Goal: Contribute content: Contribute content

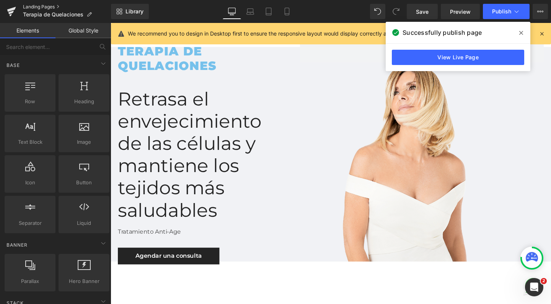
click at [32, 5] on link "Landing Pages" at bounding box center [67, 7] width 88 height 6
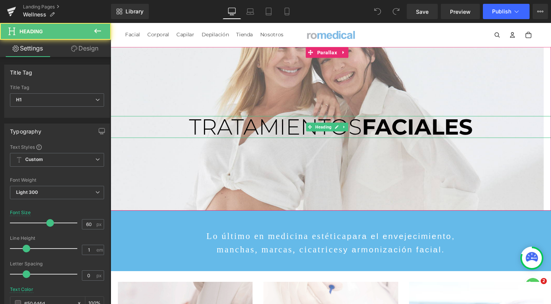
click at [294, 134] on span "TRATAMIENTOS" at bounding box center [284, 132] width 182 height 28
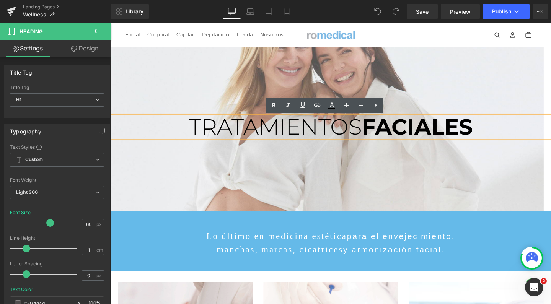
click at [270, 134] on span "TRATAMIENTOS" at bounding box center [284, 132] width 182 height 28
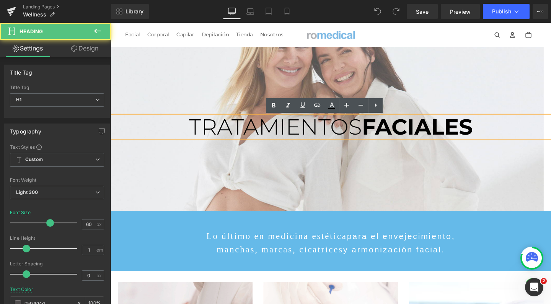
click at [270, 134] on span "TRATAMIENTOS" at bounding box center [284, 132] width 182 height 28
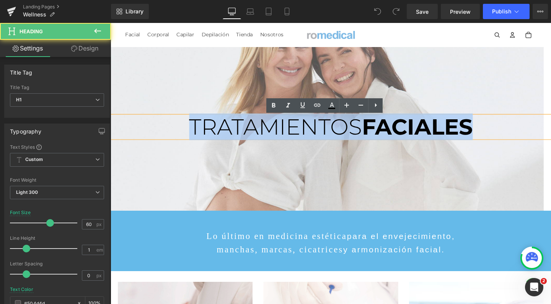
click at [270, 134] on span "TRATAMIENTOS" at bounding box center [284, 132] width 182 height 28
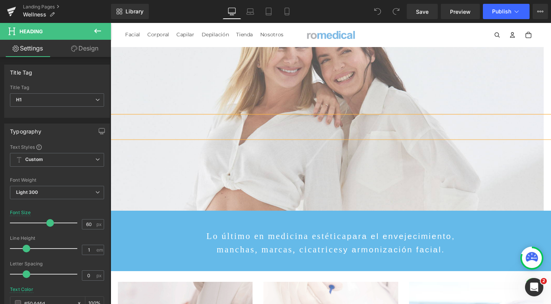
scroll to position [1672, 455]
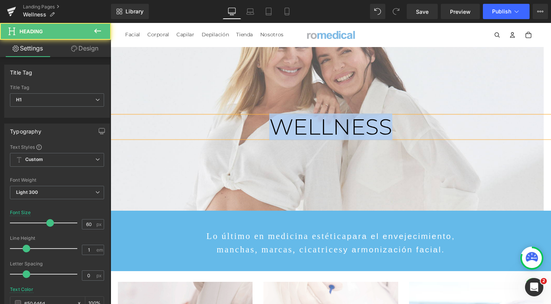
drag, startPoint x: 267, startPoint y: 135, endPoint x: 429, endPoint y: 135, distance: 161.5
click at [429, 135] on h1 "WELLNESS" at bounding box center [342, 132] width 463 height 23
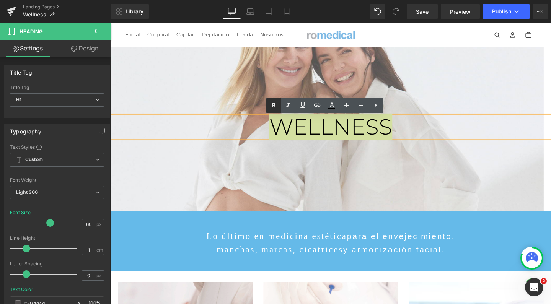
click at [273, 105] on icon at bounding box center [273, 105] width 3 height 5
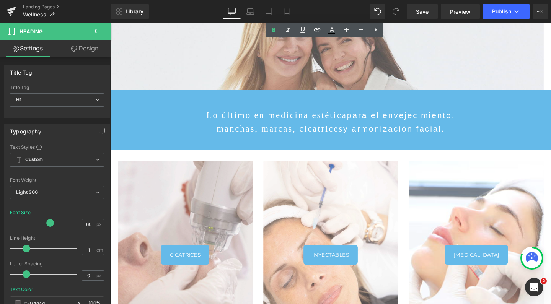
scroll to position [127, 0]
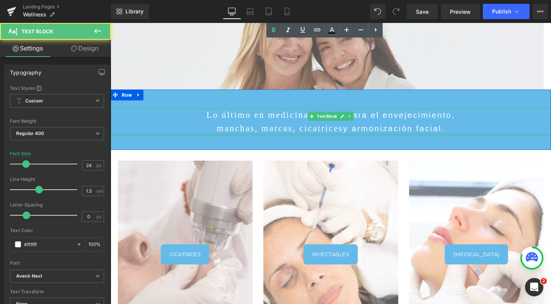
click at [304, 139] on div at bounding box center [342, 140] width 463 height 2
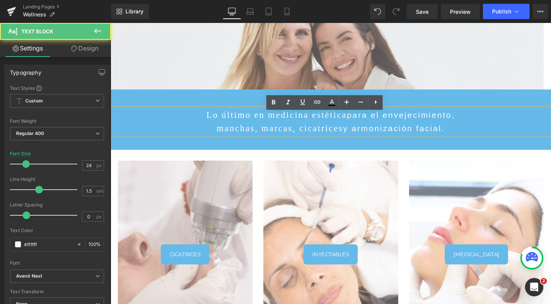
click at [287, 127] on p "manchas, marcas, cicatrices y armonización facial." at bounding box center [342, 134] width 463 height 14
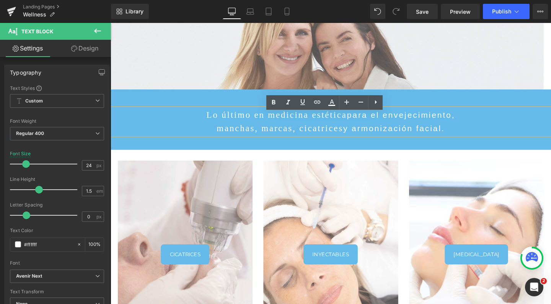
click at [245, 125] on p "Lo último en medicina estética para el envejecimiento," at bounding box center [342, 120] width 463 height 14
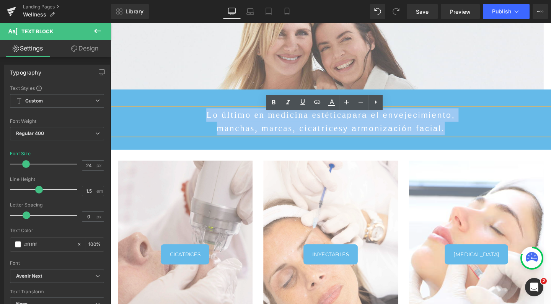
drag, startPoint x: 235, startPoint y: 121, endPoint x: 459, endPoint y: 136, distance: 224.0
click at [459, 136] on div "Lo último en medicina estética para el envejecimiento, manchas, marcas, cicatri…" at bounding box center [342, 127] width 463 height 28
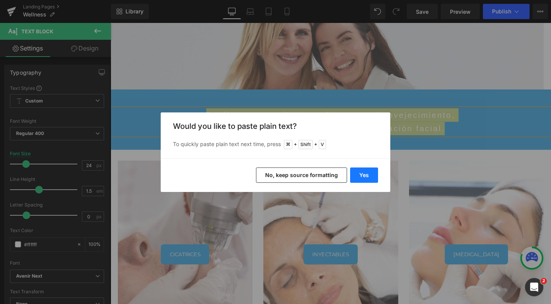
click at [368, 174] on button "Yes" at bounding box center [364, 175] width 28 height 15
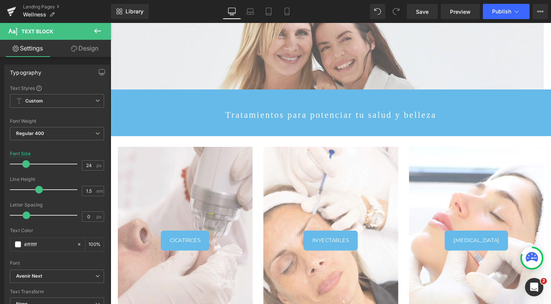
scroll to position [1662, 455]
click at [419, 120] on p "Tratamientos para potenciar tu salud y belleza" at bounding box center [342, 120] width 463 height 14
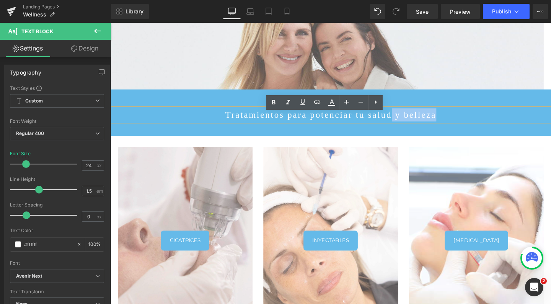
drag, startPoint x: 432, startPoint y: 122, endPoint x: 383, endPoint y: 122, distance: 49.0
click at [383, 122] on p "Tratamientos para potenciar tu salud y belleza" at bounding box center [342, 120] width 463 height 14
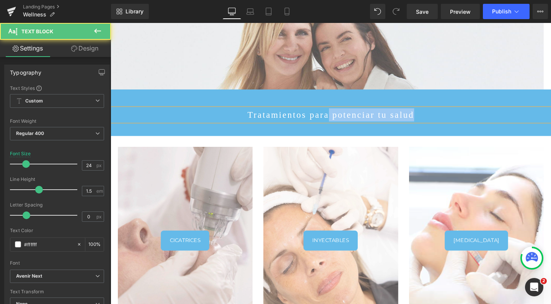
drag, startPoint x: 408, startPoint y: 123, endPoint x: 336, endPoint y: 120, distance: 71.6
click at [336, 120] on p "Tratamientos para potenciar tu salud" at bounding box center [342, 120] width 463 height 14
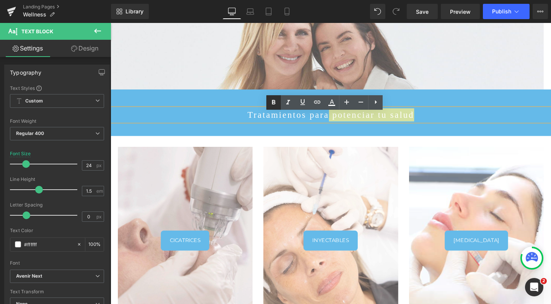
click at [270, 101] on icon at bounding box center [273, 102] width 9 height 9
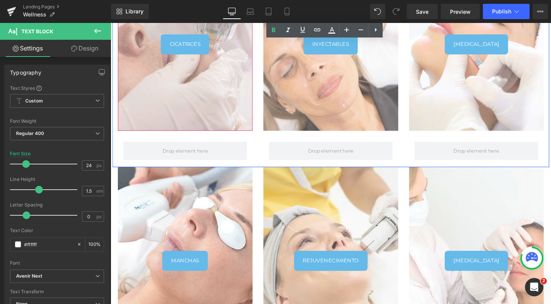
scroll to position [348, 0]
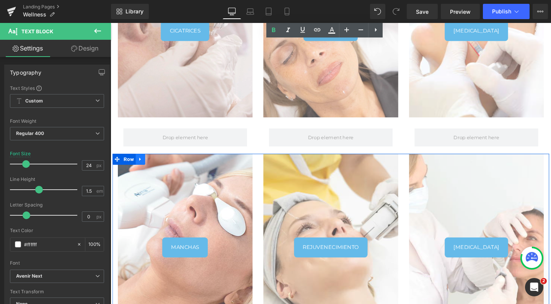
click at [141, 164] on icon at bounding box center [141, 167] width 5 height 6
click at [159, 165] on icon at bounding box center [161, 167] width 5 height 6
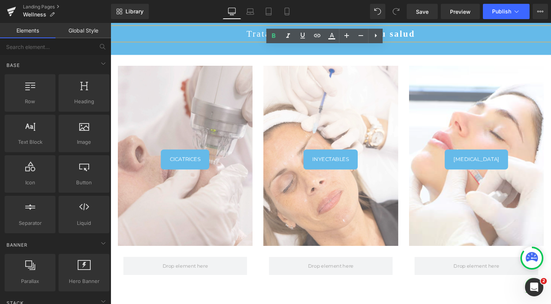
scroll to position [220, 0]
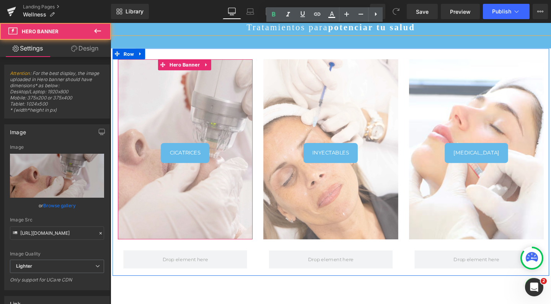
click at [196, 96] on div at bounding box center [189, 155] width 142 height 189
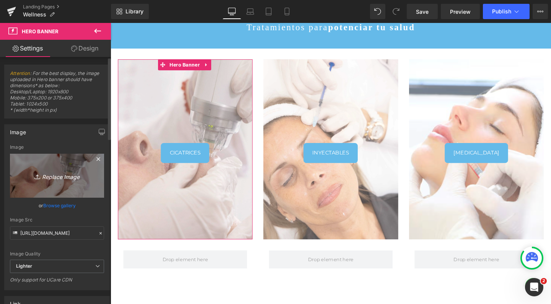
click at [60, 166] on link "Replace Image" at bounding box center [57, 176] width 94 height 44
type input "C:\fakepath\exomind romedical fortalece mente.jpg"
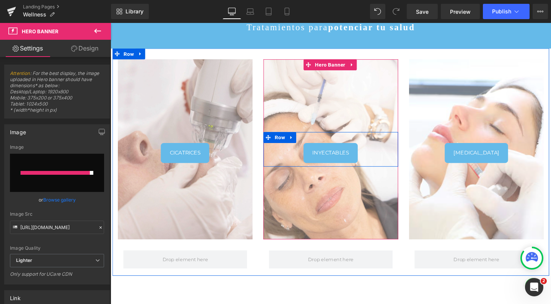
type input "https://ucarecdn.com/e824a34d-f0f7-4b7a-bb0e-82af2d02dff6/-/format/auto/-/previ…"
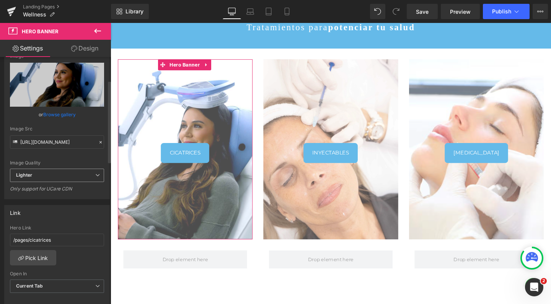
scroll to position [93, 0]
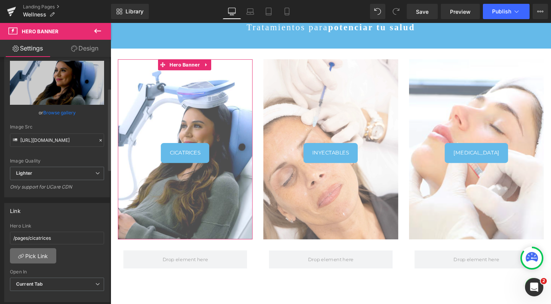
click at [44, 252] on link "Pick Link" at bounding box center [33, 255] width 46 height 15
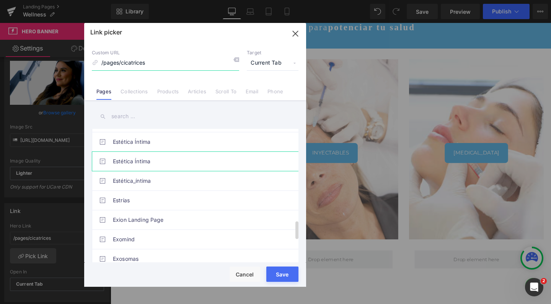
scroll to position [682, 0]
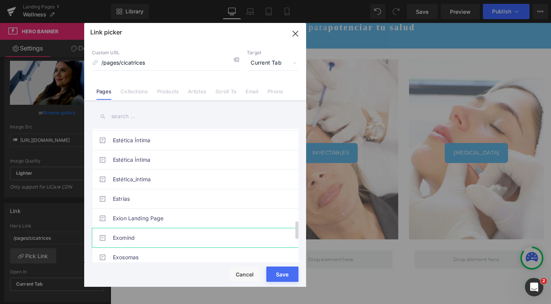
click at [135, 234] on link "Exomind" at bounding box center [197, 237] width 168 height 19
type input "/pages/exomind"
click at [289, 271] on div "Rendering Content" at bounding box center [275, 274] width 47 height 8
click at [288, 281] on button "Save" at bounding box center [282, 274] width 32 height 15
type input "/pages/exomind"
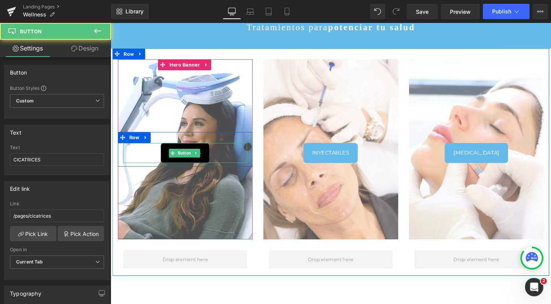
click at [191, 152] on link "CICATRICES" at bounding box center [188, 159] width 51 height 21
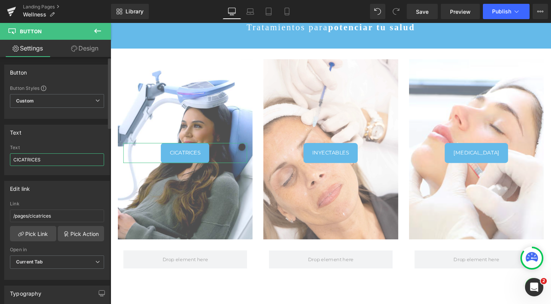
click at [52, 156] on input "CICATRICES" at bounding box center [57, 159] width 94 height 13
type input "E"
type input "EXOMIND"
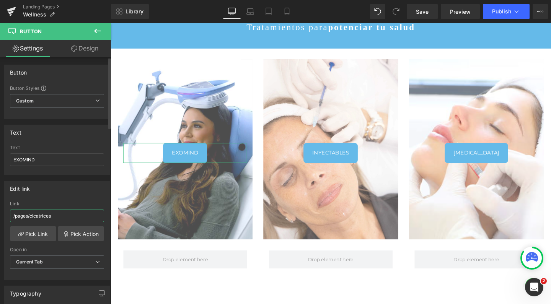
click at [31, 215] on input "/pages/cicatrices" at bounding box center [57, 216] width 94 height 13
click at [31, 230] on link "Pick Link" at bounding box center [33, 233] width 46 height 15
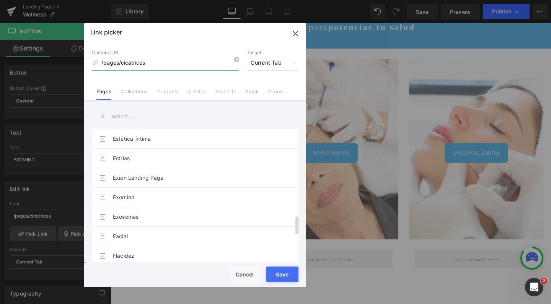
scroll to position [732, 0]
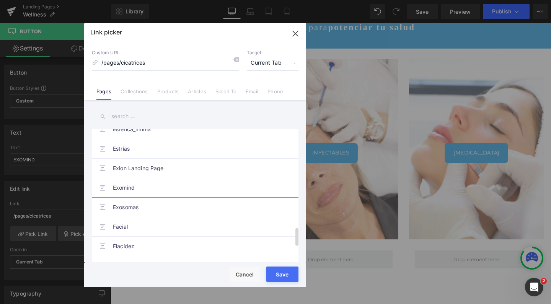
click at [163, 186] on link "Exomind" at bounding box center [197, 187] width 168 height 19
type input "/pages/exomind"
click at [286, 281] on button "Save" at bounding box center [282, 274] width 32 height 15
type input "/pages/exomind"
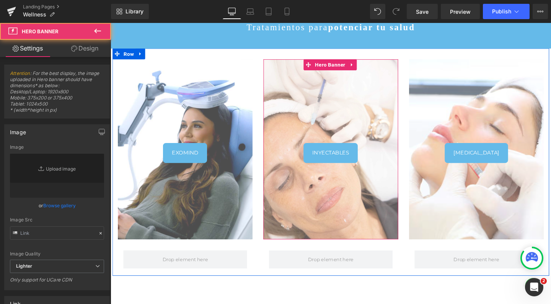
click at [337, 88] on div at bounding box center [342, 155] width 142 height 189
type input "https://ucarecdn.com/e5bdfc64-c1f7-4daf-97f0-3bdd5c5b4e9f/-/format/auto/-/previ…"
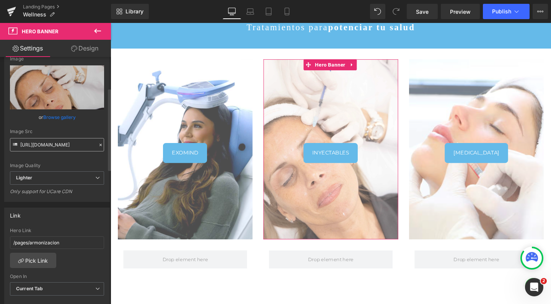
scroll to position [96, 0]
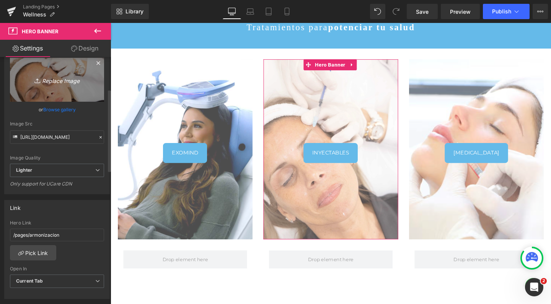
click at [66, 72] on link "Replace Image" at bounding box center [57, 80] width 94 height 44
click at [68, 85] on link "Replace Image" at bounding box center [57, 80] width 94 height 44
type input "C:\fakepath\SUEROTERAPIA ROMEDICAL.jpg"
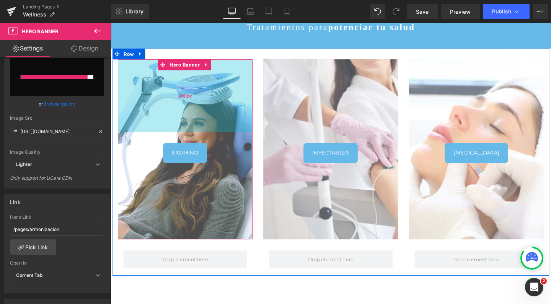
type input "[URL][DOMAIN_NAME]"
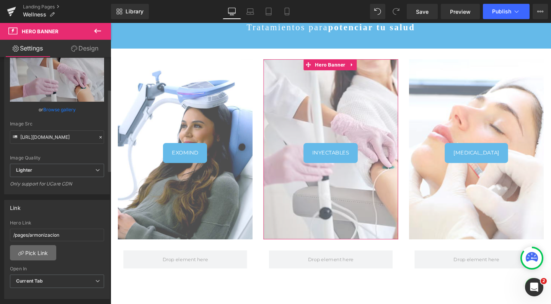
click at [34, 255] on link "Pick Link" at bounding box center [33, 252] width 46 height 15
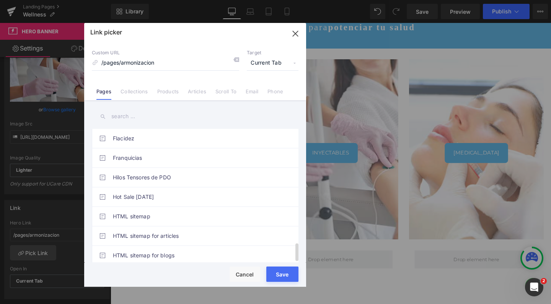
scroll to position [846, 0]
click at [150, 121] on input "text" at bounding box center [195, 116] width 207 height 17
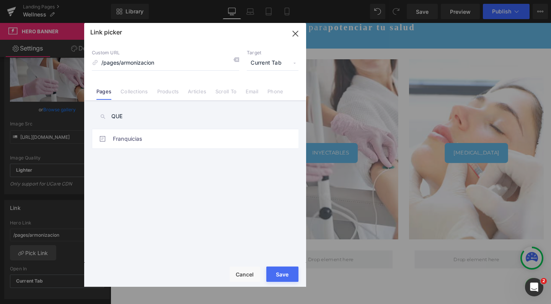
scroll to position [0, 0]
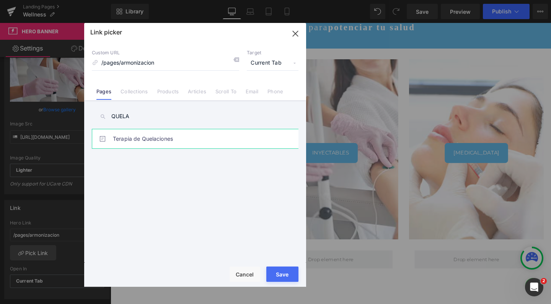
type input "QUELA"
click at [124, 144] on link "Terapia de Quelaciones" at bounding box center [197, 138] width 168 height 19
type input "/pages/terapia-de-quelaciones"
click at [283, 276] on div "Rendering Content" at bounding box center [275, 274] width 47 height 8
click at [282, 280] on button "Save" at bounding box center [282, 274] width 32 height 15
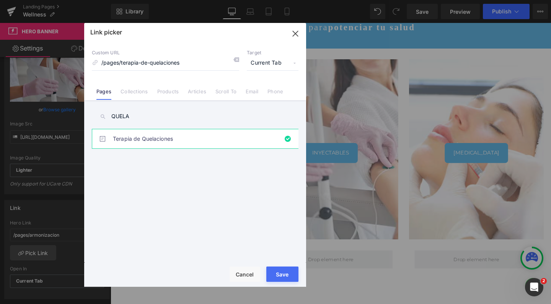
type input "/pages/terapia-de-quelaciones"
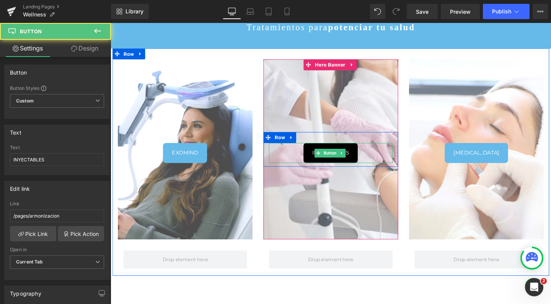
click at [327, 151] on link "INYECTABLES" at bounding box center [341, 159] width 57 height 21
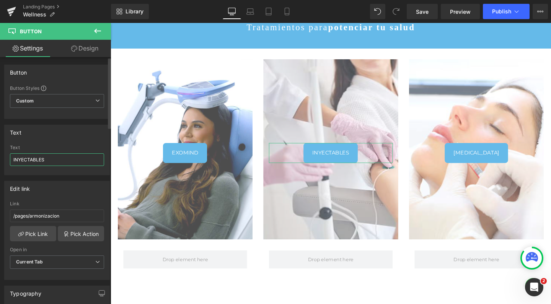
click at [68, 159] on input "INYECTABLES" at bounding box center [57, 159] width 94 height 13
type input "SUEROTERAPIA"
click at [42, 215] on input "/pages/armonizacion" at bounding box center [57, 216] width 94 height 13
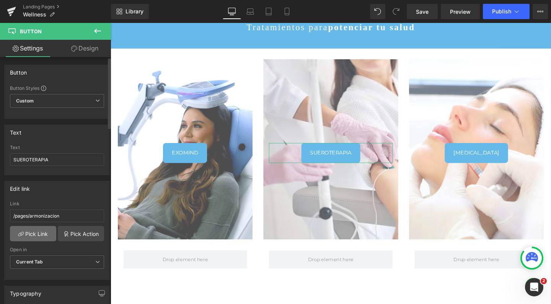
click at [38, 235] on link "Pick Link" at bounding box center [33, 233] width 46 height 15
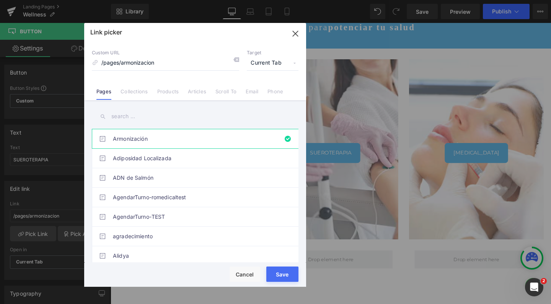
click at [142, 119] on input "text" at bounding box center [195, 116] width 207 height 17
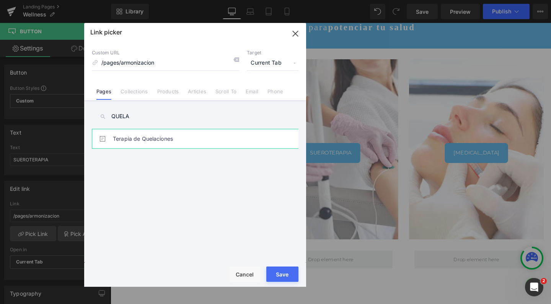
type input "QUELA"
click at [144, 144] on link "Terapia de Quelaciones" at bounding box center [197, 138] width 168 height 19
type input "/pages/terapia-de-quelaciones"
click at [279, 280] on button "Save" at bounding box center [282, 274] width 32 height 15
type input "/pages/terapia-de-quelaciones"
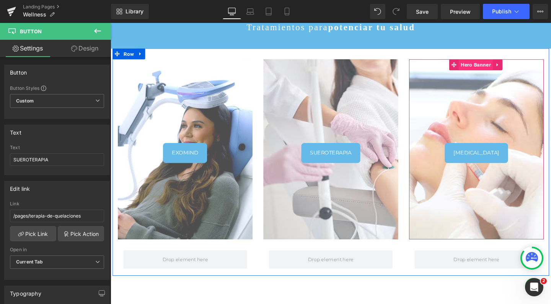
click at [489, 67] on span "Hero Banner" at bounding box center [495, 66] width 36 height 11
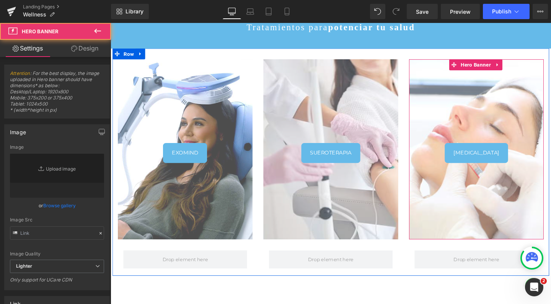
type input "https://ucarecdn.com/8a8acd59-07e5-47e3-8469-9113bf323e01/-/format/auto/-/previ…"
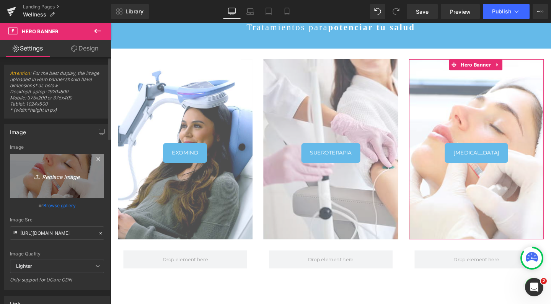
click at [46, 162] on link "Replace Image" at bounding box center [57, 176] width 94 height 44
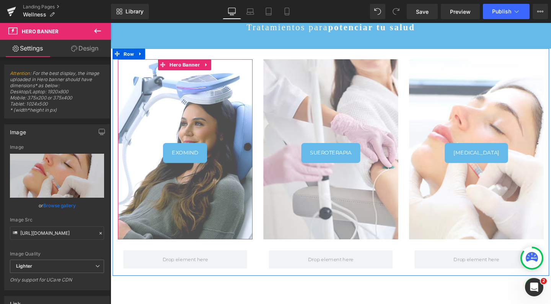
type input "C:\fakepath\PELLETS TESTOSTERONA ROMEDICAL.jpg"
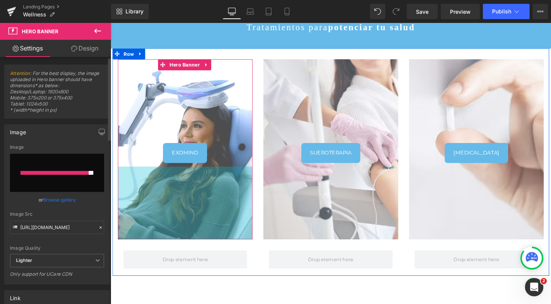
type input "https://ucarecdn.com/7511112f-1bfd-46ff-95b0-6765eb19b7ce/-/format/auto/-/previ…"
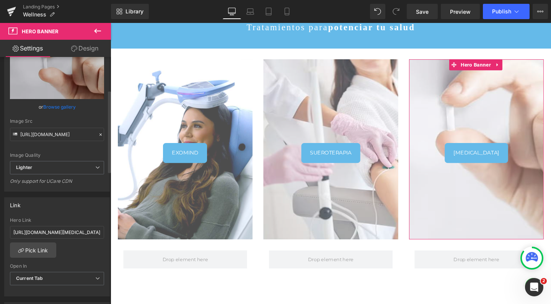
scroll to position [99, 0]
click at [39, 232] on input "https://romedicalart.com/pages/perfilado-de-labios" at bounding box center [57, 232] width 94 height 13
click at [35, 249] on link "Pick Link" at bounding box center [33, 249] width 46 height 15
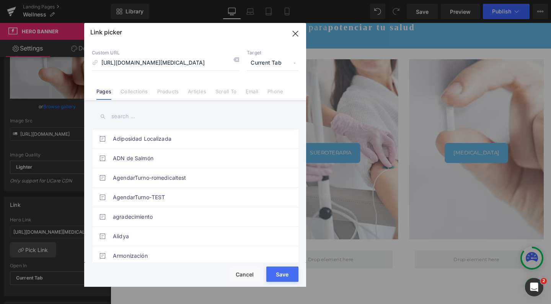
click at [163, 118] on input "text" at bounding box center [195, 116] width 207 height 17
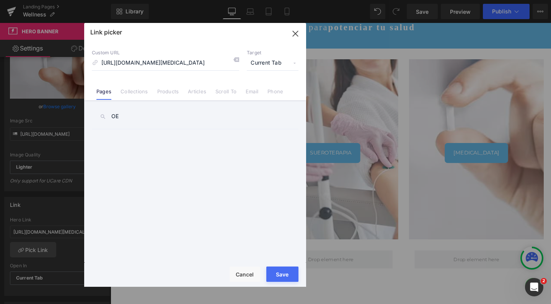
type input "O"
type input "PELLE"
click at [152, 140] on link "Pellets de Testosterona" at bounding box center [197, 138] width 168 height 19
type input "/pages/pellets-de-testosterona"
click at [284, 280] on button "Save" at bounding box center [282, 274] width 32 height 15
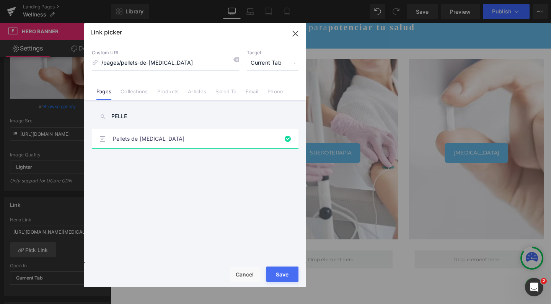
type input "/pages/pellets-de-testosterona"
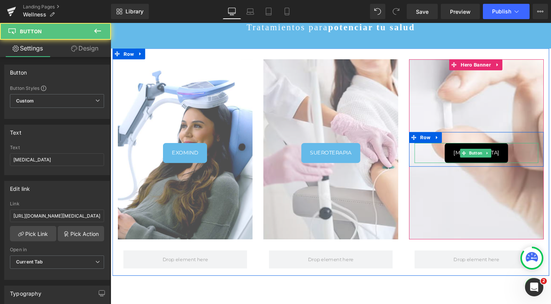
click at [493, 152] on link "LABIOS" at bounding box center [495, 159] width 67 height 21
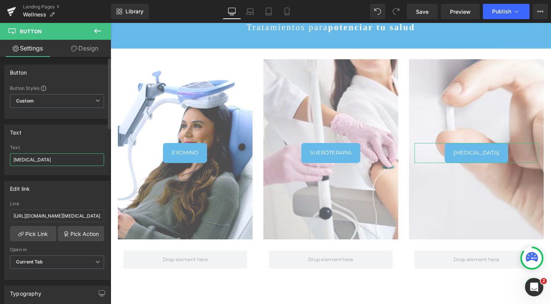
click at [49, 160] on input "LABIOS" at bounding box center [57, 159] width 94 height 13
type input "O"
type input "PELLETS DE TESTOSTERONA"
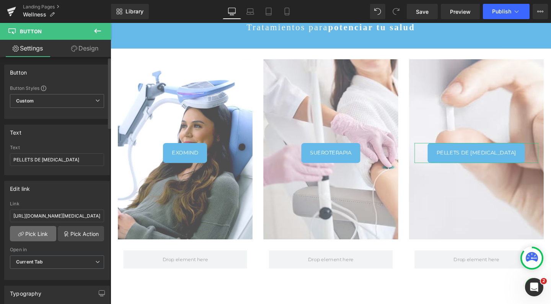
click at [46, 240] on link "Pick Link" at bounding box center [33, 233] width 46 height 15
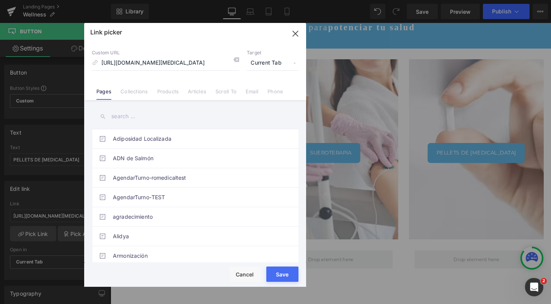
click at [140, 116] on input "text" at bounding box center [195, 116] width 207 height 17
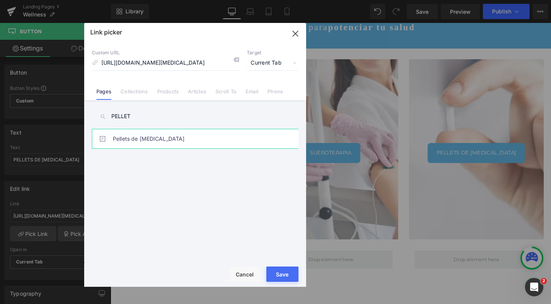
type input "PELLET"
click at [136, 140] on link "Pellets de Testosterona" at bounding box center [197, 138] width 168 height 19
type input "/pages/pellets-de-testosterona"
click at [284, 269] on button "Save" at bounding box center [282, 274] width 32 height 15
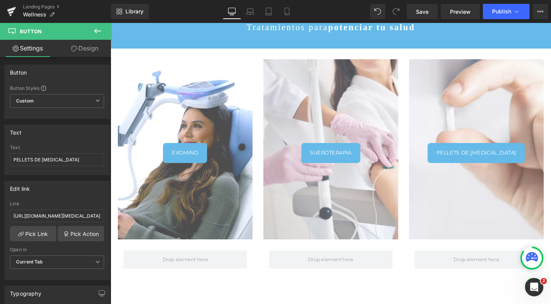
type input "/pages/pellets-de-testosterona"
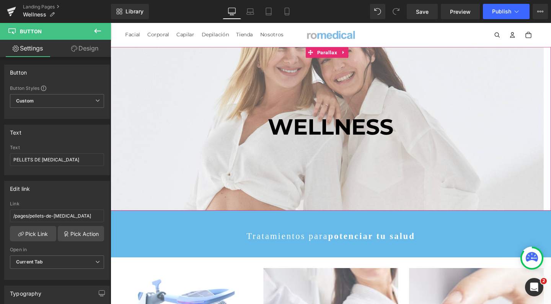
scroll to position [0, 0]
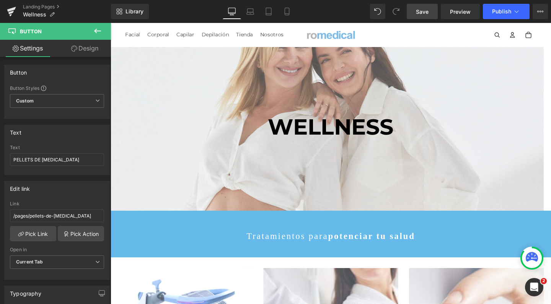
click at [422, 11] on span "Save" at bounding box center [422, 12] width 13 height 8
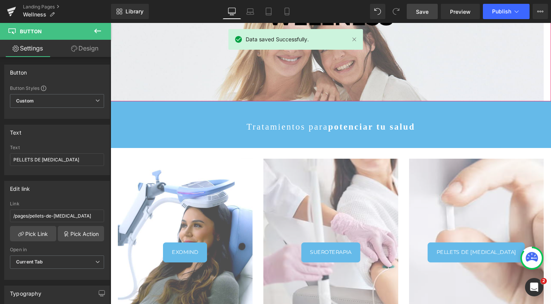
scroll to position [116, 0]
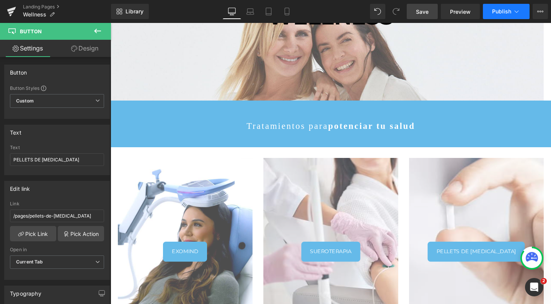
click at [491, 11] on button "Publish" at bounding box center [506, 11] width 47 height 15
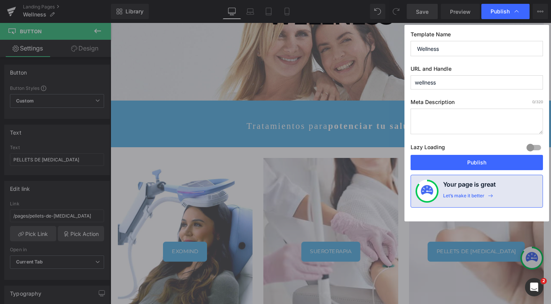
click at [461, 119] on textarea at bounding box center [477, 122] width 132 height 26
paste textarea "Descubrí nuestros tratamientos de Wellness: ExoMind para bienestar mental, suer…"
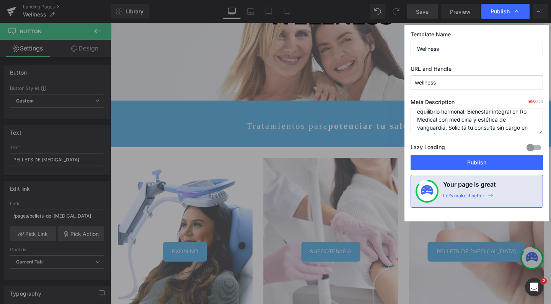
scroll to position [31, 0]
type textarea "Descubrí nuestros tratamientos de Wellness: ExoMind para bienestar mental, suer…"
click at [475, 162] on button "Publish" at bounding box center [477, 162] width 132 height 15
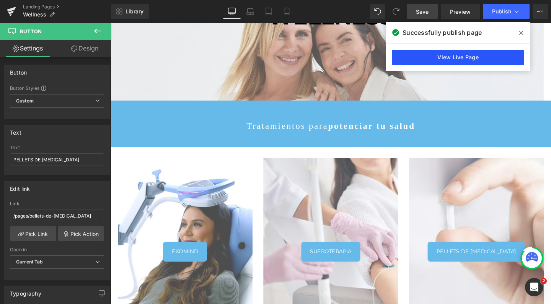
click at [472, 57] on link "View Live Page" at bounding box center [458, 57] width 132 height 15
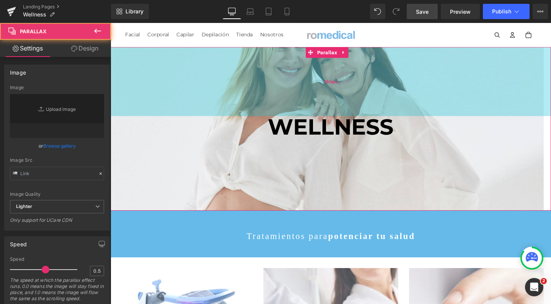
click at [239, 83] on div "190px" at bounding box center [342, 84] width 463 height 73
type input "https://ucarecdn.com/9ba182f6-36a4-47a4-b32d-421e9663e1cc/-/format/auto/-/previ…"
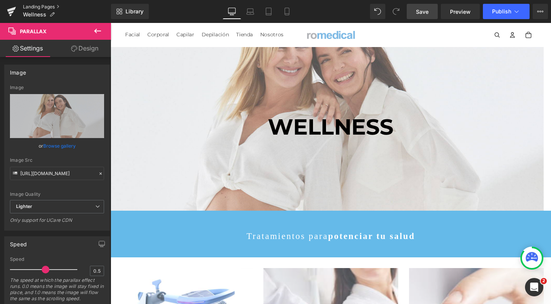
click at [36, 6] on link "Landing Pages" at bounding box center [67, 7] width 88 height 6
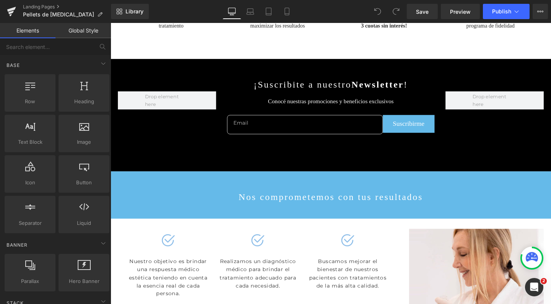
scroll to position [1212, 0]
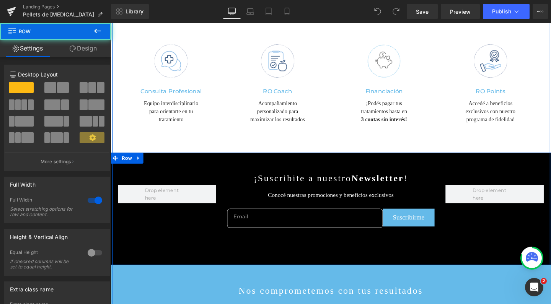
click at [198, 160] on div "¡Suscribite a nuestro Newsletter ! Text Block Conocé nuestras promociones y ben…" at bounding box center [342, 219] width 463 height 118
click at [139, 164] on icon at bounding box center [140, 165] width 2 height 3
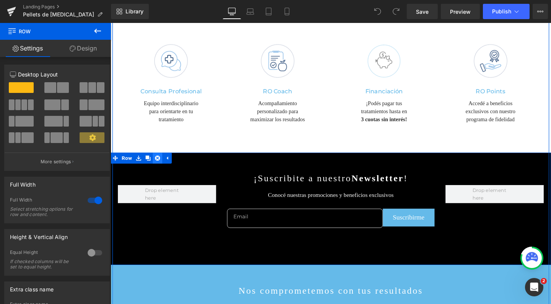
click at [158, 163] on icon at bounding box center [159, 165] width 5 height 5
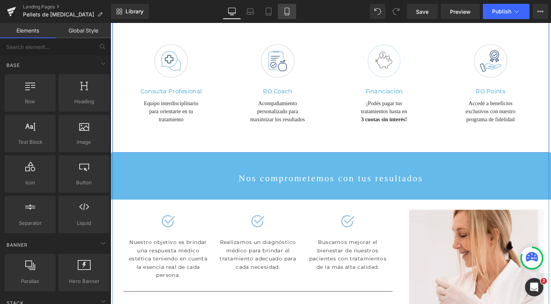
click at [289, 10] on icon at bounding box center [287, 11] width 4 height 7
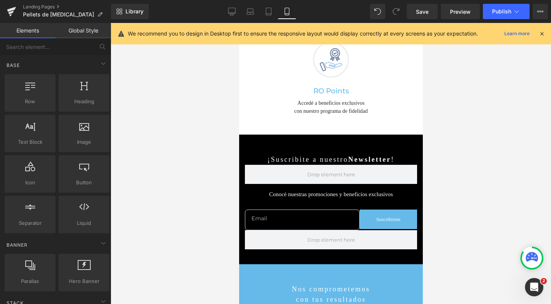
scroll to position [1838, 0]
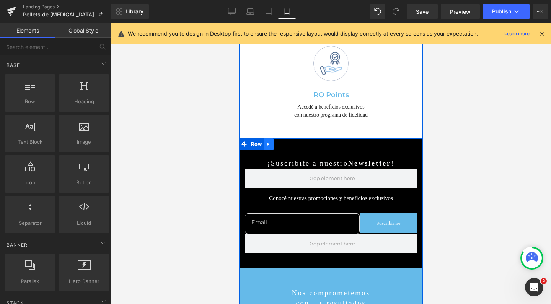
click at [266, 142] on icon at bounding box center [268, 145] width 5 height 6
click at [287, 139] on link at bounding box center [288, 144] width 10 height 11
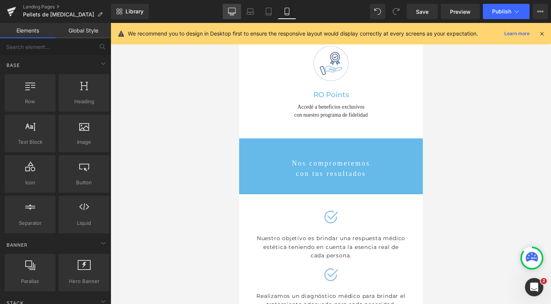
click at [233, 11] on icon at bounding box center [232, 12] width 8 height 8
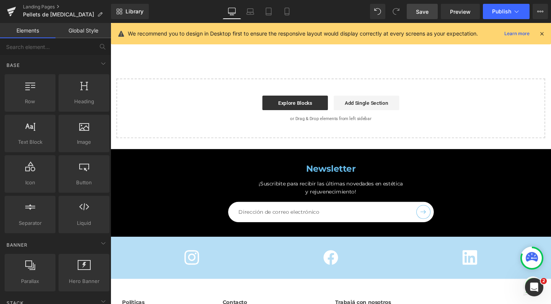
scroll to position [1548, 0]
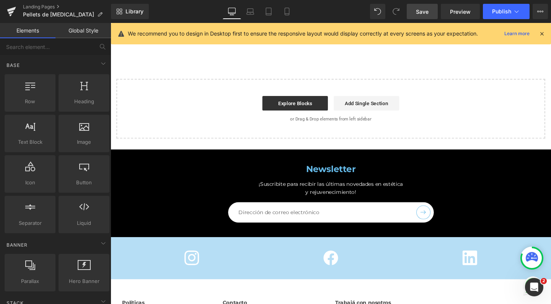
click at [422, 15] on span "Save" at bounding box center [422, 12] width 13 height 8
click at [492, 12] on span "Publish" at bounding box center [501, 11] width 19 height 6
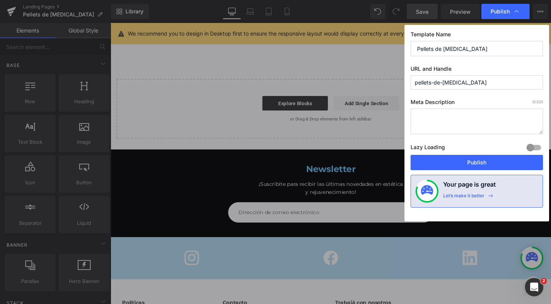
click at [445, 117] on textarea at bounding box center [477, 122] width 132 height 26
paste textarea "Pellets de testosterona: tratamiento bioidéntico que mejora energía, masa muscu…"
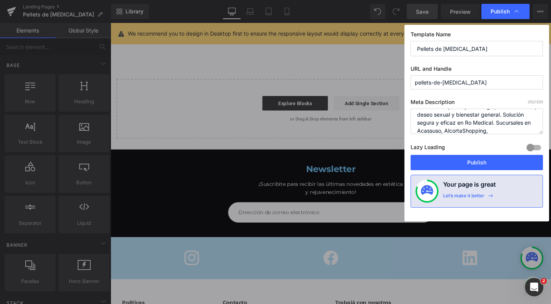
scroll to position [32, 0]
click at [501, 117] on textarea "Pellets de testosterona: tratamiento bioidéntico que mejora energía, masa muscu…" at bounding box center [477, 122] width 132 height 26
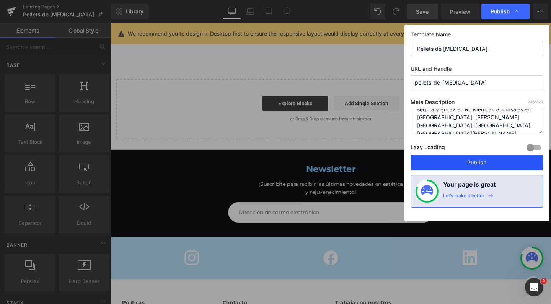
type textarea "Pellets de testosterona: tratamiento bioidéntico que mejora energía, masa muscu…"
click at [501, 156] on button "Publish" at bounding box center [477, 162] width 132 height 15
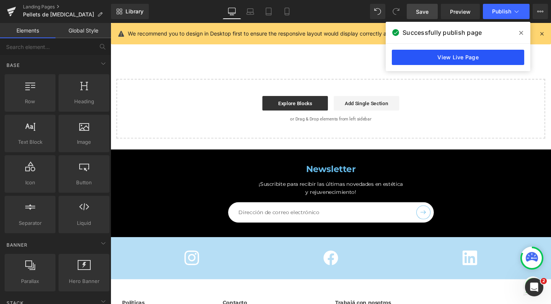
click at [427, 56] on link "View Live Page" at bounding box center [458, 57] width 132 height 15
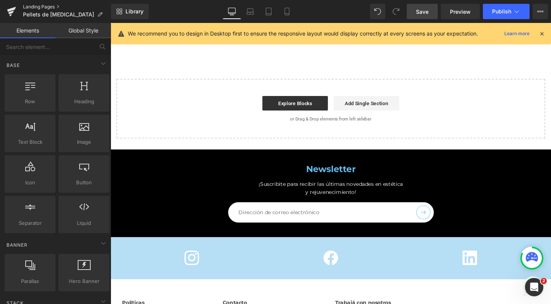
click at [45, 5] on link "Landing Pages" at bounding box center [67, 7] width 88 height 6
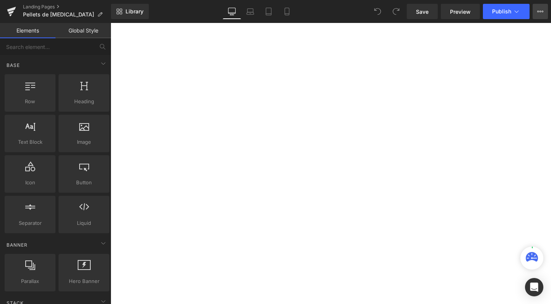
click at [546, 14] on button "View Live Page View with current Template Save Template to Library Schedule Pub…" at bounding box center [540, 11] width 15 height 15
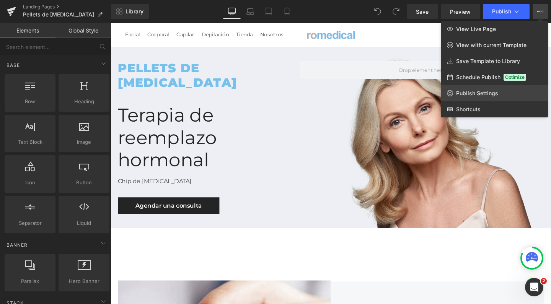
click at [476, 94] on span "Publish Settings" at bounding box center [477, 93] width 42 height 7
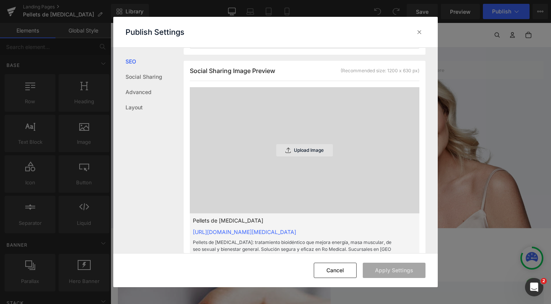
scroll to position [206, 0]
click at [302, 149] on p "Upload Image" at bounding box center [309, 151] width 30 height 5
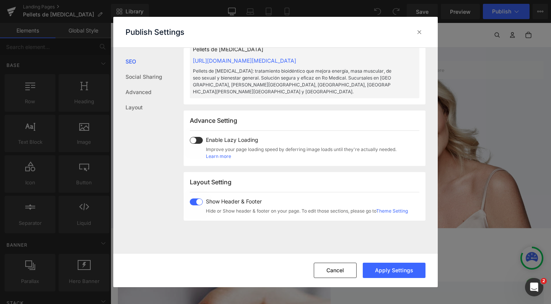
scroll to position [380, 0]
click at [199, 137] on span at bounding box center [196, 140] width 13 height 7
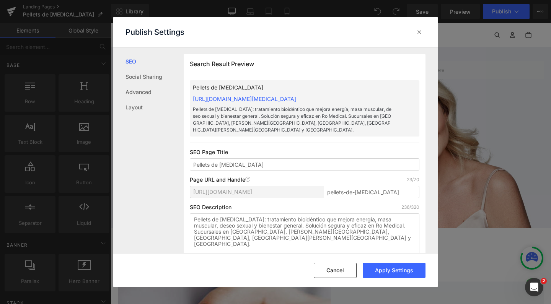
scroll to position [0, 0]
click at [151, 73] on link "Social Sharing" at bounding box center [155, 76] width 58 height 15
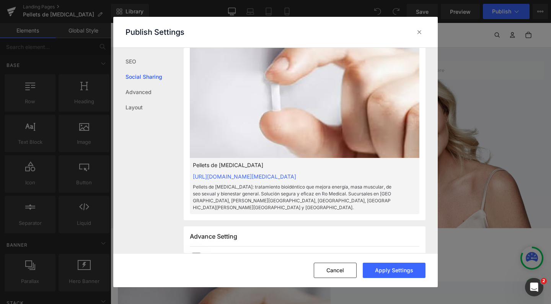
scroll to position [230, 0]
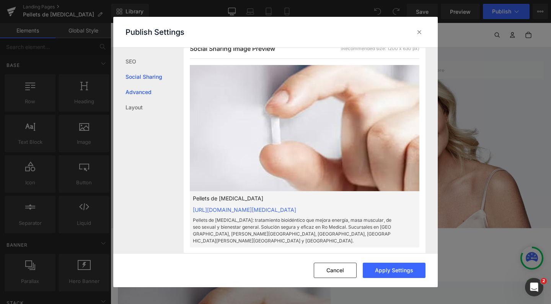
click at [141, 90] on link "Advanced" at bounding box center [155, 92] width 58 height 15
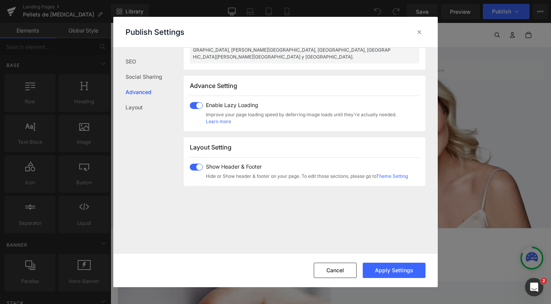
scroll to position [422, 0]
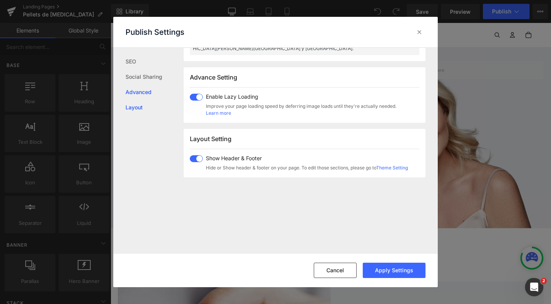
click at [141, 109] on link "Layout" at bounding box center [155, 107] width 58 height 15
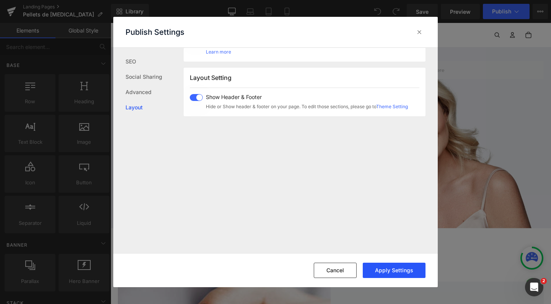
click at [384, 272] on button "Apply Settings" at bounding box center [394, 270] width 63 height 15
click at [419, 36] on icon at bounding box center [420, 32] width 8 height 8
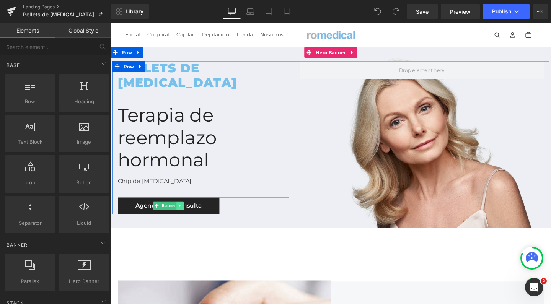
click at [186, 215] on icon at bounding box center [184, 215] width 4 height 5
click at [200, 215] on link at bounding box center [196, 215] width 8 height 9
click at [184, 214] on icon at bounding box center [183, 215] width 1 height 3
click at [190, 215] on icon at bounding box center [188, 215] width 4 height 4
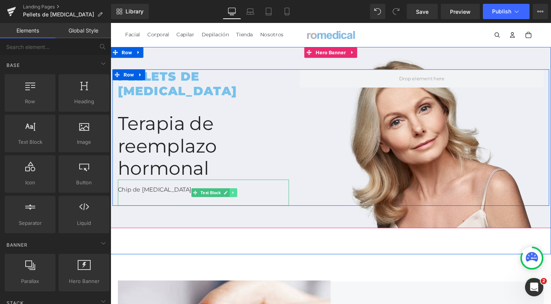
click at [242, 201] on icon at bounding box center [240, 201] width 4 height 5
click at [246, 202] on icon at bounding box center [243, 201] width 4 height 4
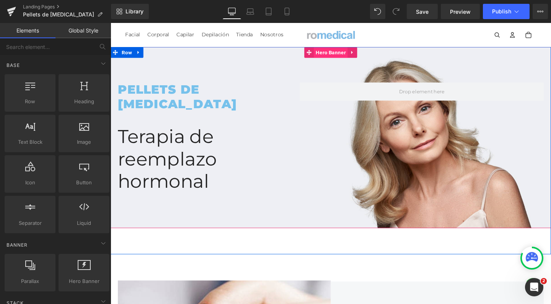
click at [343, 59] on span "Hero Banner" at bounding box center [342, 53] width 36 height 11
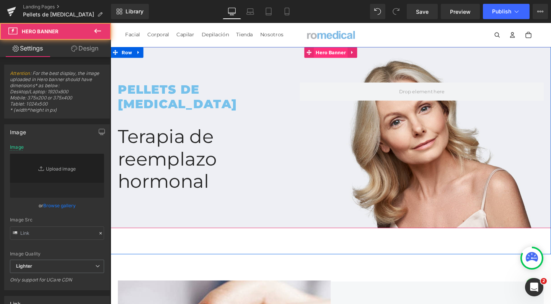
type input "https://ucarecdn.com/202fd908-7a1a-49cf-b219-8b02fc77eb47/-/format/auto/-/previ…"
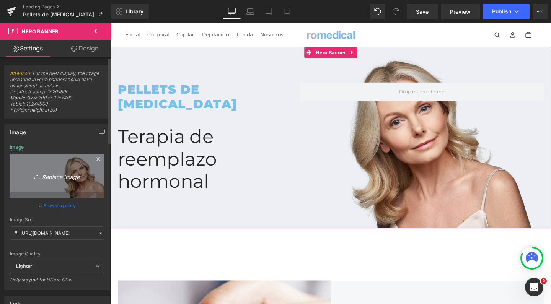
click at [60, 162] on link "Replace Image" at bounding box center [57, 176] width 94 height 44
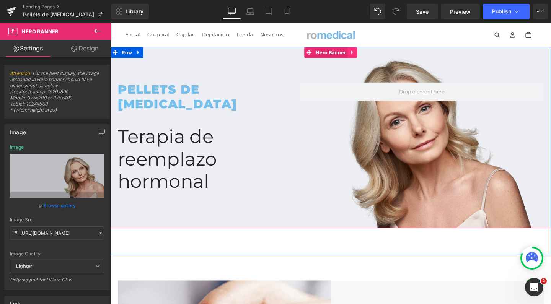
click at [363, 54] on icon at bounding box center [364, 54] width 5 height 6
click at [365, 57] on link at bounding box center [370, 53] width 10 height 11
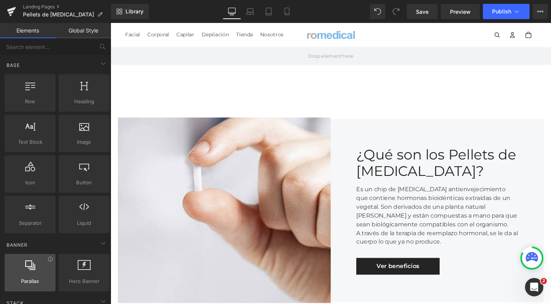
scroll to position [13, 0]
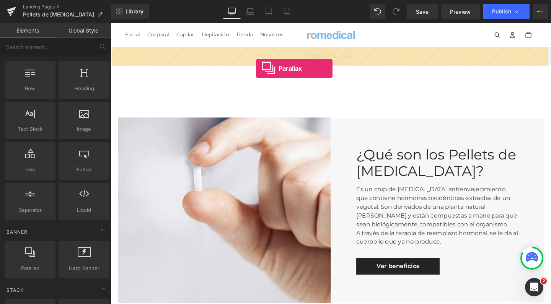
drag, startPoint x: 140, startPoint y: 286, endPoint x: 263, endPoint y: 71, distance: 247.7
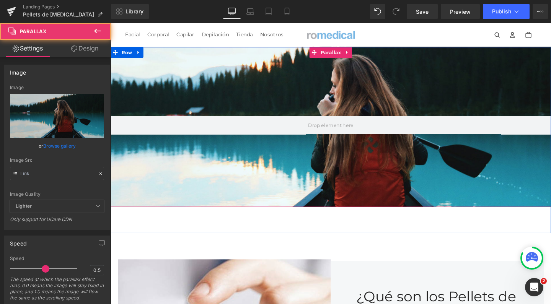
type input "[URL][DOMAIN_NAME]"
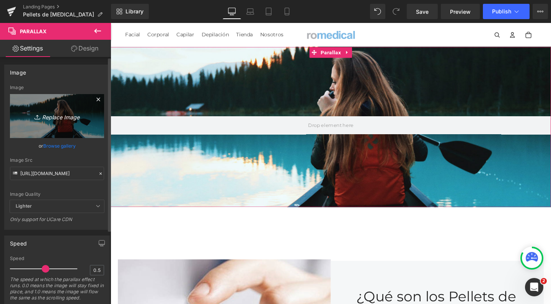
click at [44, 105] on link "Replace Image" at bounding box center [57, 116] width 94 height 44
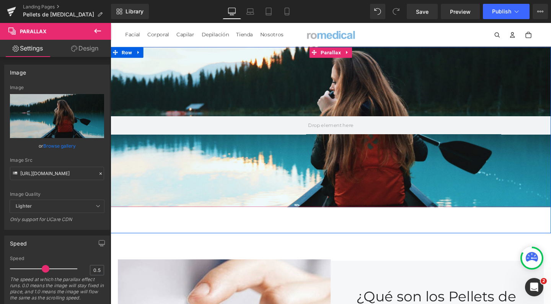
type input "C:\fakepath\wellness romedical bienestar integral estetica.jpg"
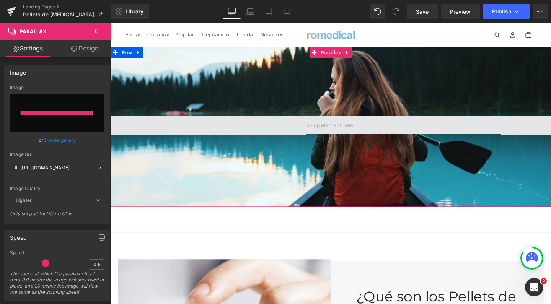
type input "https://ucarecdn.com/e2ec7143-7243-4f1c-a99c-2fda32639830/-/format/auto/-/previ…"
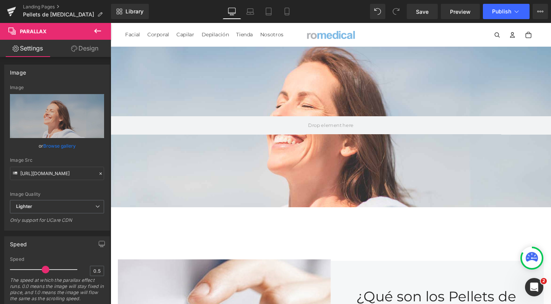
click at [95, 27] on icon at bounding box center [97, 30] width 9 height 9
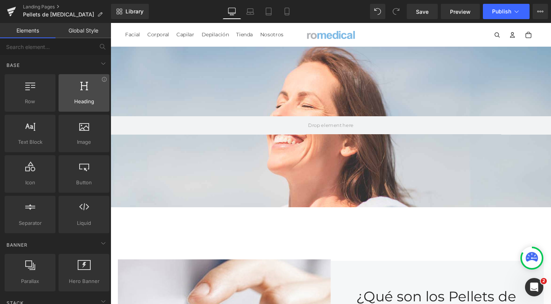
scroll to position [0, 0]
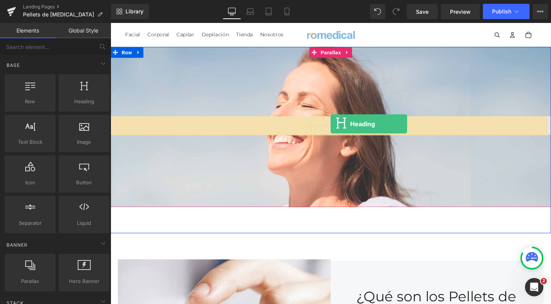
drag, startPoint x: 192, startPoint y: 117, endPoint x: 342, endPoint y: 129, distance: 150.5
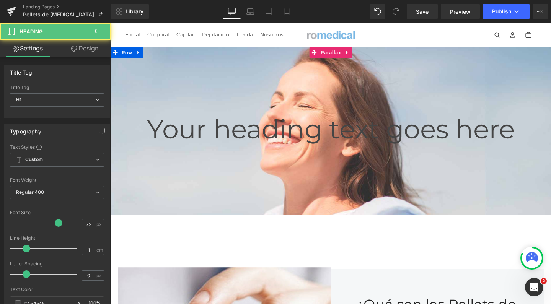
scroll to position [1830, 455]
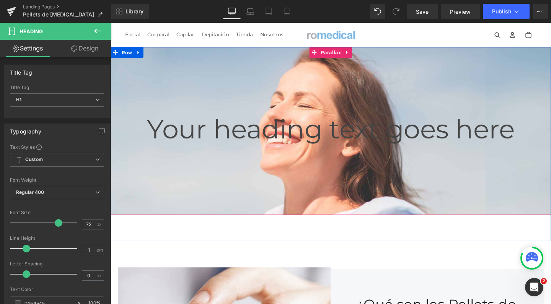
click at [331, 134] on span "Heading" at bounding box center [338, 134] width 20 height 9
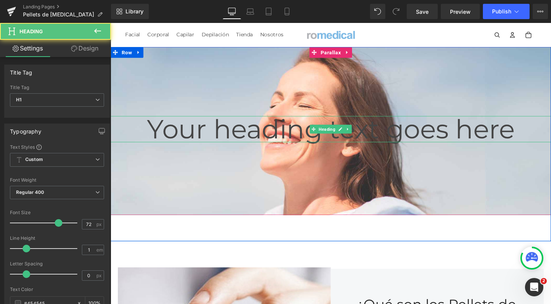
click at [282, 133] on h1 "Your heading text goes here" at bounding box center [342, 135] width 463 height 28
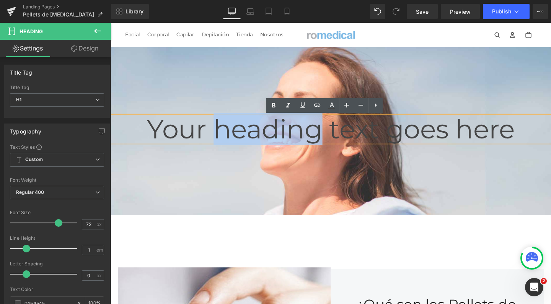
click at [282, 133] on h1 "Your heading text goes here" at bounding box center [342, 135] width 463 height 28
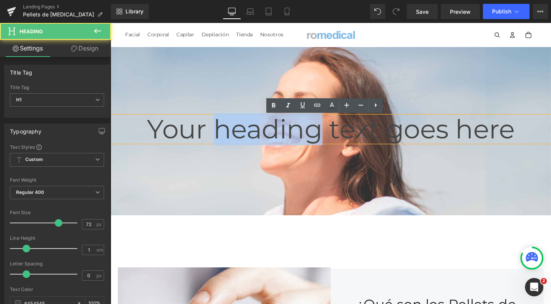
click at [282, 133] on h1 "Your heading text goes here" at bounding box center [342, 135] width 463 height 28
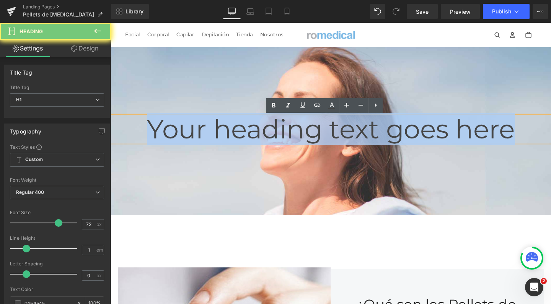
click at [282, 133] on h1 "Your heading text goes here" at bounding box center [342, 135] width 463 height 28
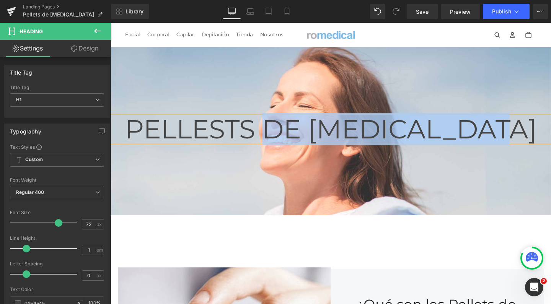
drag, startPoint x: 276, startPoint y: 132, endPoint x: 543, endPoint y: 142, distance: 267.7
click at [543, 142] on h1 "PELLESTS DE TESTOSTERONA" at bounding box center [342, 135] width 463 height 28
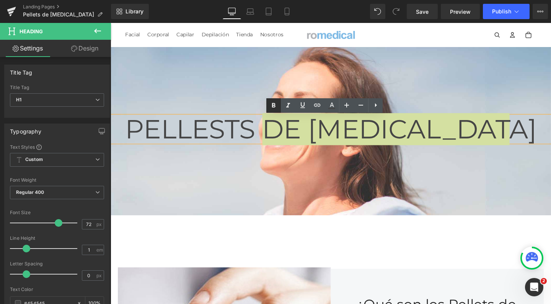
click at [276, 103] on icon at bounding box center [273, 105] width 9 height 9
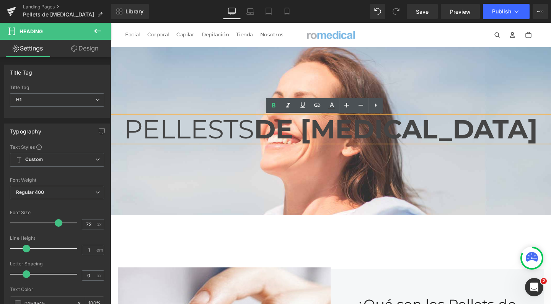
click at [198, 130] on h1 "PELLESTS DE TESTOSTERONA" at bounding box center [342, 135] width 463 height 28
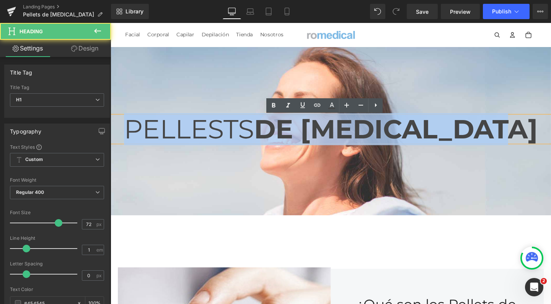
drag, startPoint x: 128, startPoint y: 133, endPoint x: 564, endPoint y: 129, distance: 435.5
click at [551, 129] on h1 "PELLESTS DE TESTOSTERONA" at bounding box center [342, 135] width 463 height 28
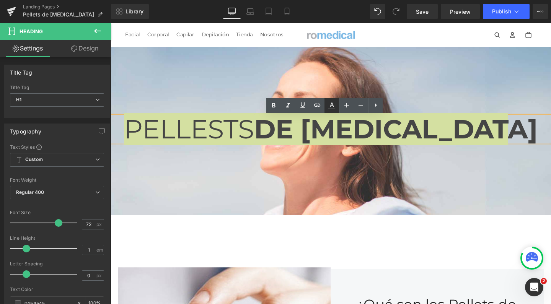
click at [337, 104] on link at bounding box center [332, 105] width 15 height 15
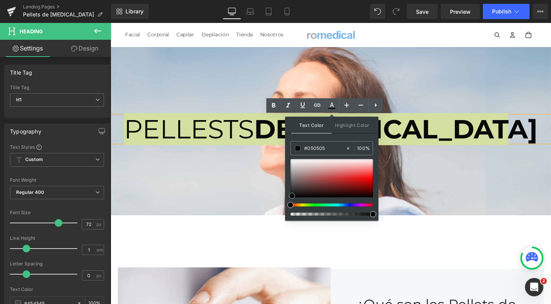
type input "#000000"
drag, startPoint x: 292, startPoint y: 196, endPoint x: 288, endPoint y: 207, distance: 11.9
click at [290, 207] on div at bounding box center [331, 187] width 83 height 57
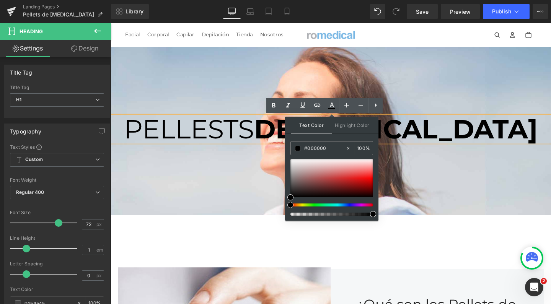
click at [273, 140] on strong "DE TESTOSTERONA" at bounding box center [411, 135] width 298 height 34
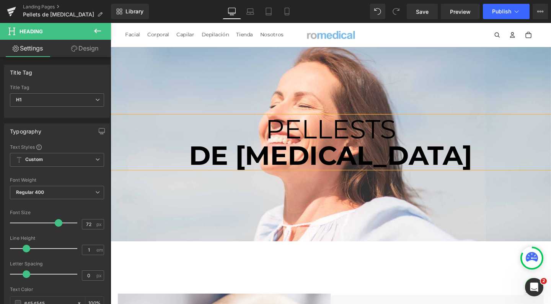
scroll to position [1858, 455]
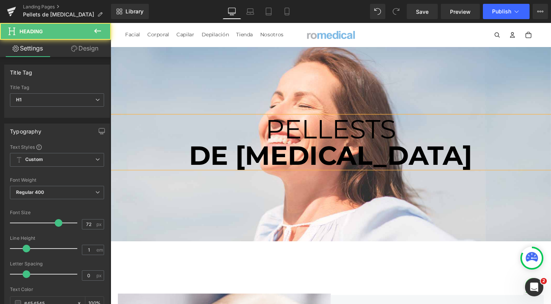
click at [362, 138] on span "PELLESTS" at bounding box center [342, 135] width 137 height 34
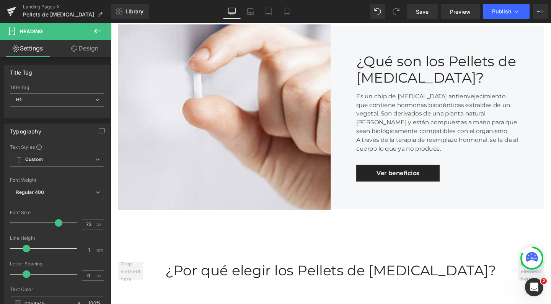
scroll to position [278, 0]
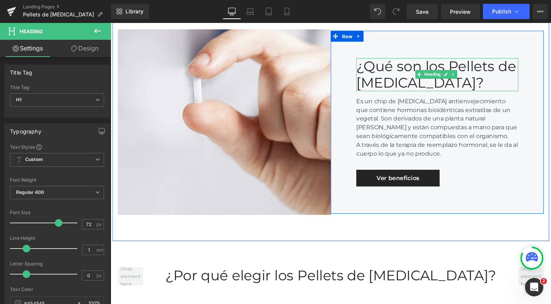
click at [435, 65] on div "¿Qué son los Pellets de Testosterona?" at bounding box center [454, 77] width 170 height 35
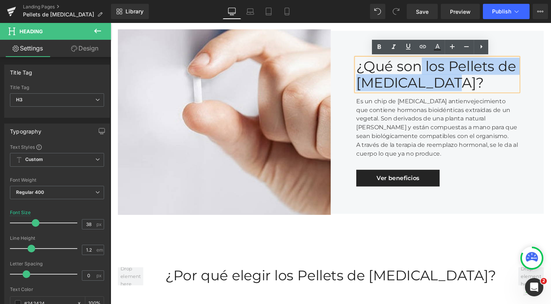
drag, startPoint x: 433, startPoint y: 67, endPoint x: 455, endPoint y: 86, distance: 29.3
click at [455, 86] on div "¿Qué son los Pellets de Testosterona?" at bounding box center [454, 77] width 170 height 35
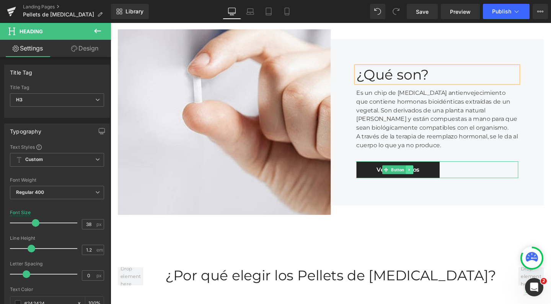
click at [424, 173] on link at bounding box center [425, 177] width 8 height 9
click at [427, 177] on icon at bounding box center [429, 178] width 4 height 4
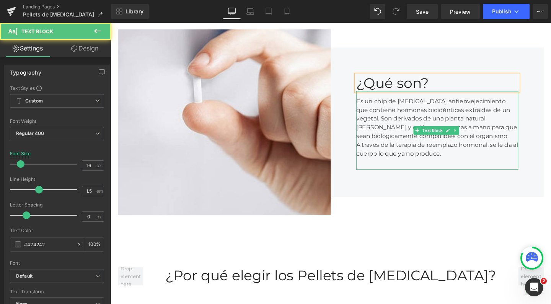
click at [399, 113] on div "Es un chip de testosterona antienvejecimiento que contiene hormonas bioidéntica…" at bounding box center [454, 124] width 170 height 46
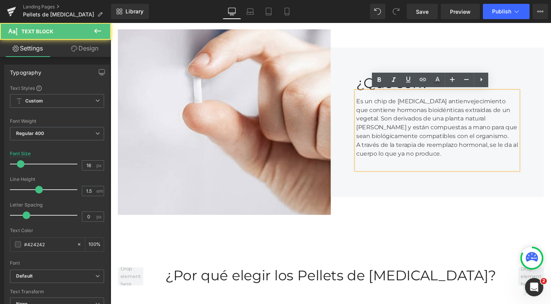
click at [390, 122] on div "Es un chip de testosterona antienvejecimiento que contiene hormonas bioidéntica…" at bounding box center [454, 124] width 170 height 46
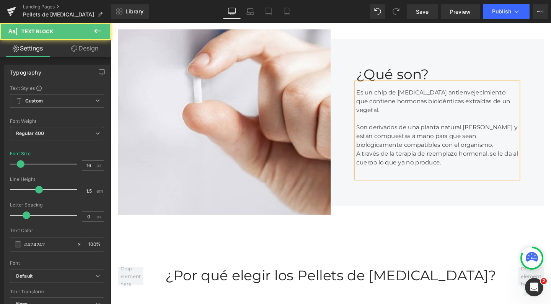
click at [481, 142] on div "Son derivados de una planta natural de yam y están compuestas a mano para que s…" at bounding box center [454, 143] width 170 height 28
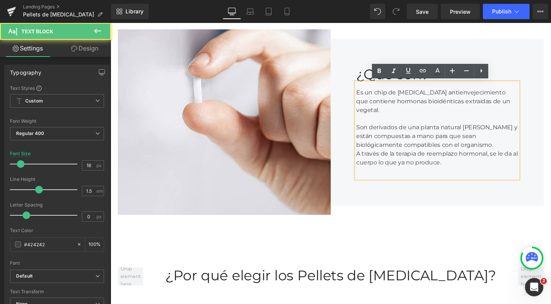
click at [480, 149] on div "Son derivados de una planta natural de yam y están compuestas a mano para que s…" at bounding box center [454, 143] width 170 height 28
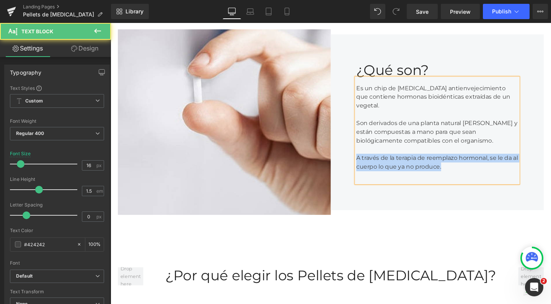
drag, startPoint x: 482, startPoint y: 173, endPoint x: 351, endPoint y: 164, distance: 131.5
click at [351, 164] on div "¿Qué son? Heading Es un chip de testosterona antienvejecimiento que contiene ho…" at bounding box center [454, 127] width 224 height 185
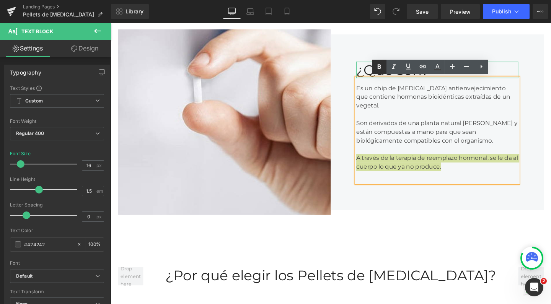
click at [382, 67] on icon at bounding box center [379, 66] width 9 height 9
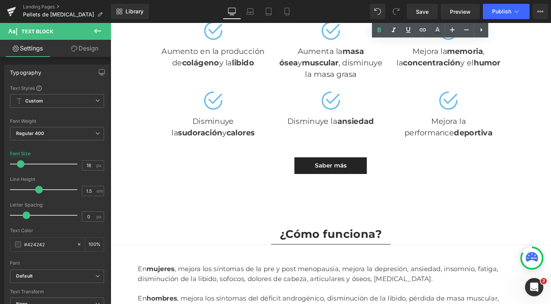
scroll to position [602, 0]
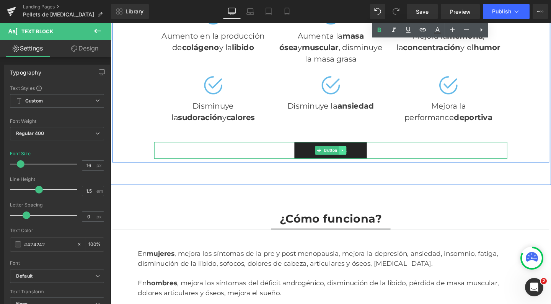
click at [351, 152] on link at bounding box center [355, 156] width 8 height 9
click at [354, 152] on link at bounding box center [358, 156] width 8 height 9
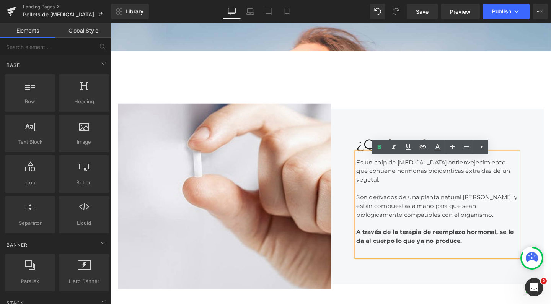
scroll to position [206, 0]
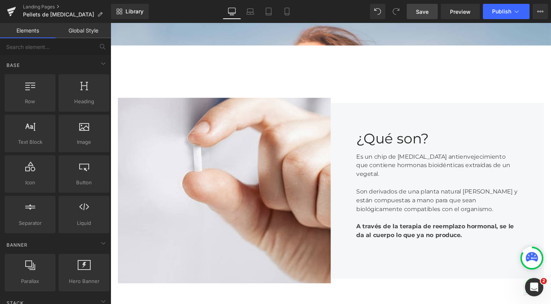
click at [422, 10] on span "Save" at bounding box center [422, 12] width 13 height 8
click at [505, 11] on span "Publish" at bounding box center [501, 11] width 19 height 6
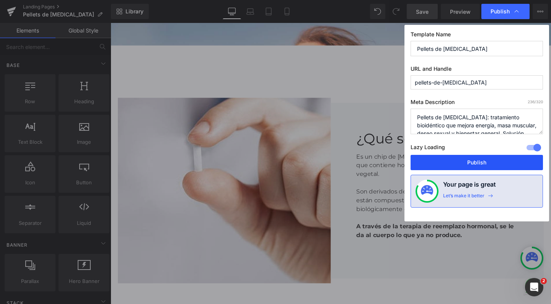
click at [458, 157] on button "Publish" at bounding box center [477, 162] width 132 height 15
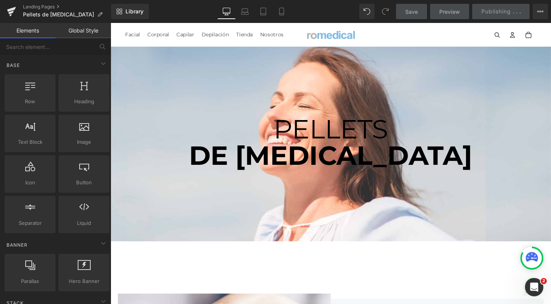
scroll to position [0, 0]
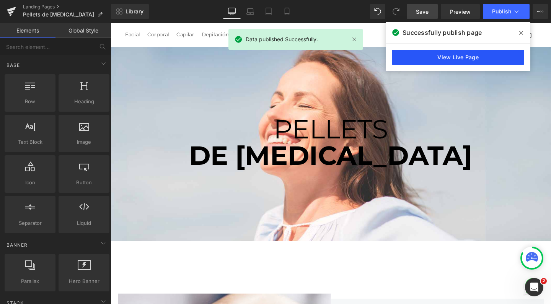
click at [418, 57] on link "View Live Page" at bounding box center [458, 57] width 132 height 15
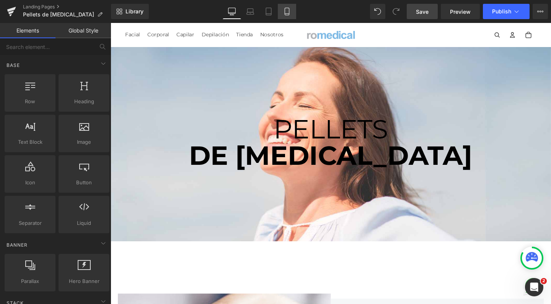
click at [291, 10] on link "Mobile" at bounding box center [287, 11] width 18 height 15
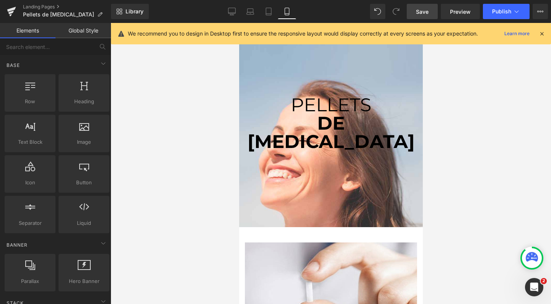
scroll to position [2681, 176]
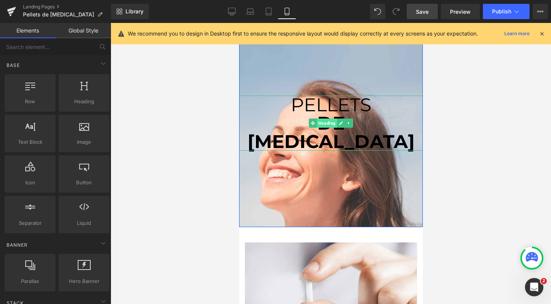
click at [329, 126] on span "Heading" at bounding box center [326, 123] width 20 height 9
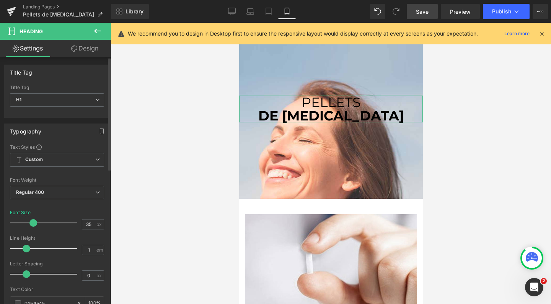
scroll to position [2653, 176]
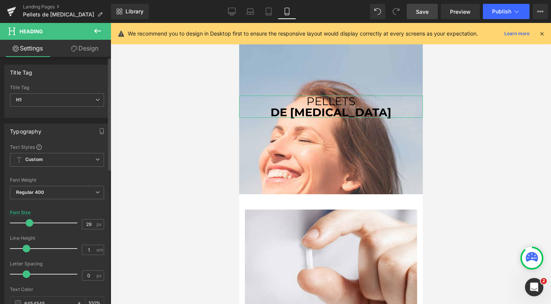
type input "26"
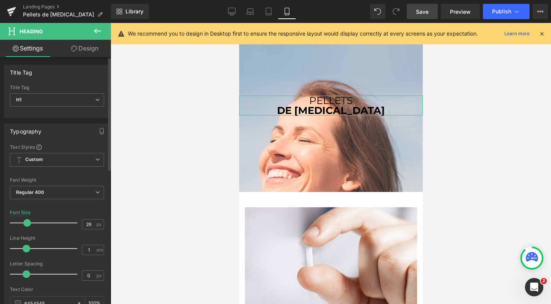
drag, startPoint x: 34, startPoint y: 221, endPoint x: 27, endPoint y: 222, distance: 6.9
click at [27, 222] on div at bounding box center [46, 222] width 64 height 15
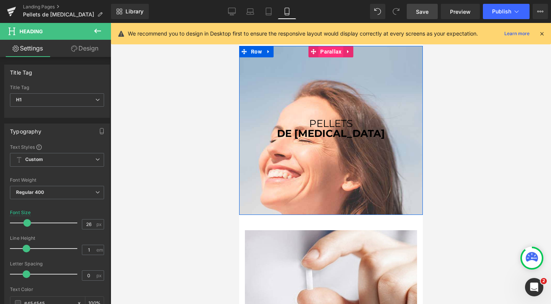
scroll to position [0, 0]
click at [327, 49] on span "Parallax" at bounding box center [330, 51] width 25 height 11
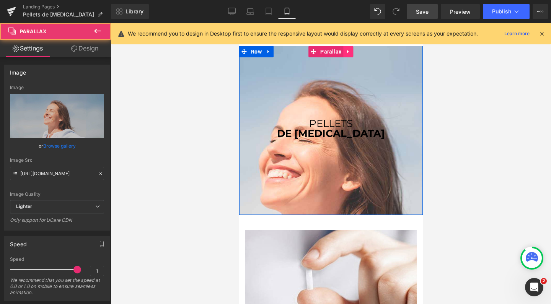
click at [346, 53] on icon at bounding box center [348, 52] width 5 height 6
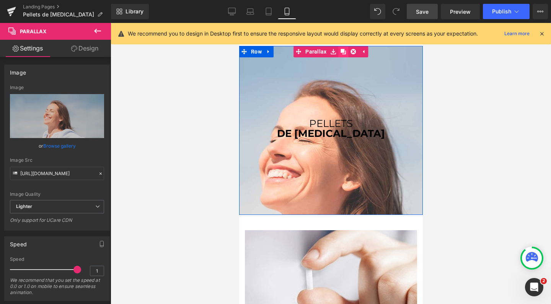
drag, startPoint x: 334, startPoint y: 52, endPoint x: 342, endPoint y: 52, distance: 8.0
click at [342, 52] on li at bounding box center [343, 51] width 30 height 11
click at [342, 52] on link at bounding box center [343, 51] width 10 height 11
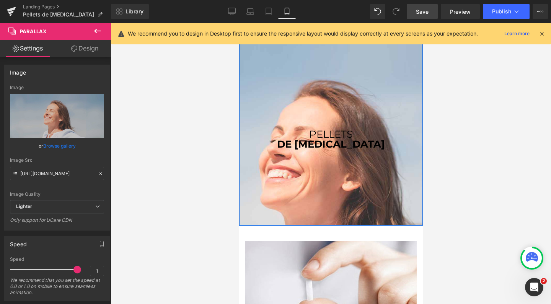
scroll to position [161, 0]
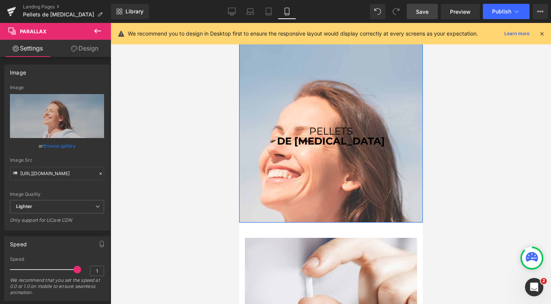
click at [292, 65] on div at bounding box center [331, 163] width 184 height 281
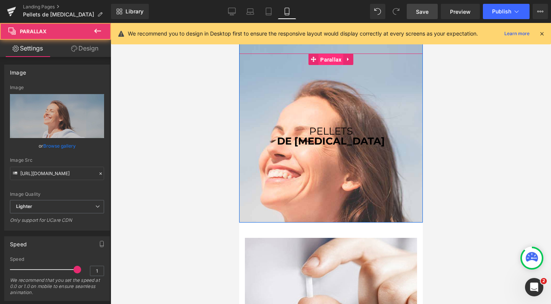
drag, startPoint x: 321, startPoint y: 60, endPoint x: 428, endPoint y: 82, distance: 109.5
click at [321, 60] on span "Parallax" at bounding box center [330, 59] width 25 height 11
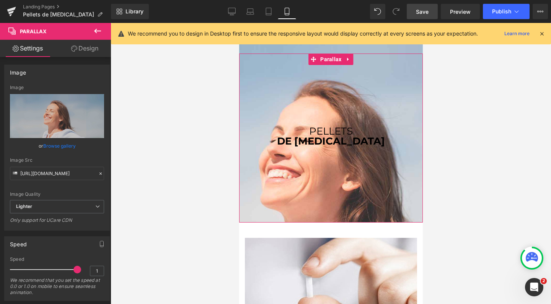
click at [89, 47] on link "Design" at bounding box center [84, 48] width 55 height 17
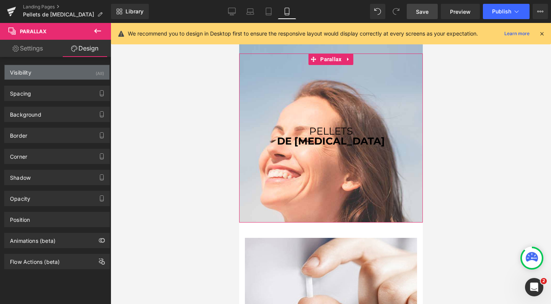
click at [55, 69] on div "Visibility (All)" at bounding box center [57, 72] width 105 height 15
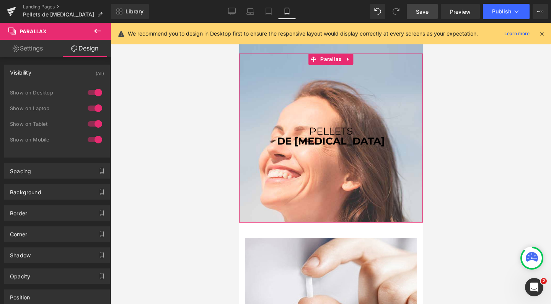
click at [95, 126] on div at bounding box center [95, 124] width 18 height 12
click at [94, 105] on div at bounding box center [95, 108] width 18 height 12
click at [95, 96] on div at bounding box center [95, 92] width 18 height 12
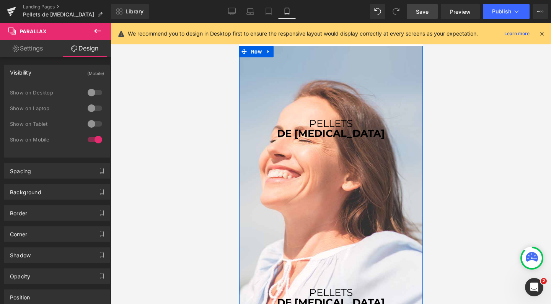
scroll to position [0, 0]
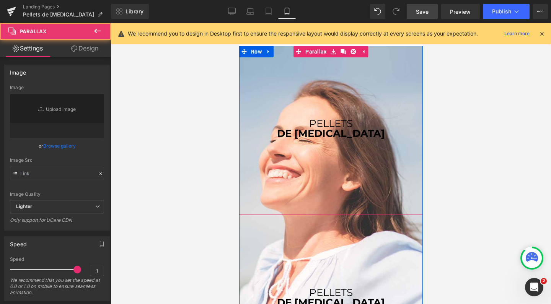
click at [293, 73] on div at bounding box center [331, 163] width 184 height 281
type input "https://ucarecdn.com/e2ec7143-7243-4f1c-a99c-2fda32639830/-/format/auto/-/previ…"
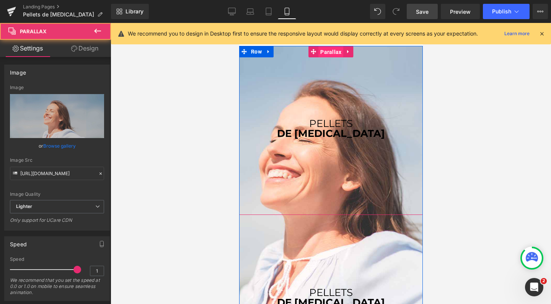
click at [310, 52] on link "Parallax" at bounding box center [325, 51] width 35 height 11
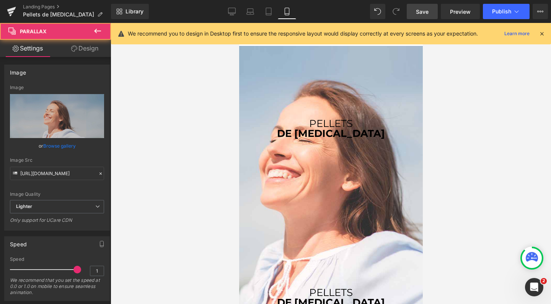
click at [92, 56] on link "Design" at bounding box center [84, 48] width 55 height 17
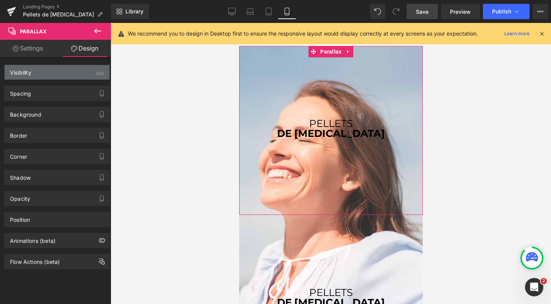
click at [76, 70] on div "Visibility (All)" at bounding box center [57, 72] width 105 height 15
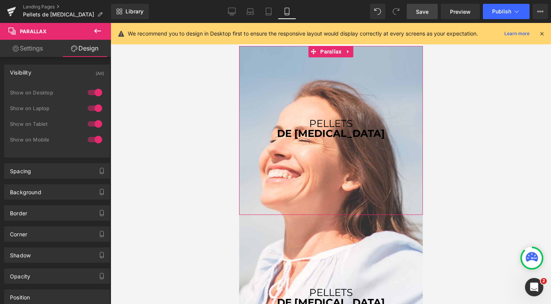
click at [94, 137] on div at bounding box center [95, 140] width 18 height 12
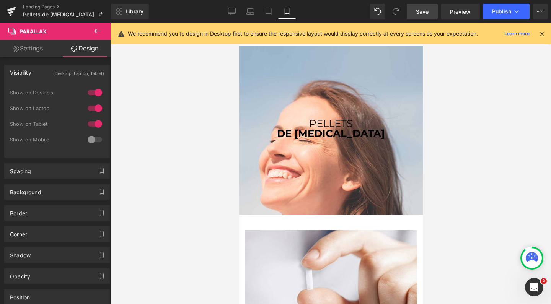
scroll to position [2646, 176]
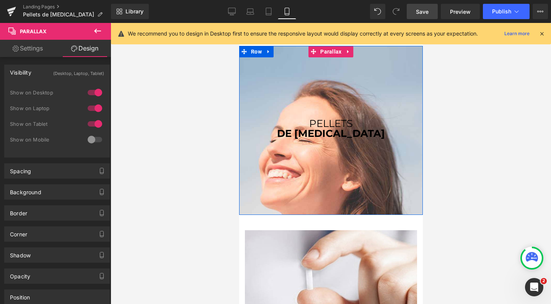
click at [324, 57] on div at bounding box center [331, 163] width 184 height 281
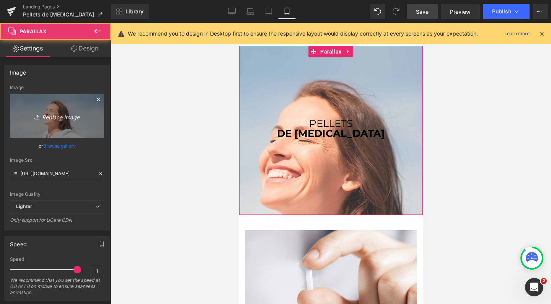
click at [59, 109] on link "Replace Image" at bounding box center [57, 116] width 94 height 44
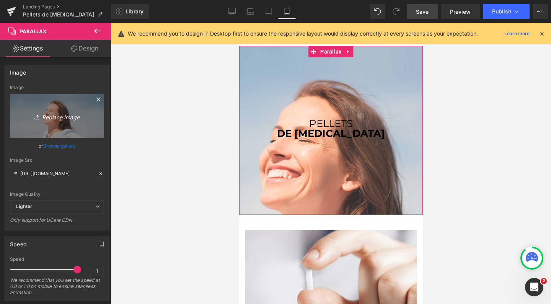
type input "C:\fakepath\wellness romedical centro bienestar integral estetica.jpg"
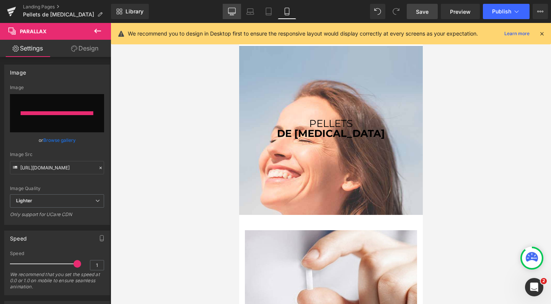
type input "https://ucarecdn.com/f3f17bc6-849a-4ac0-a434-ca352e5902a6/-/format/auto/-/previ…"
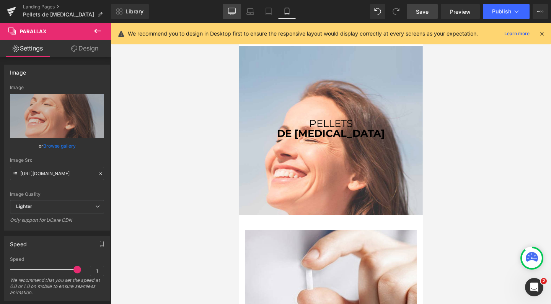
click at [233, 13] on icon at bounding box center [232, 12] width 8 height 8
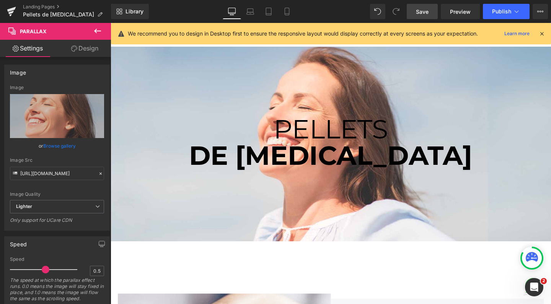
scroll to position [1832, 455]
click at [284, 13] on icon at bounding box center [287, 12] width 8 height 8
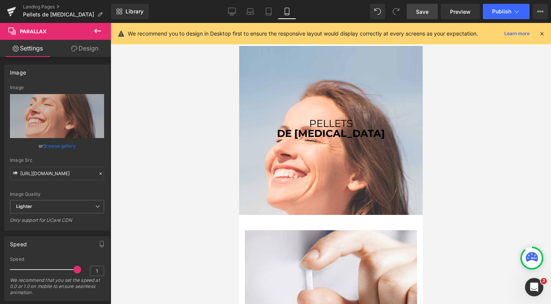
scroll to position [0, 0]
click at [425, 13] on span "Save" at bounding box center [422, 12] width 13 height 8
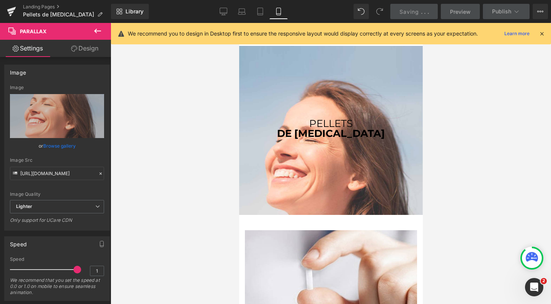
scroll to position [0, 0]
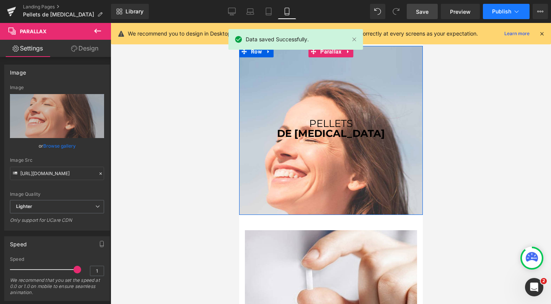
click at [500, 13] on span "Publish" at bounding box center [501, 11] width 19 height 6
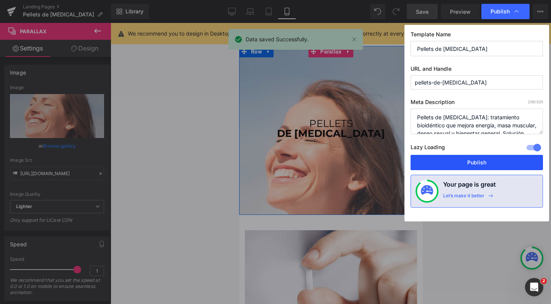
click at [447, 162] on button "Publish" at bounding box center [477, 162] width 132 height 15
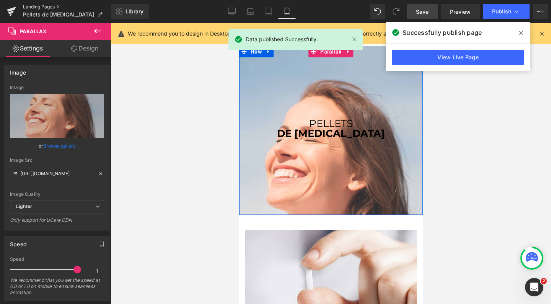
click at [49, 6] on link "Landing Pages" at bounding box center [67, 7] width 88 height 6
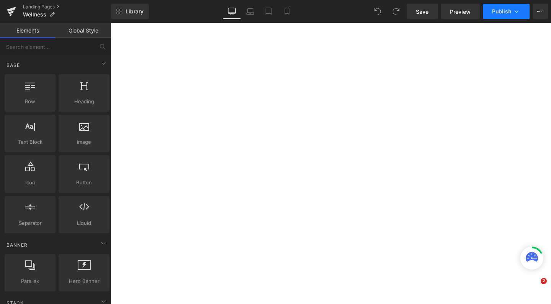
click at [519, 11] on icon at bounding box center [517, 12] width 8 height 8
click at [541, 13] on icon at bounding box center [540, 11] width 6 height 6
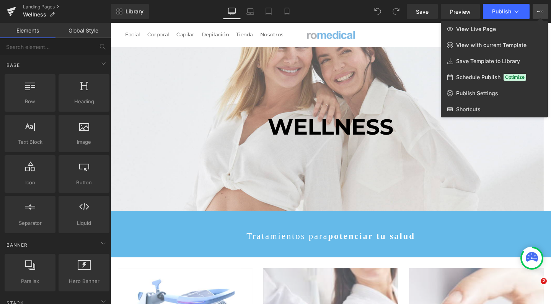
click at [541, 13] on icon at bounding box center [540, 11] width 6 height 6
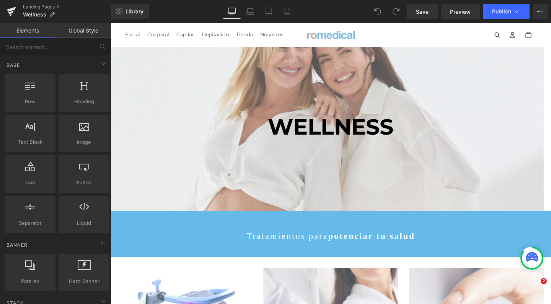
click at [493, 101] on div at bounding box center [338, 135] width 455 height 296
drag, startPoint x: 382, startPoint y: 78, endPoint x: 519, endPoint y: 2, distance: 156.9
click at [539, 5] on button "View Live Page View with current Template Save Template to Library Schedule Pub…" at bounding box center [540, 11] width 15 height 15
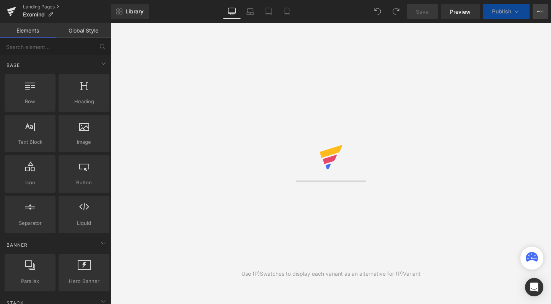
click at [540, 13] on icon at bounding box center [540, 11] width 6 height 6
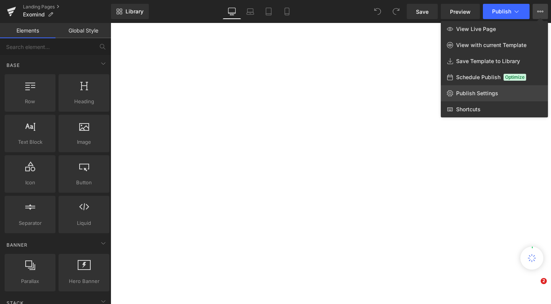
click at [471, 92] on span "Publish Settings" at bounding box center [477, 93] width 42 height 7
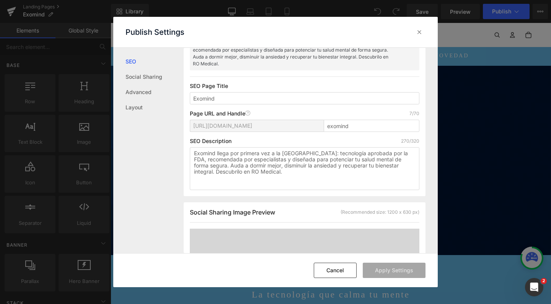
scroll to position [262, 0]
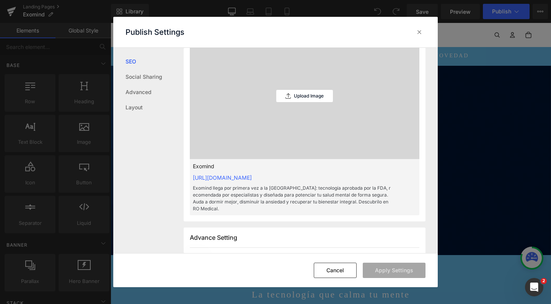
click at [294, 103] on div "Upload Image" at bounding box center [304, 96] width 57 height 126
click at [289, 93] on div "Upload Image" at bounding box center [304, 96] width 57 height 12
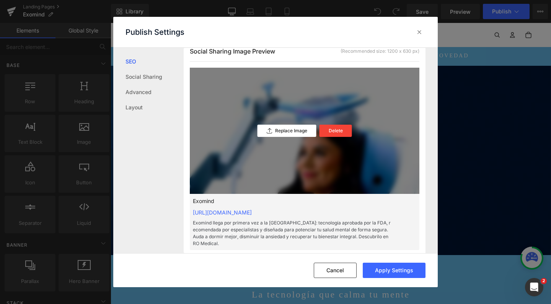
scroll to position [229, 0]
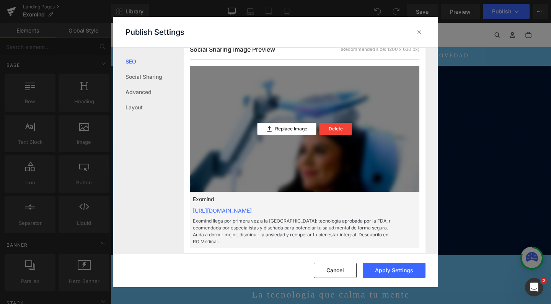
click at [284, 95] on div "Replace Image Delete" at bounding box center [305, 129] width 230 height 126
click at [281, 130] on p "Replace Image" at bounding box center [291, 128] width 32 height 5
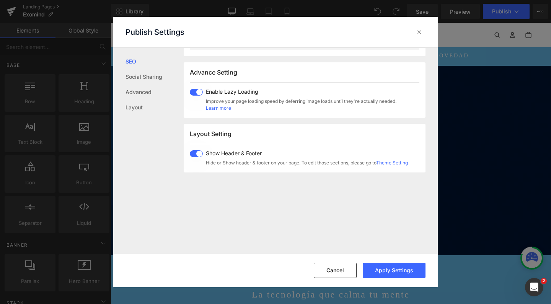
scroll to position [453, 0]
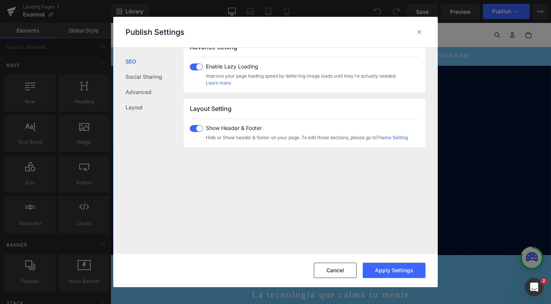
click at [193, 69] on span at bounding box center [196, 67] width 13 height 7
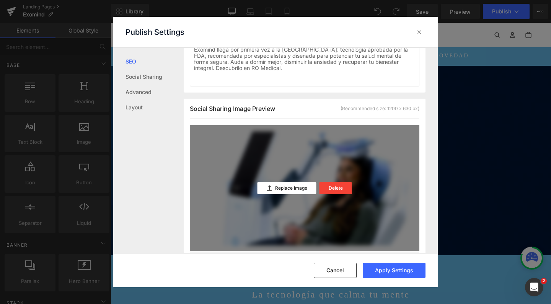
scroll to position [164, 0]
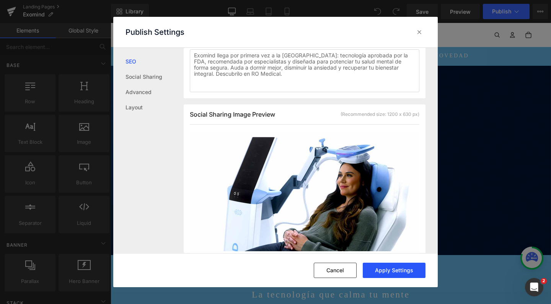
click at [377, 271] on button "Apply Settings" at bounding box center [394, 270] width 63 height 15
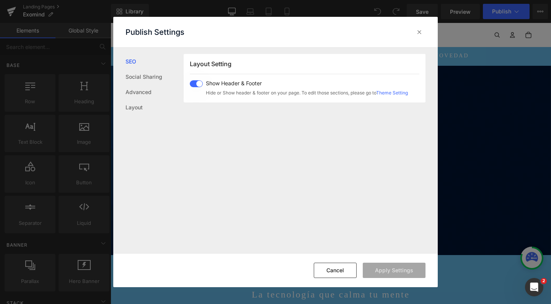
scroll to position [497, 0]
click at [153, 72] on link "Social Sharing" at bounding box center [155, 76] width 58 height 15
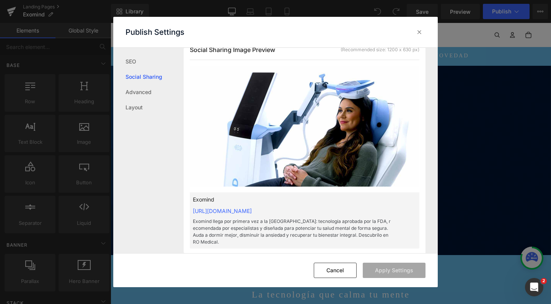
scroll to position [215, 0]
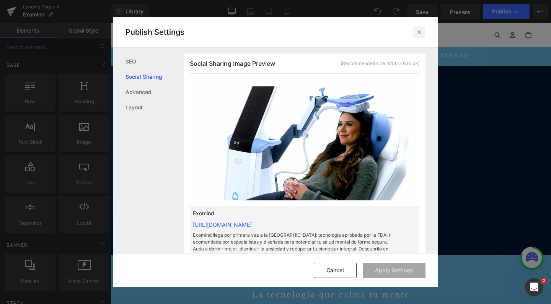
click at [417, 29] on icon at bounding box center [420, 32] width 8 height 8
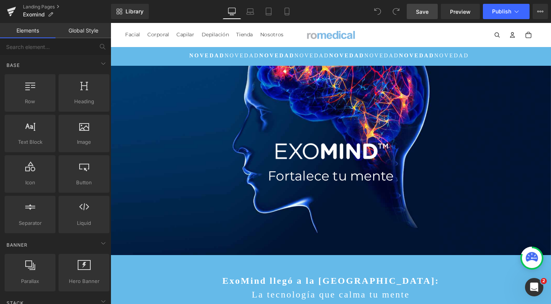
click at [429, 11] on span "Save" at bounding box center [422, 12] width 13 height 8
click at [507, 9] on span "Publish" at bounding box center [501, 11] width 19 height 6
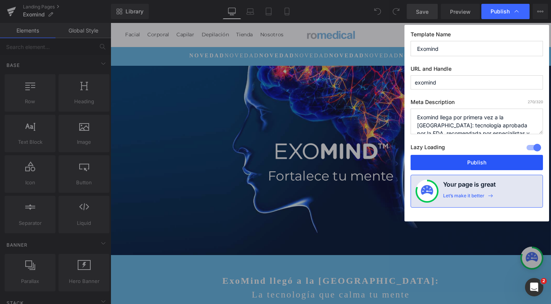
click at [466, 165] on button "Publish" at bounding box center [477, 162] width 132 height 15
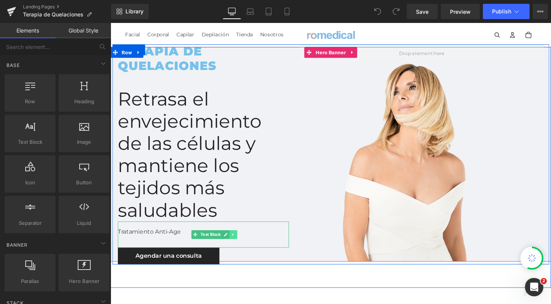
click at [242, 248] on icon at bounding box center [240, 245] width 4 height 5
click at [246, 248] on icon at bounding box center [243, 245] width 4 height 4
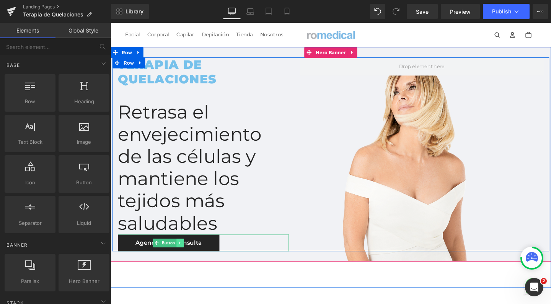
click at [186, 257] on icon at bounding box center [184, 254] width 4 height 5
click at [190, 257] on icon at bounding box center [188, 254] width 4 height 5
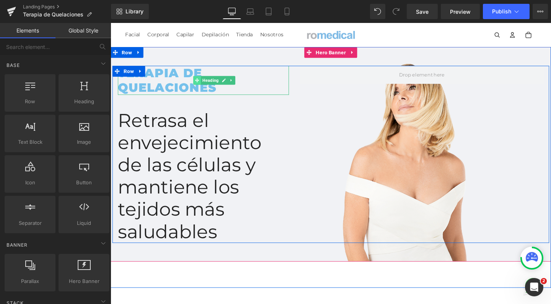
click at [204, 86] on icon at bounding box center [201, 83] width 4 height 5
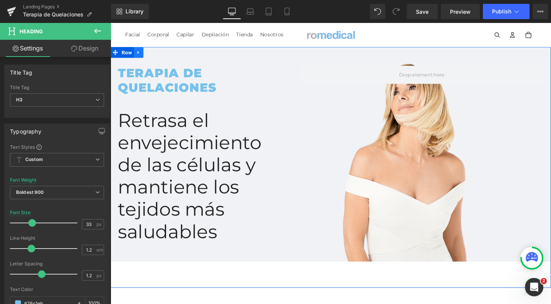
click at [139, 54] on link at bounding box center [140, 53] width 10 height 11
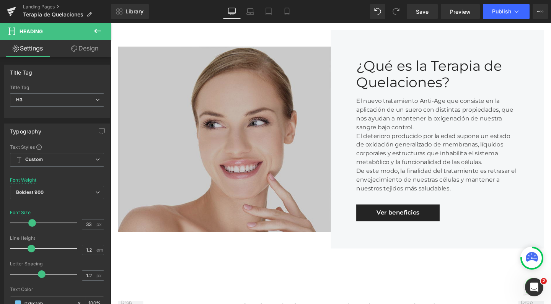
scroll to position [299, 0]
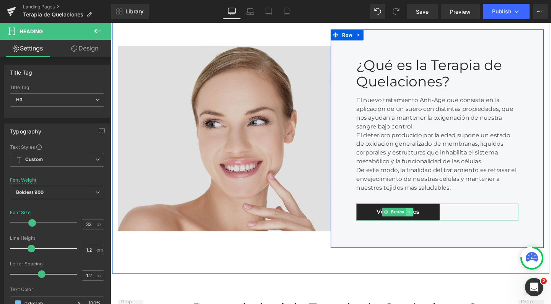
click at [423, 227] on link at bounding box center [425, 221] width 8 height 9
click at [427, 224] on icon at bounding box center [429, 222] width 4 height 4
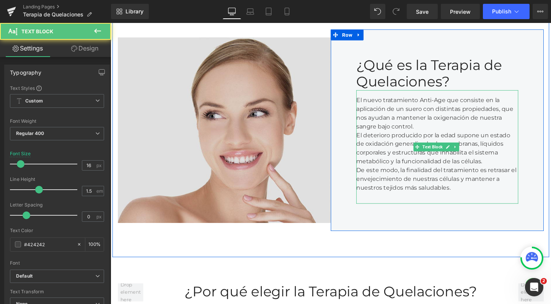
click at [404, 169] on div "El nuevo tratamiento Anti-Age que consiste en la aplicación de un suero con dis…" at bounding box center [454, 153] width 170 height 119
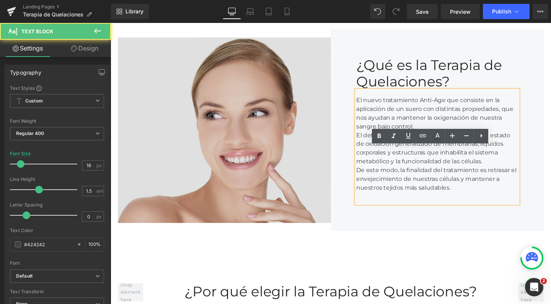
click at [431, 191] on div "El nuevo tratamiento Anti-Age que consiste en la aplicación de un suero con dis…" at bounding box center [454, 153] width 170 height 119
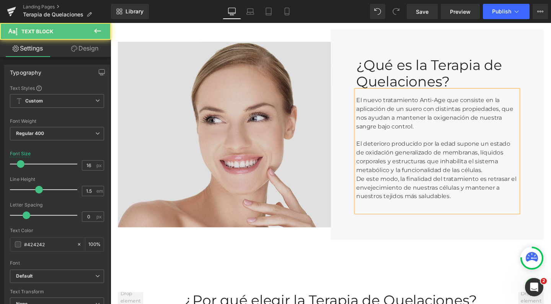
click at [511, 183] on div "El deterioro producido por la edad supone un estado de oxidación generalizado d…" at bounding box center [454, 164] width 170 height 37
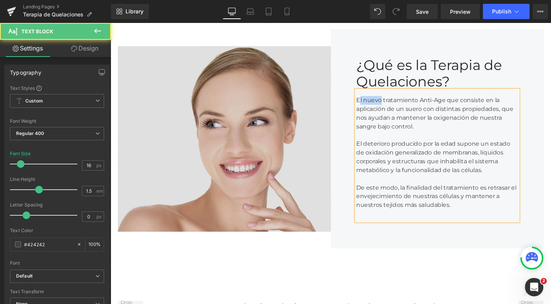
drag, startPoint x: 370, startPoint y: 162, endPoint x: 390, endPoint y: 162, distance: 20.3
click at [390, 162] on div "El nuevo tratamiento Anti-Age que consiste en la aplicación de un suero con dis…" at bounding box center [454, 163] width 170 height 138
drag, startPoint x: 418, startPoint y: 161, endPoint x: 459, endPoint y: 162, distance: 40.6
click at [459, 162] on div "Este tratamiento Anti-Age que consiste en la aplicación de un suero con distint…" at bounding box center [454, 163] width 170 height 138
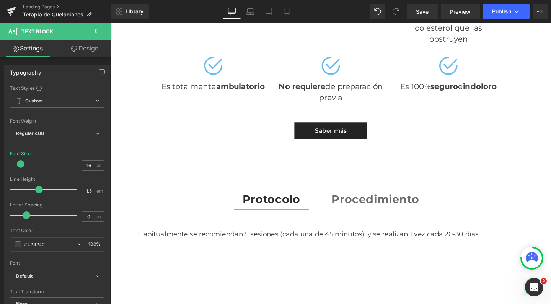
scroll to position [592, 0]
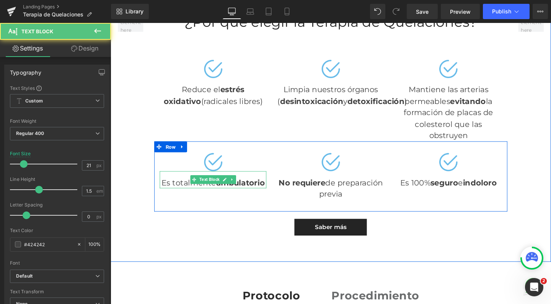
click at [222, 196] on strong "ambulatorio" at bounding box center [247, 191] width 51 height 10
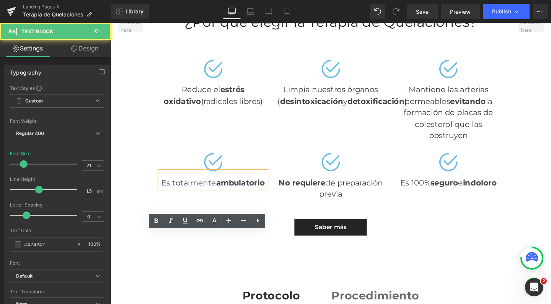
click at [222, 196] on strong "ambulatorio" at bounding box center [247, 191] width 51 height 10
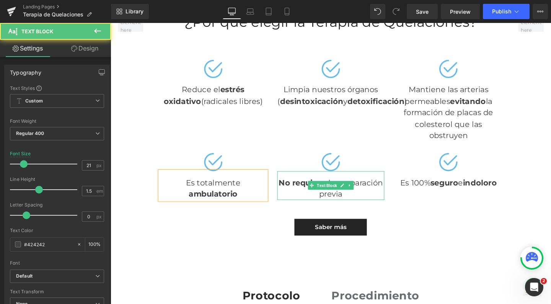
drag, startPoint x: 367, startPoint y: 254, endPoint x: 361, endPoint y: 254, distance: 5.8
click at [367, 209] on div "No requiere de preparación previa" at bounding box center [342, 194] width 112 height 30
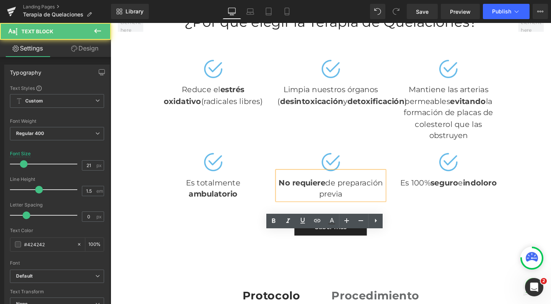
click at [361, 209] on div "No requiere de preparación previa" at bounding box center [342, 194] width 112 height 30
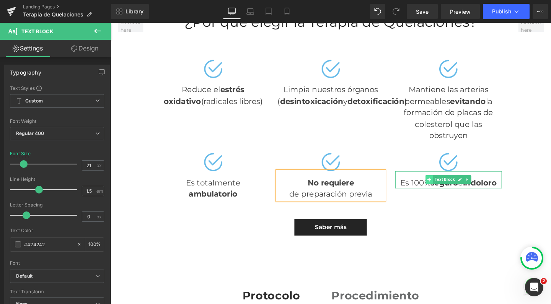
click at [444, 190] on icon at bounding box center [446, 188] width 4 height 5
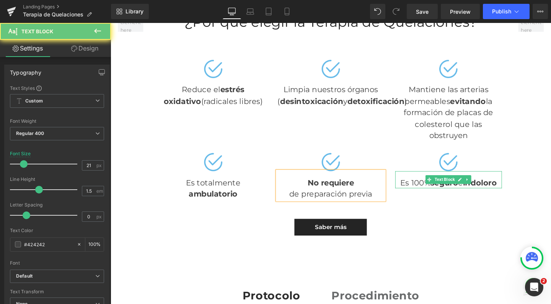
click at [432, 197] on div "Es 100% seguro e indoloro" at bounding box center [466, 188] width 112 height 18
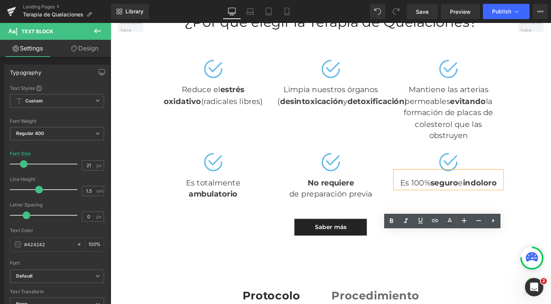
click at [447, 196] on strong "seguro" at bounding box center [461, 191] width 29 height 10
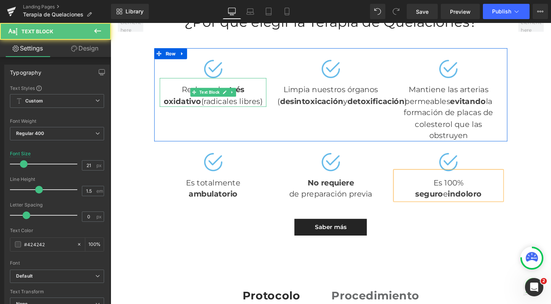
click at [186, 124] on div "Reduce el estrés oxidativo (radicales libres)" at bounding box center [218, 102] width 112 height 42
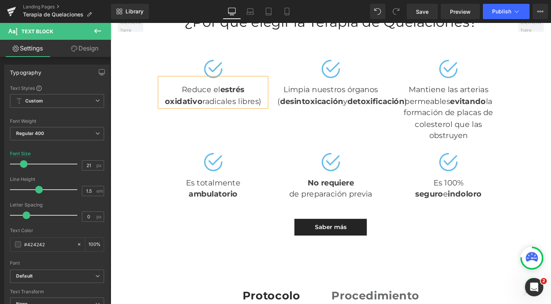
click at [254, 124] on div "Reduce el estrés oxidativo radicales libres)" at bounding box center [218, 102] width 112 height 42
click at [269, 124] on div "Reduce el estrés oxidativo radicales libres" at bounding box center [218, 102] width 112 height 42
click at [175, 124] on div "Reduce el estrés oxidativo radicales libres)" at bounding box center [218, 102] width 112 height 42
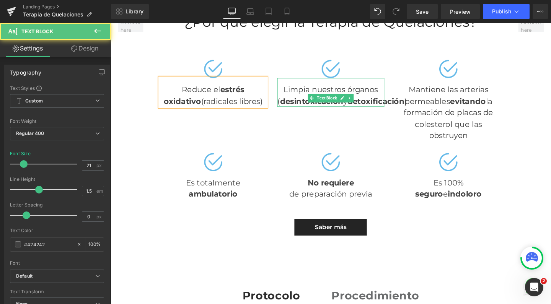
click at [305, 110] on strong "desintoxicación" at bounding box center [325, 106] width 73 height 10
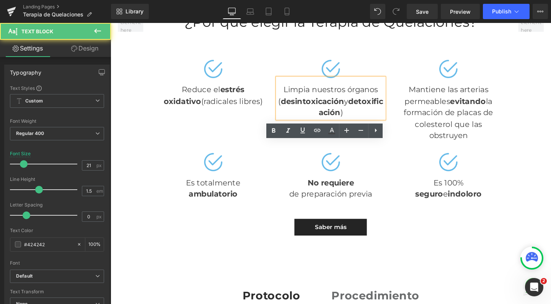
click at [317, 124] on div "Limpia nuestros órganos ( desintoxicación y detoxificación )" at bounding box center [342, 102] width 112 height 42
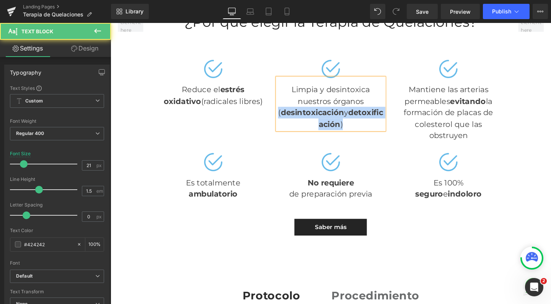
drag, startPoint x: 293, startPoint y: 182, endPoint x: 388, endPoint y: 194, distance: 96.0
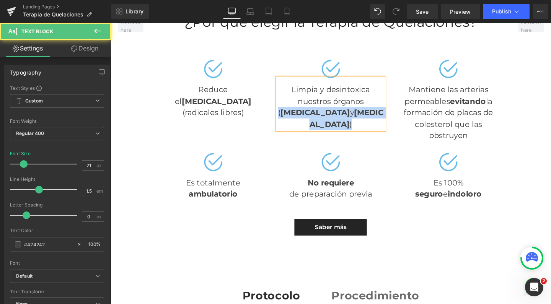
click at [388, 136] on div "nuestros órganos ( desintoxicación y detoxificación )" at bounding box center [342, 117] width 112 height 36
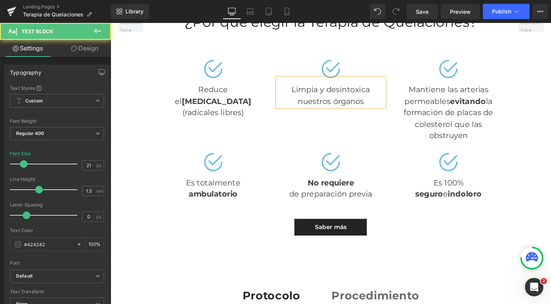
drag, startPoint x: 381, startPoint y: 171, endPoint x: 291, endPoint y: 171, distance: 89.5
click at [291, 112] on div "nuestros órganos" at bounding box center [342, 105] width 112 height 12
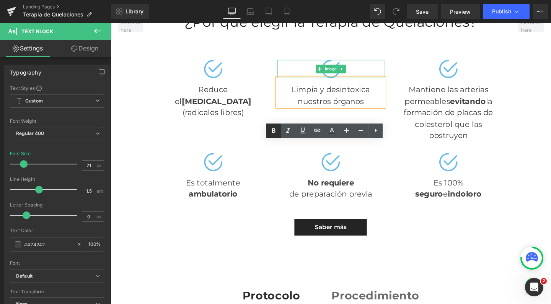
click at [277, 130] on icon at bounding box center [273, 130] width 9 height 9
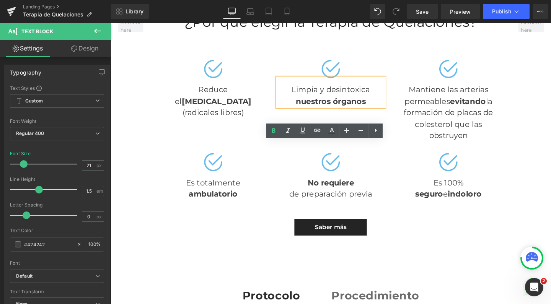
click at [378, 111] on div "Limpia y desintoxica nuestros órganos" at bounding box center [342, 96] width 112 height 30
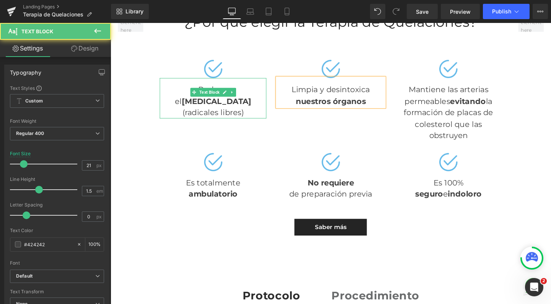
click at [178, 124] on div "Reduce el estrés oxidativo (radicales libres)" at bounding box center [218, 102] width 112 height 42
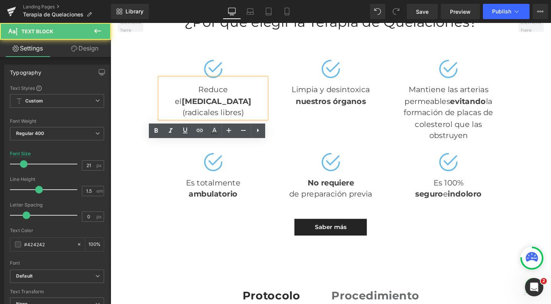
click at [202, 110] on strong "estrés oxidativo" at bounding box center [222, 106] width 73 height 10
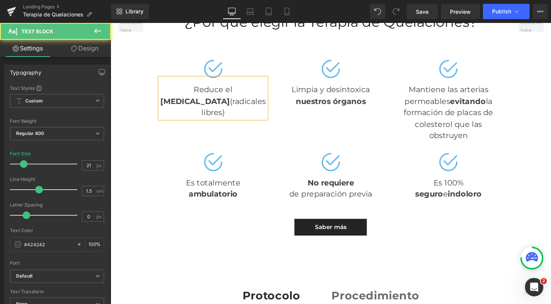
drag, startPoint x: 244, startPoint y: 189, endPoint x: 227, endPoint y: 171, distance: 24.4
click at [227, 124] on div "estrés oxidativo (radicales libres)" at bounding box center [218, 111] width 112 height 24
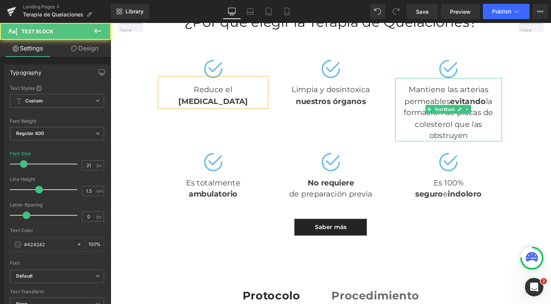
click at [426, 148] on div "Mantiene las arterias permeables evitando la formación de placas de colesterol …" at bounding box center [466, 114] width 112 height 67
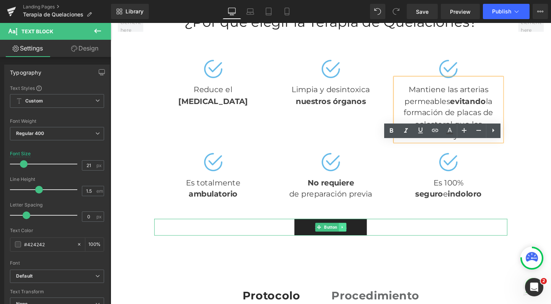
click at [354, 243] on link at bounding box center [355, 237] width 8 height 9
click at [356, 240] on icon at bounding box center [358, 238] width 4 height 5
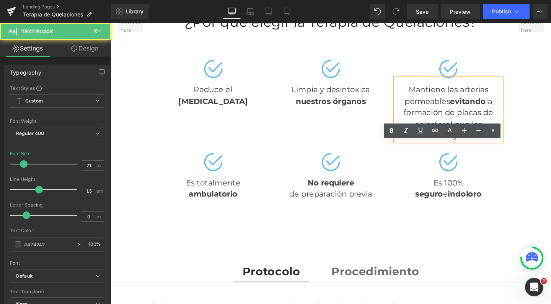
click at [441, 148] on div "Mantiene las arterias permeables evitando la formación de placas de colesterol …" at bounding box center [466, 114] width 112 height 67
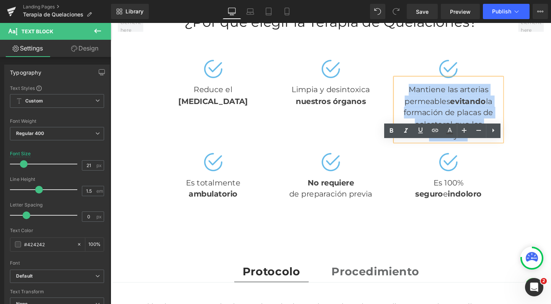
drag, startPoint x: 488, startPoint y: 209, endPoint x: 418, endPoint y: 162, distance: 83.7
click at [418, 148] on div "Mantiene las arterias permeables evitando la formación de placas de colesterol …" at bounding box center [466, 114] width 112 height 67
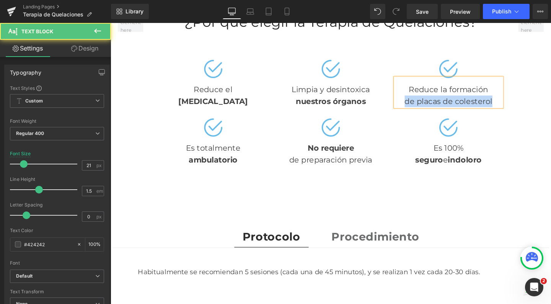
drag, startPoint x: 414, startPoint y: 170, endPoint x: 527, endPoint y: 170, distance: 113.3
click at [527, 170] on div "¿Por qué elegir la Terapia de Quelaciones? Heading Image Reduce el estrés oxida…" at bounding box center [342, 99] width 383 height 172
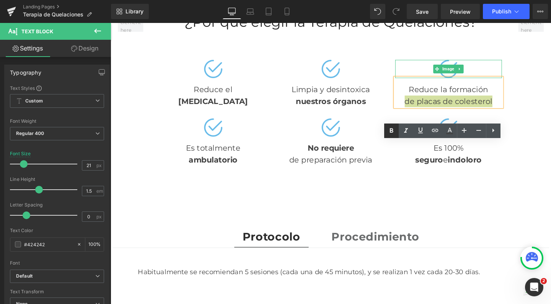
click at [392, 127] on icon at bounding box center [391, 130] width 9 height 9
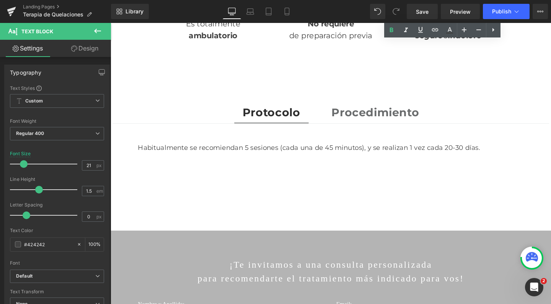
scroll to position [735, 0]
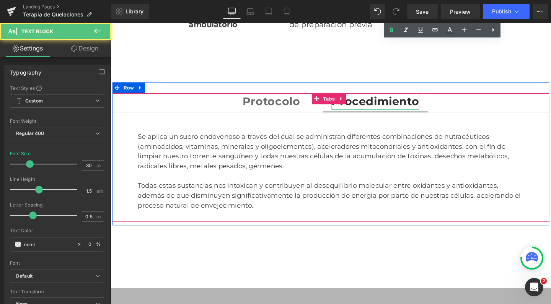
click at [365, 113] on strong "Procedimiento" at bounding box center [389, 105] width 92 height 14
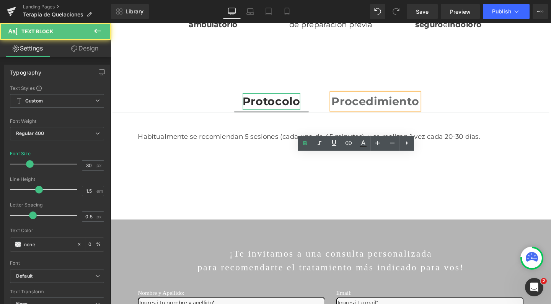
click at [294, 114] on div "Protocolo Text Block" at bounding box center [280, 105] width 61 height 17
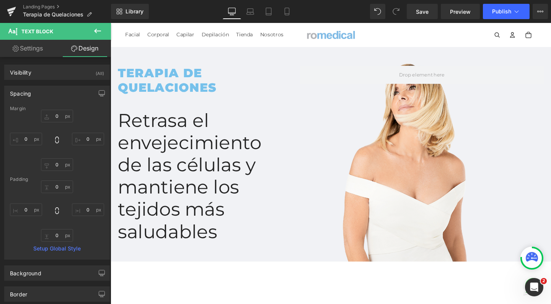
scroll to position [0, 0]
click at [425, 14] on span "Save" at bounding box center [422, 12] width 13 height 8
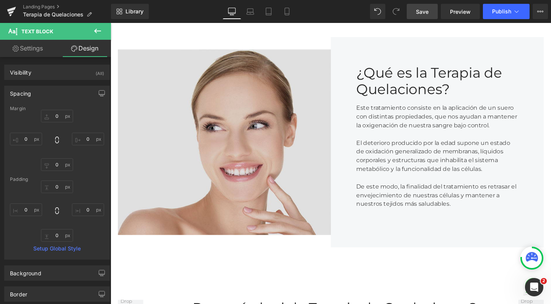
scroll to position [296, 0]
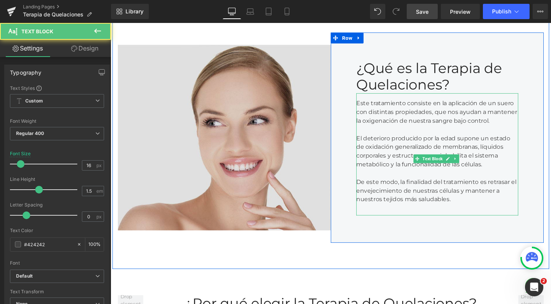
click at [422, 195] on div "Este tratamiento consiste en la aplicación de un suero con distintas propiedade…" at bounding box center [454, 161] width 170 height 129
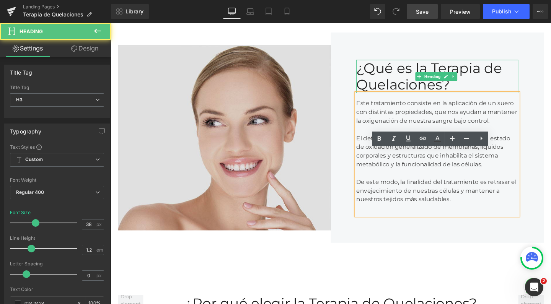
click at [400, 96] on div "¿Qué es la Terapia de Quelaciones?" at bounding box center [454, 79] width 170 height 35
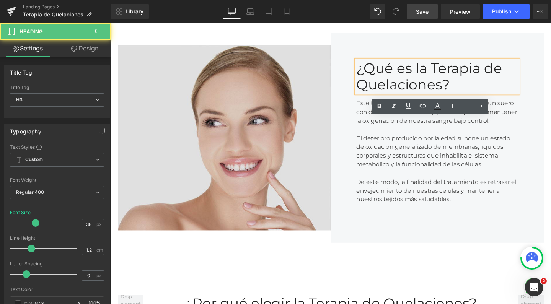
click at [423, 96] on div "¿Qué es la Terapia de Quelaciones?" at bounding box center [454, 79] width 170 height 35
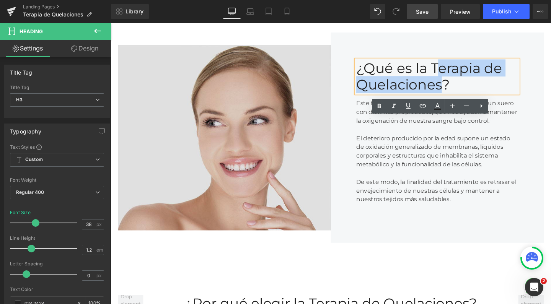
drag, startPoint x: 448, startPoint y: 127, endPoint x: 454, endPoint y: 141, distance: 15.3
click at [454, 96] on div "¿Qué es la Terapia de Quelaciones?" at bounding box center [454, 79] width 170 height 35
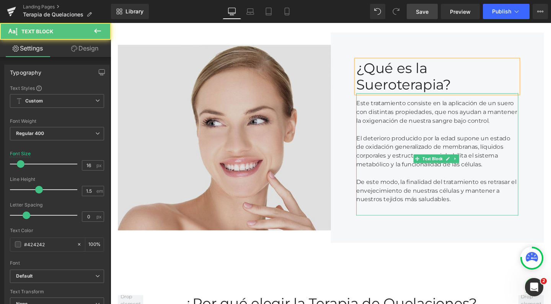
click at [396, 186] on div at bounding box center [454, 180] width 170 height 9
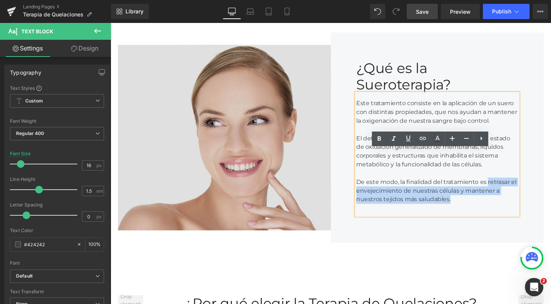
drag, startPoint x: 473, startPoint y: 279, endPoint x: 504, endPoint y: 259, distance: 37.2
click at [504, 213] on div "De este modo, la finalidad del tratamiento es retrasar el envejecimiento de nue…" at bounding box center [454, 200] width 170 height 28
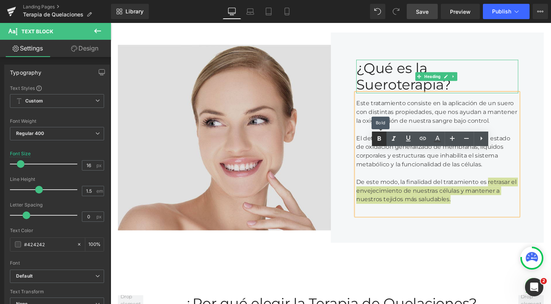
click at [378, 139] on icon at bounding box center [379, 139] width 3 height 5
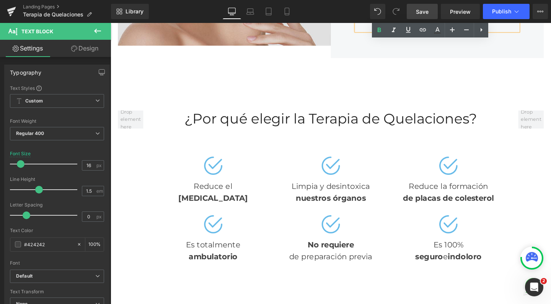
scroll to position [501, 0]
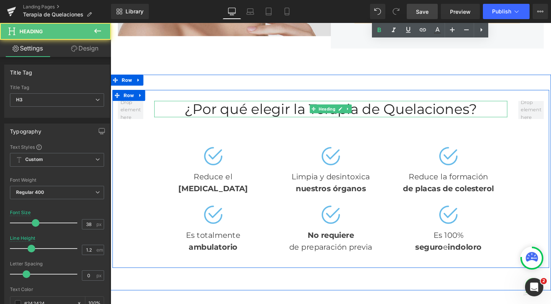
click at [331, 122] on div "¿Por qué elegir la Terapia de Quelaciones?" at bounding box center [342, 114] width 371 height 18
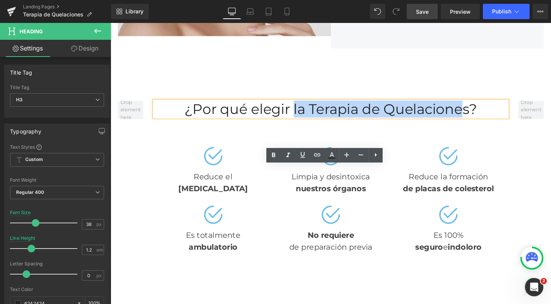
drag, startPoint x: 300, startPoint y: 181, endPoint x: 480, endPoint y: 180, distance: 180.6
click at [480, 122] on div "¿Por qué elegir la Terapia de Quelaciones?" at bounding box center [342, 114] width 371 height 18
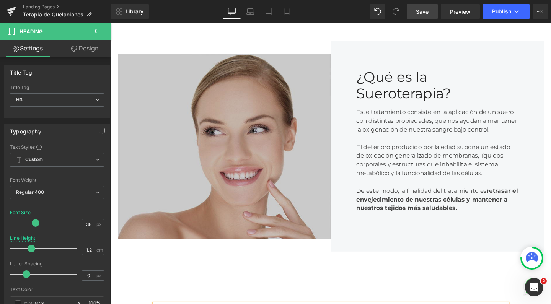
scroll to position [303, 0]
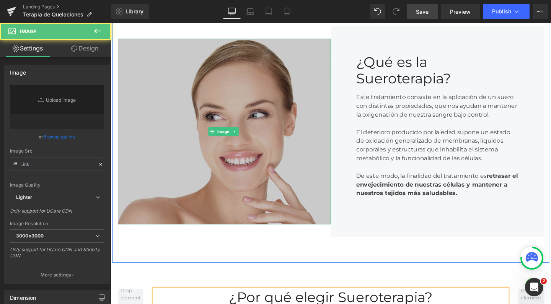
click at [204, 133] on img at bounding box center [230, 136] width 224 height 195
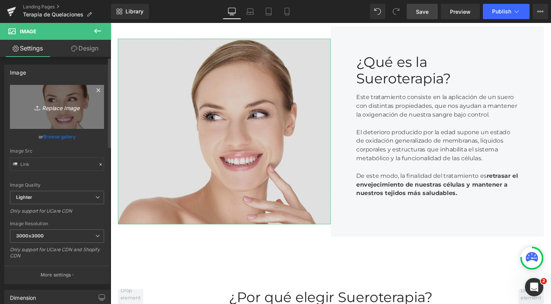
click at [85, 106] on icon "Replace Image" at bounding box center [56, 107] width 61 height 10
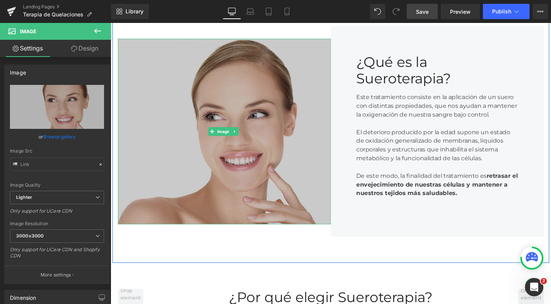
type input "C:\fakepath\SUEROTERAPIA ROMEDICAL.jpg"
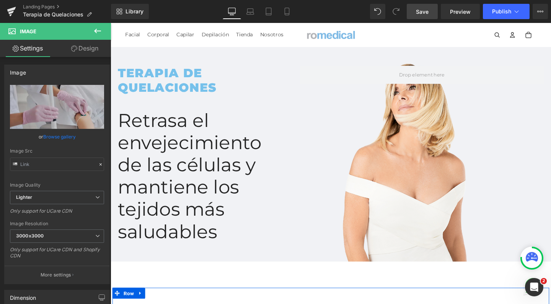
scroll to position [0, 0]
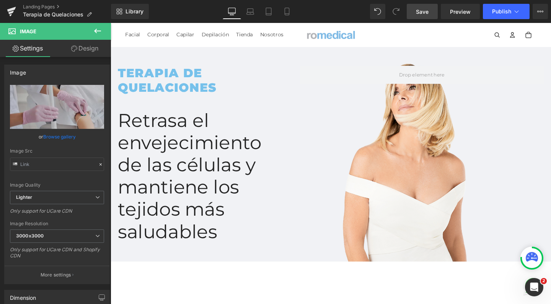
click at [101, 27] on icon at bounding box center [97, 30] width 9 height 9
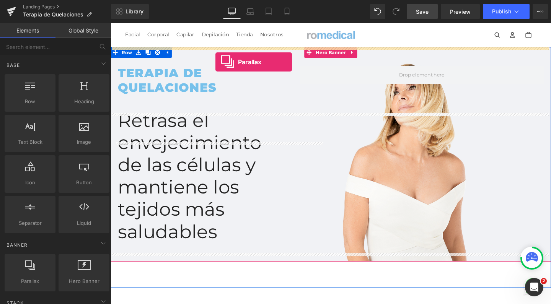
drag, startPoint x: 145, startPoint y: 289, endPoint x: 221, endPoint y: 62, distance: 238.9
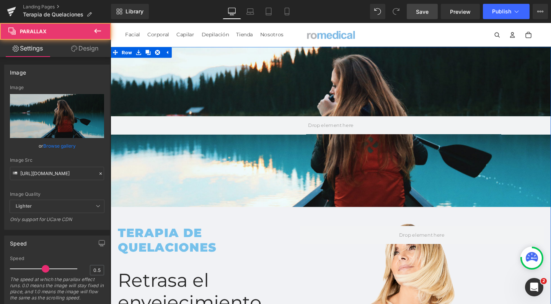
scroll to position [2081, 455]
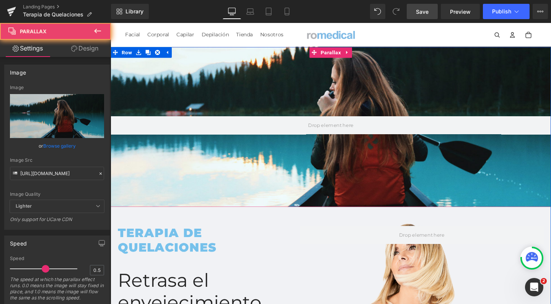
click at [232, 60] on div at bounding box center [342, 135] width 463 height 296
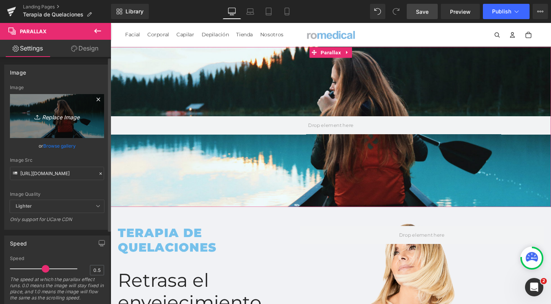
click at [62, 112] on icon "Replace Image" at bounding box center [56, 116] width 61 height 10
type input "C:\fakepath\wellness romedical bienestar integral estetica.jpg"
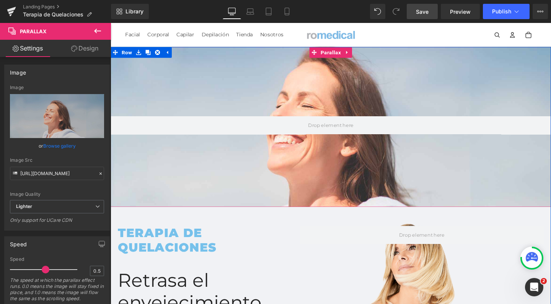
scroll to position [0, 0]
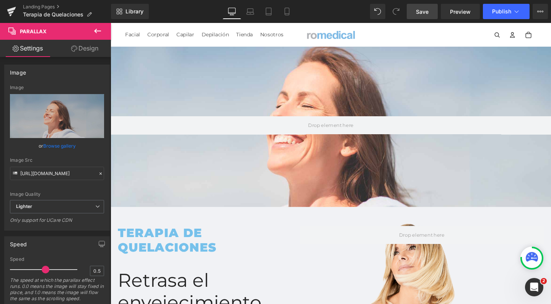
click at [102, 31] on icon at bounding box center [97, 30] width 9 height 9
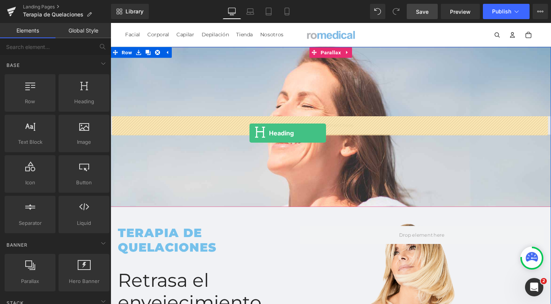
drag, startPoint x: 186, startPoint y: 129, endPoint x: 257, endPoint y: 139, distance: 71.9
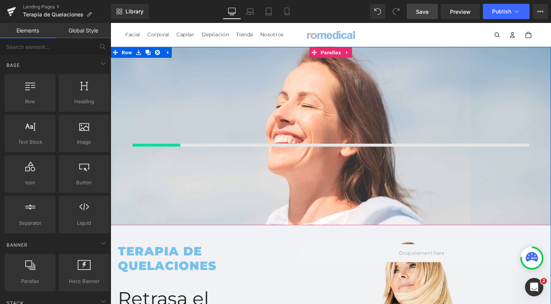
scroll to position [2100, 455]
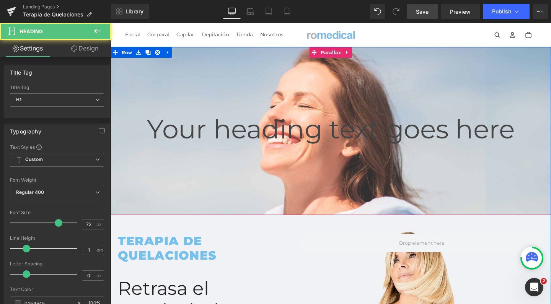
click at [296, 133] on h1 "Your heading text goes here" at bounding box center [342, 135] width 463 height 28
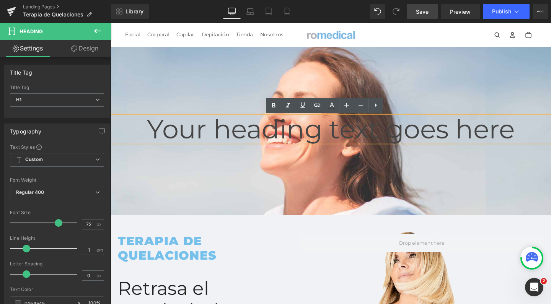
click at [296, 133] on h1 "Your heading text goes here" at bounding box center [342, 135] width 463 height 28
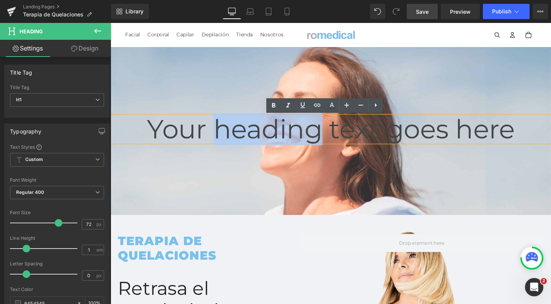
scroll to position [2089, 455]
click at [296, 133] on h1 "Your heading text goes here" at bounding box center [342, 135] width 463 height 28
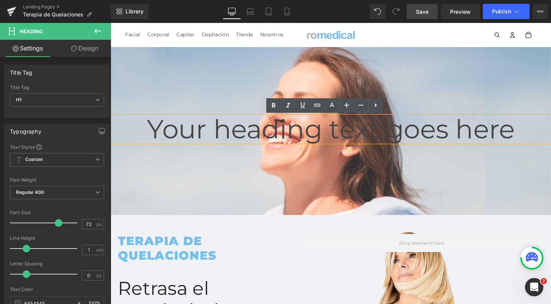
click at [296, 133] on h1 "Your heading text goes here" at bounding box center [342, 135] width 463 height 28
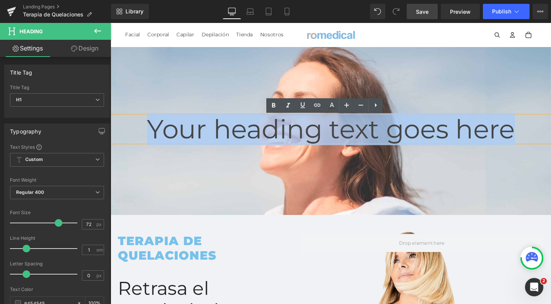
click at [296, 133] on h1 "Your heading text goes here" at bounding box center [342, 135] width 463 height 28
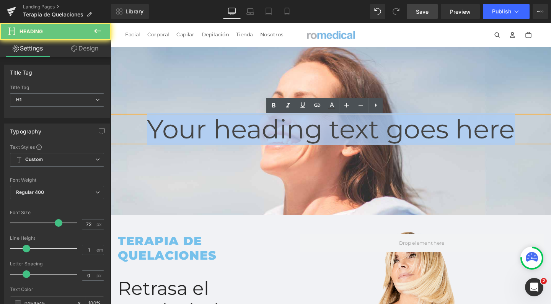
click at [296, 133] on h1 "Your heading text goes here" at bounding box center [342, 135] width 463 height 28
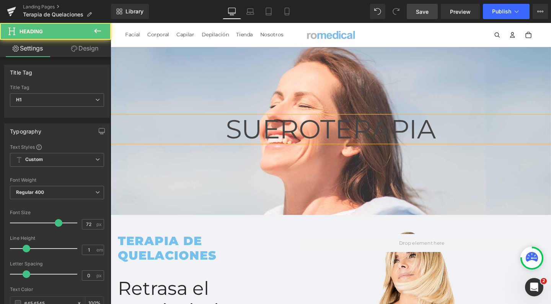
click at [285, 136] on h1 "SUEROTERAPIA" at bounding box center [342, 135] width 463 height 28
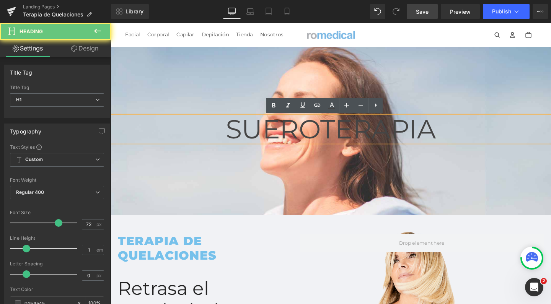
click at [285, 136] on h1 "SUEROTERAPIA" at bounding box center [342, 135] width 463 height 28
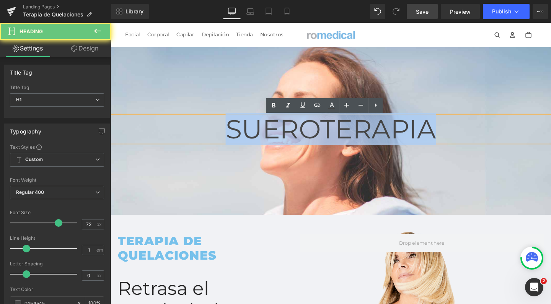
click at [285, 136] on h1 "SUEROTERAPIA" at bounding box center [342, 135] width 463 height 28
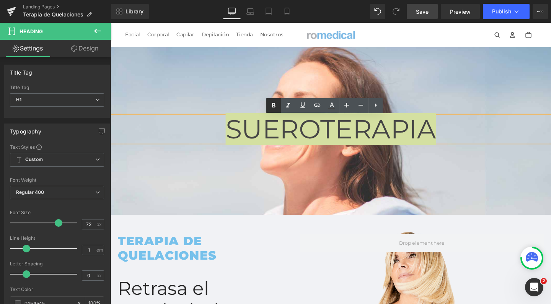
click at [269, 108] on link at bounding box center [273, 105] width 15 height 15
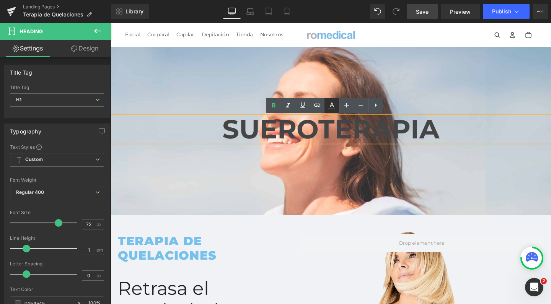
click at [334, 104] on icon at bounding box center [331, 105] width 9 height 9
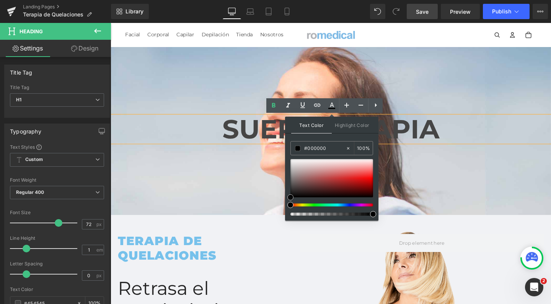
drag, startPoint x: 292, startPoint y: 192, endPoint x: 287, endPoint y: 206, distance: 14.4
click at [287, 206] on div "Text Color Highlight Color #333333 #454545 100 % transparent 0 %" at bounding box center [331, 169] width 93 height 104
click at [287, 11] on icon at bounding box center [287, 12] width 8 height 8
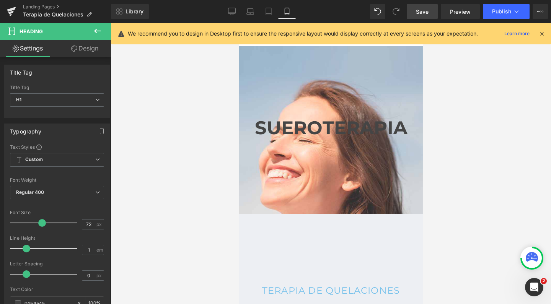
scroll to position [2995, 176]
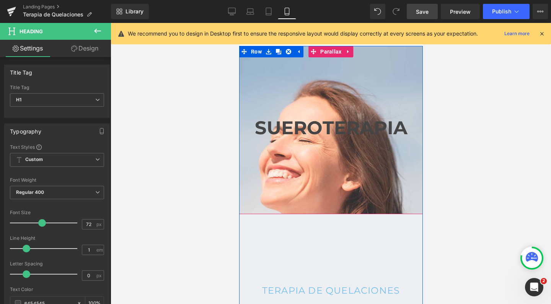
click at [343, 48] on link at bounding box center [348, 51] width 10 height 11
click at [341, 52] on icon at bounding box center [343, 51] width 5 height 5
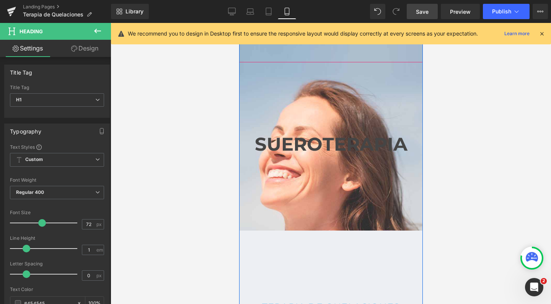
scroll to position [161, 0]
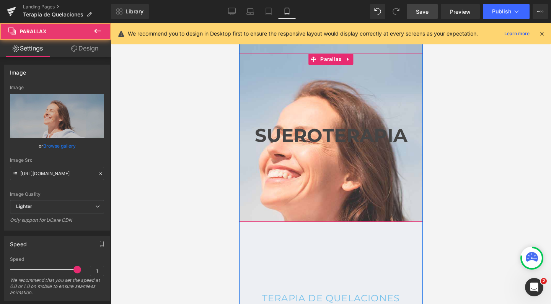
click at [308, 98] on div at bounding box center [331, 163] width 184 height 281
click at [321, 64] on span "Parallax" at bounding box center [330, 59] width 25 height 11
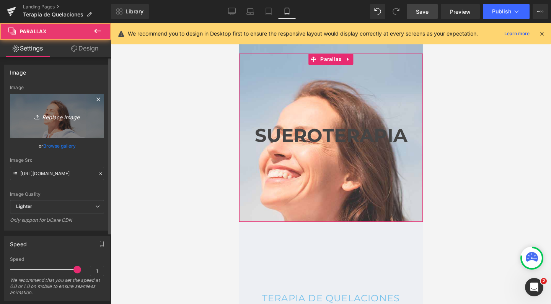
click at [71, 104] on link "Replace Image" at bounding box center [57, 116] width 94 height 44
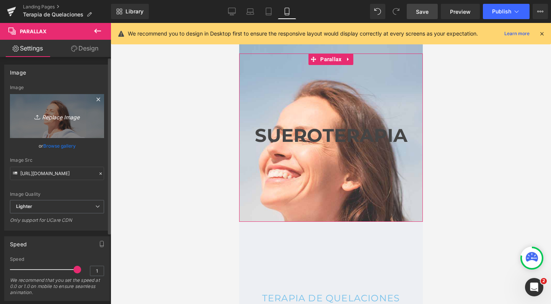
type input "C:\fakepath\wellness romedical centro bienestar integral estetica.jpg"
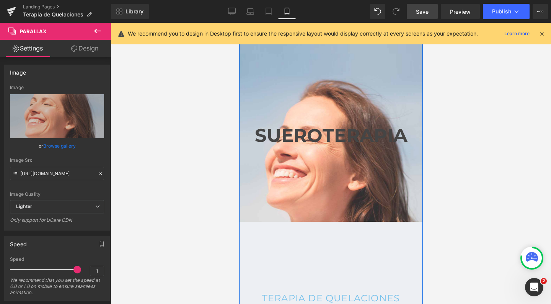
click at [331, 60] on div "SUEROTERAPIA Heading Parallax" at bounding box center [331, 138] width 184 height 168
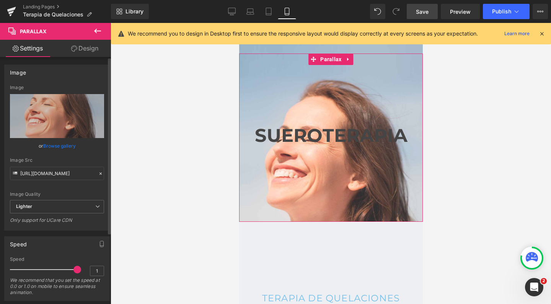
click at [84, 59] on div "Image https://ucarecdn.com/2fd2124a-5d17-496e-a196-93f18d53ec8c/-/format/auto/-…" at bounding box center [57, 219] width 114 height 325
drag, startPoint x: 84, startPoint y: 51, endPoint x: 68, endPoint y: 70, distance: 24.7
click at [84, 51] on link "Design" at bounding box center [84, 48] width 55 height 17
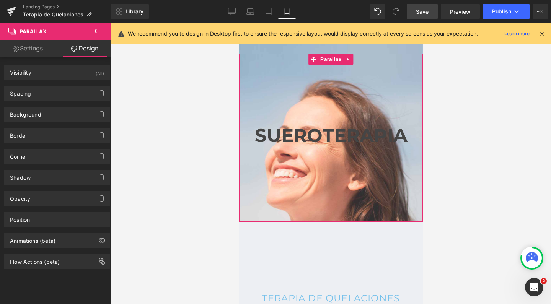
drag, startPoint x: 68, startPoint y: 70, endPoint x: 86, endPoint y: 100, distance: 34.3
click at [68, 70] on div "Visibility (All)" at bounding box center [57, 72] width 105 height 15
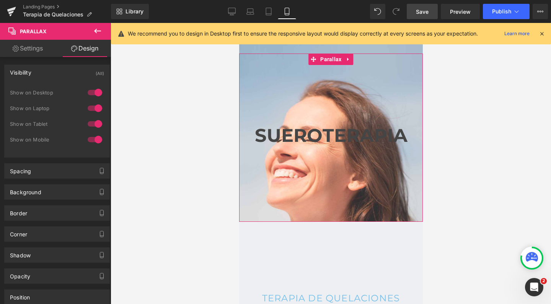
click at [94, 124] on div at bounding box center [95, 124] width 18 height 12
click at [94, 104] on div at bounding box center [95, 108] width 18 height 12
click at [94, 94] on div at bounding box center [95, 92] width 18 height 12
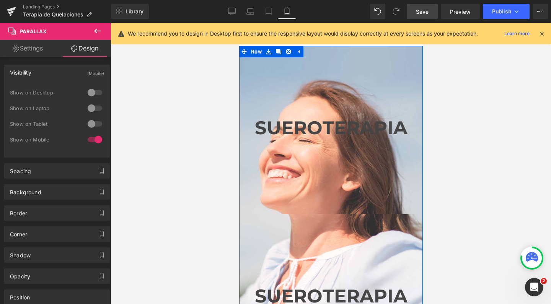
scroll to position [0, 0]
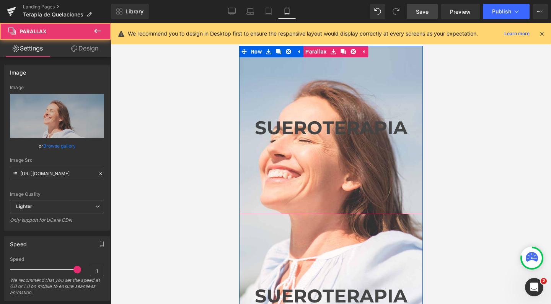
click at [308, 70] on div at bounding box center [331, 163] width 184 height 281
click at [315, 52] on link "Parallax" at bounding box center [310, 51] width 35 height 11
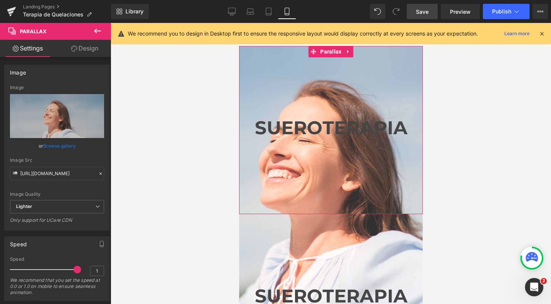
click at [87, 49] on link "Design" at bounding box center [84, 48] width 55 height 17
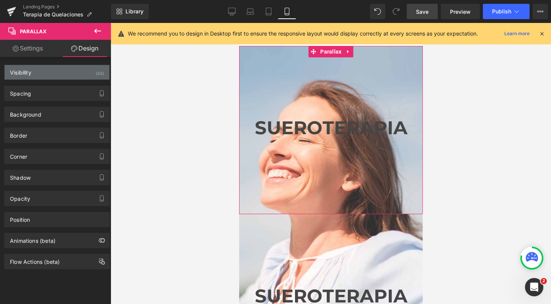
click at [64, 75] on div "Visibility (All)" at bounding box center [57, 72] width 105 height 15
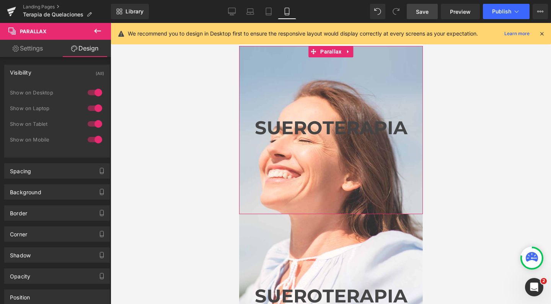
click at [93, 140] on div at bounding box center [95, 140] width 18 height 12
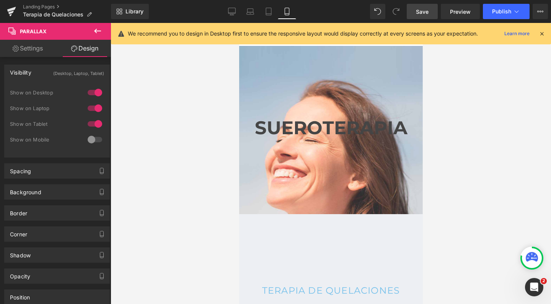
scroll to position [2995, 176]
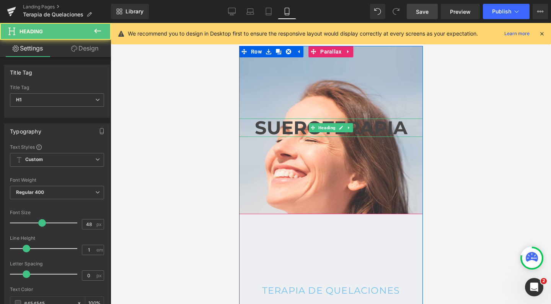
click at [302, 124] on strong "SUEROTERAPIA" at bounding box center [330, 128] width 153 height 22
click at [322, 127] on strong "SUEROTERAPIA" at bounding box center [330, 128] width 153 height 22
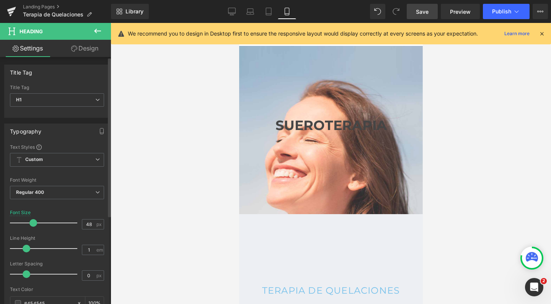
click at [33, 222] on div at bounding box center [46, 222] width 64 height 15
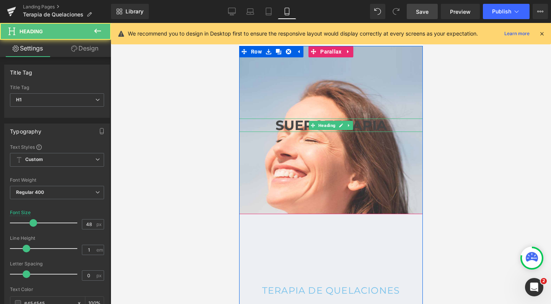
click at [292, 126] on strong "SUEROTERAPIA" at bounding box center [330, 125] width 111 height 16
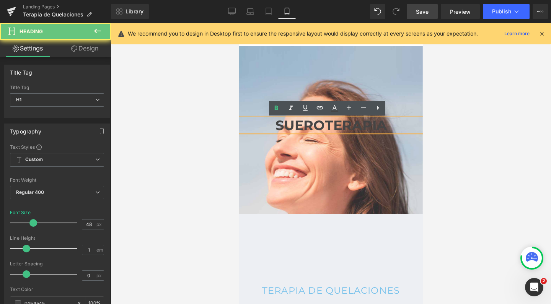
click at [292, 126] on strong "SUEROTERAPIA" at bounding box center [330, 125] width 111 height 16
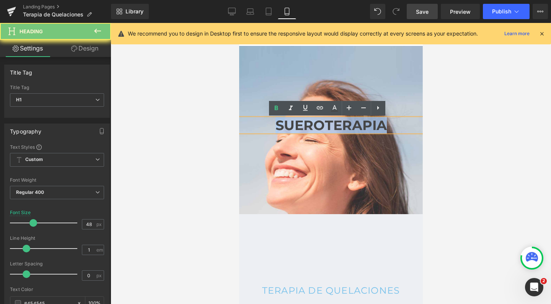
click at [292, 126] on strong "SUEROTERAPIA" at bounding box center [330, 125] width 111 height 16
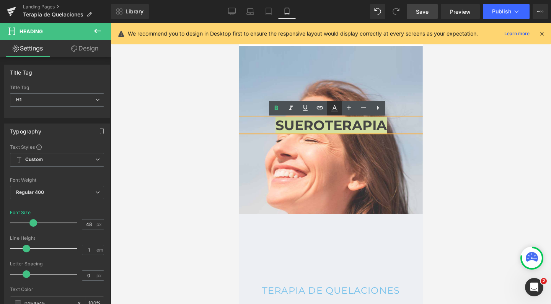
click at [332, 110] on icon at bounding box center [334, 108] width 9 height 9
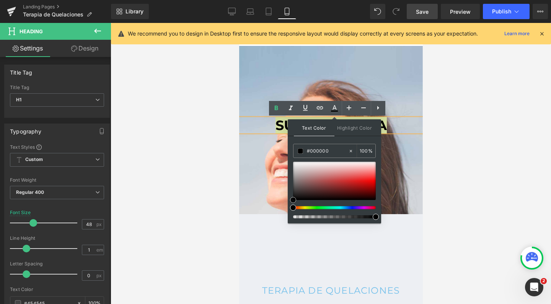
drag, startPoint x: 534, startPoint y: 222, endPoint x: 279, endPoint y: 217, distance: 255.3
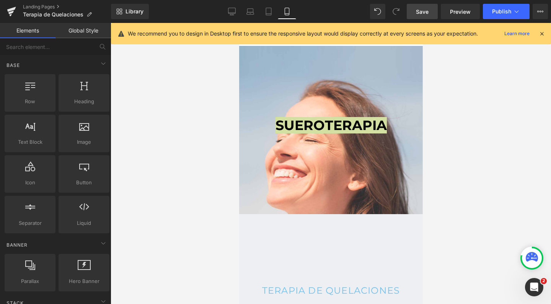
click at [513, 145] on div at bounding box center [331, 163] width 440 height 281
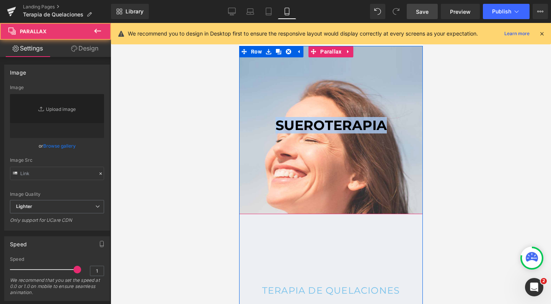
click at [323, 172] on div at bounding box center [331, 163] width 184 height 281
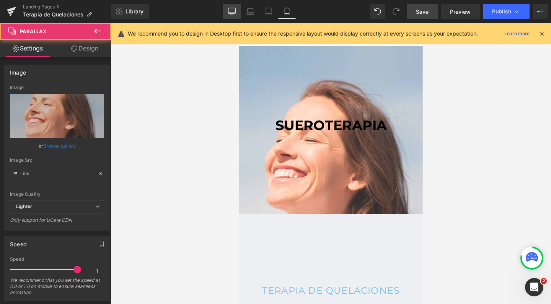
click at [232, 17] on link "Desktop" at bounding box center [232, 11] width 18 height 15
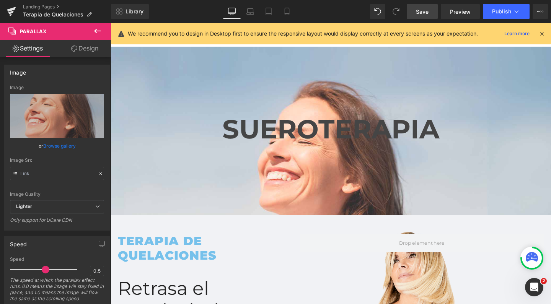
scroll to position [4, 4]
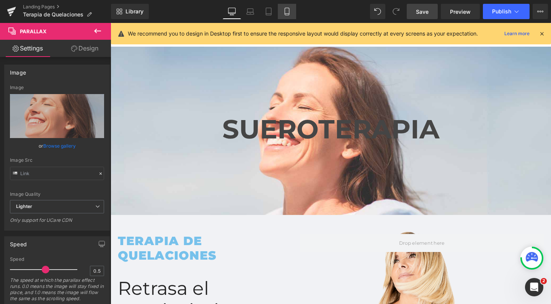
click at [287, 10] on icon at bounding box center [287, 12] width 8 height 8
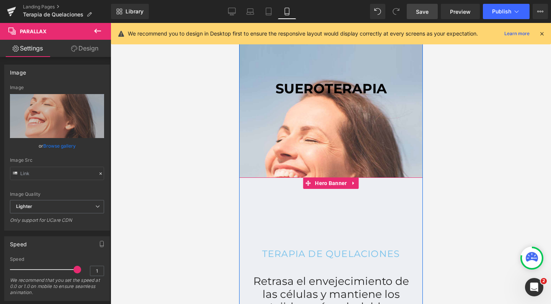
scroll to position [52, 0]
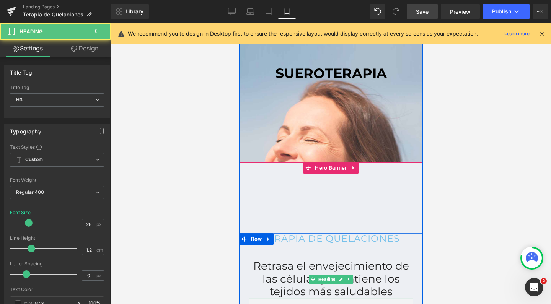
click at [266, 269] on div "Retrasa el envejecimiento de las células y mantiene los tejidos más saludables" at bounding box center [330, 279] width 165 height 39
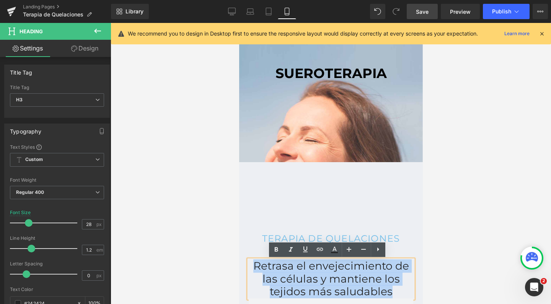
drag, startPoint x: 279, startPoint y: 265, endPoint x: 389, endPoint y: 291, distance: 113.2
click at [389, 291] on div "Retrasa el envejecimiento de las células y mantiene los tejidos más saludables" at bounding box center [330, 279] width 165 height 39
copy div "Retrasa el envejecimiento de las células y mantiene los tejidos más saludables"
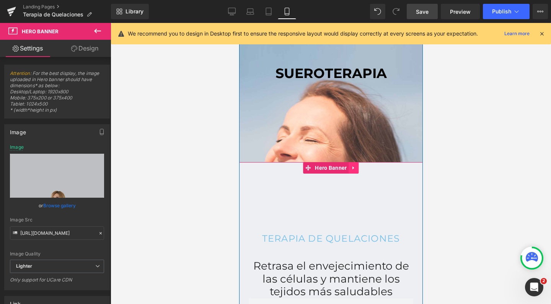
click at [351, 169] on icon at bounding box center [353, 168] width 5 height 6
click at [356, 169] on icon at bounding box center [358, 167] width 5 height 5
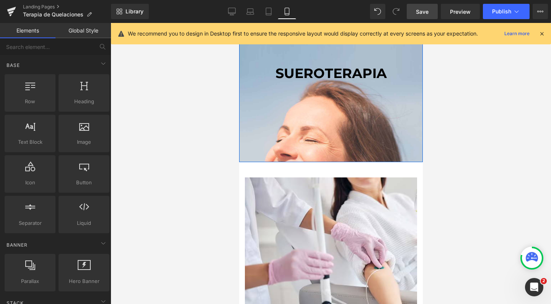
scroll to position [2680, 176]
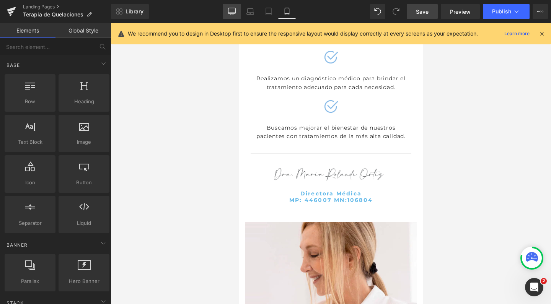
click at [233, 15] on icon at bounding box center [232, 12] width 8 height 8
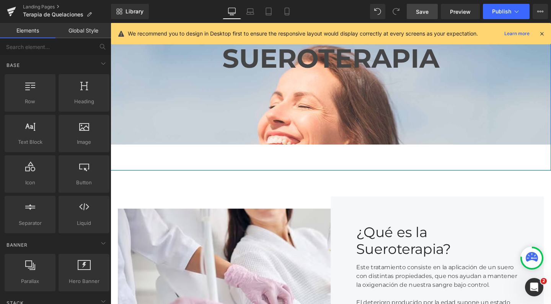
scroll to position [98, 0]
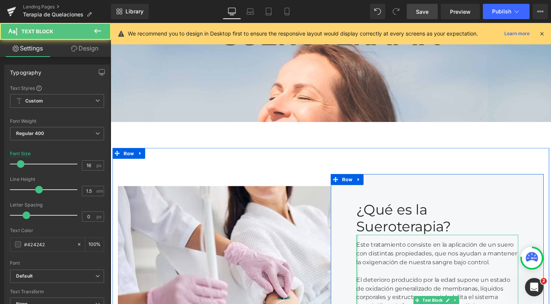
click at [369, 255] on div at bounding box center [370, 310] width 2 height 129
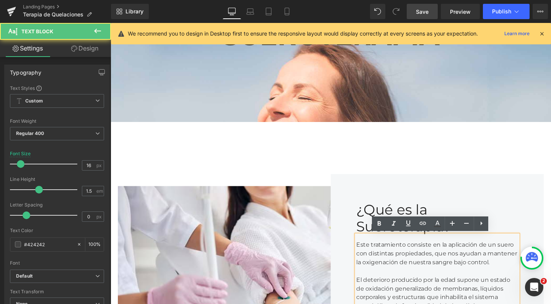
click at [369, 256] on div "Este tratamiento consiste en la aplicación de un suero con distintas propiedade…" at bounding box center [454, 310] width 170 height 129
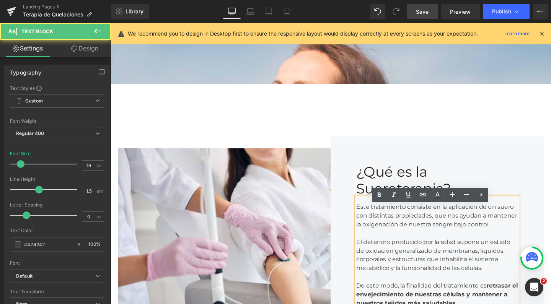
scroll to position [160, 0]
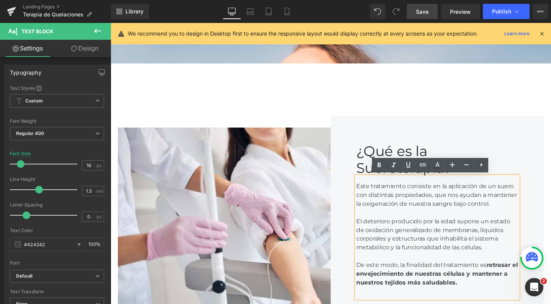
click at [492, 264] on div "El deterioro producido por la edad supone un estado de oxidación generalizado d…" at bounding box center [454, 245] width 170 height 37
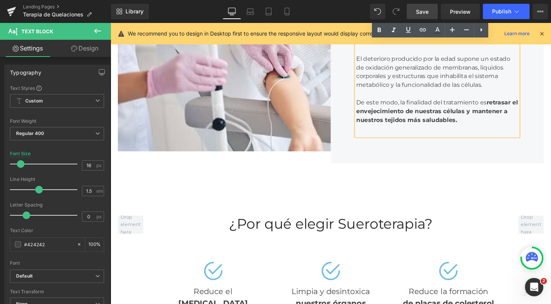
scroll to position [321, 0]
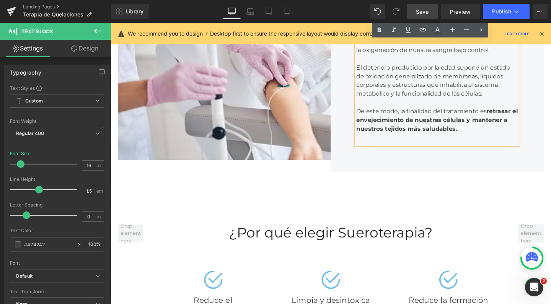
click at [496, 139] on div "De este modo, la finalidad del tratamiento es retrasar el envejecimiento de nue…" at bounding box center [454, 125] width 170 height 28
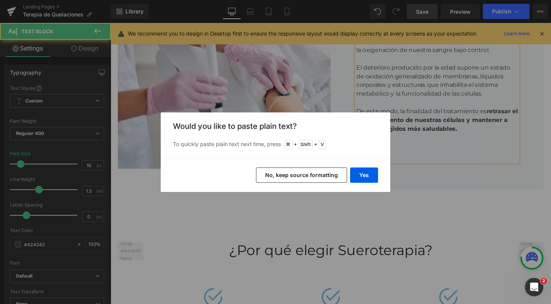
scroll to position [1822, 455]
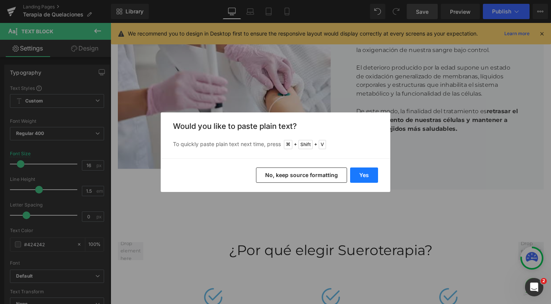
click at [365, 176] on button "Yes" at bounding box center [364, 175] width 28 height 15
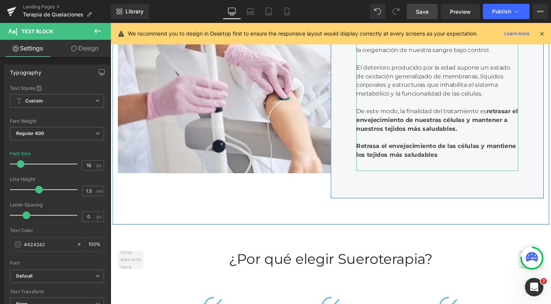
click at [431, 165] on strong "Retrasa el envejecimiento de las células y mantiene los tejidos más saludables" at bounding box center [453, 157] width 168 height 16
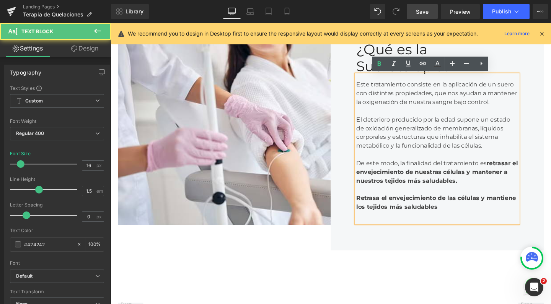
scroll to position [266, 0]
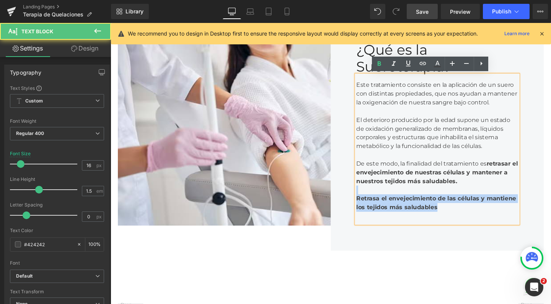
drag, startPoint x: 461, startPoint y: 224, endPoint x: 364, endPoint y: 206, distance: 98.6
click at [369, 206] on div "Este tratamiento consiste en la aplicación de un suero con distintas propiedade…" at bounding box center [454, 156] width 170 height 156
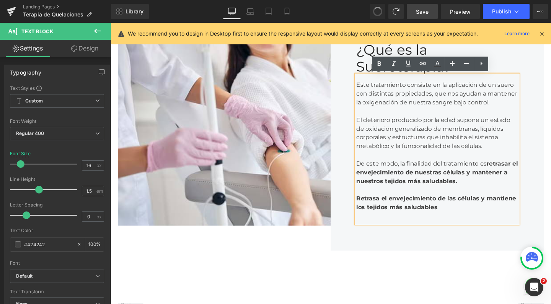
scroll to position [0, 0]
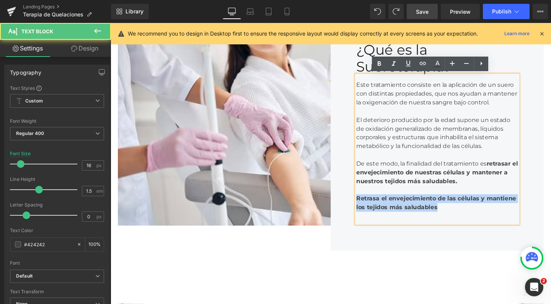
drag, startPoint x: 458, startPoint y: 229, endPoint x: 361, endPoint y: 213, distance: 98.1
click at [361, 213] on div "¿Qué es la Sueroterapia? Heading Este tratamiento consiste en la aplicación de …" at bounding box center [454, 138] width 224 height 248
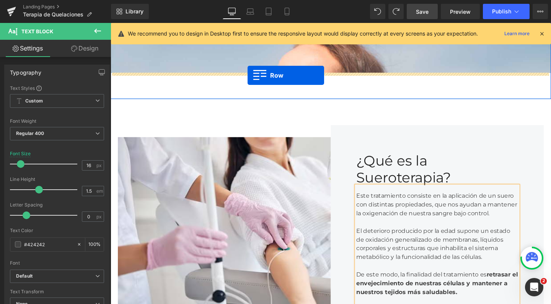
drag, startPoint x: 113, startPoint y: 136, endPoint x: 254, endPoint y: 78, distance: 153.3
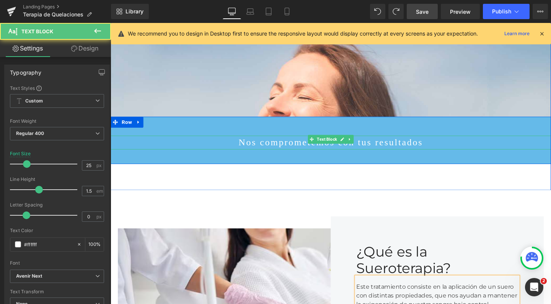
click at [300, 145] on p "Nos comprometemos con tus resultados" at bounding box center [342, 149] width 463 height 15
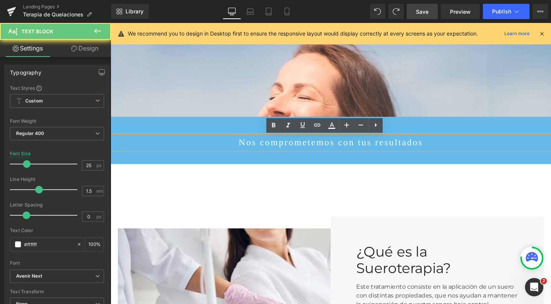
click at [300, 145] on p "Nos comprometemos con tus resultados" at bounding box center [342, 149] width 463 height 15
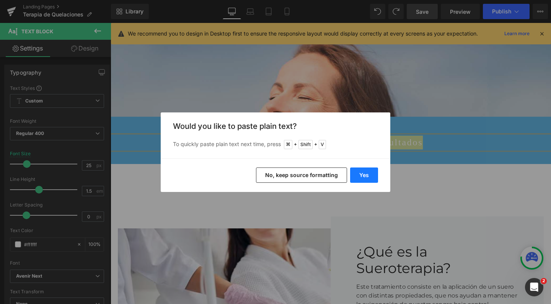
click at [356, 176] on button "Yes" at bounding box center [364, 175] width 28 height 15
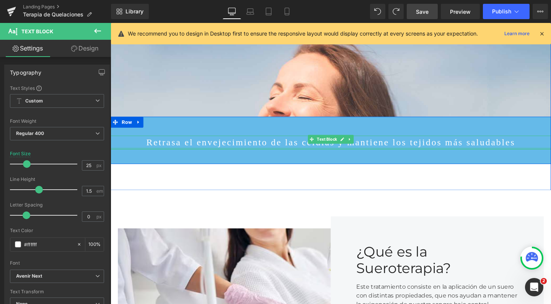
click at [289, 154] on div at bounding box center [342, 155] width 463 height 2
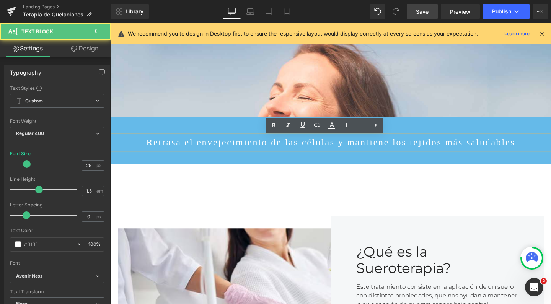
click at [341, 146] on p "Retrasa el envejecimiento de las células y mantiene los tejidos más saludables" at bounding box center [342, 149] width 463 height 15
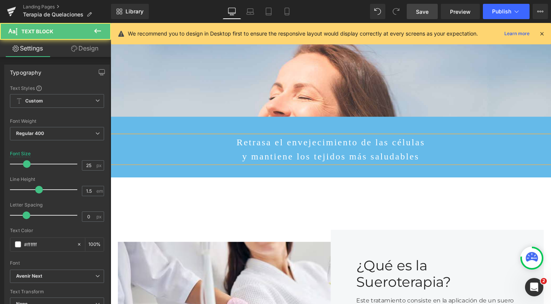
drag, startPoint x: 409, startPoint y: 151, endPoint x: 262, endPoint y: 151, distance: 147.3
click at [262, 156] on p "y mantiene los tejidos más saludables" at bounding box center [342, 163] width 463 height 15
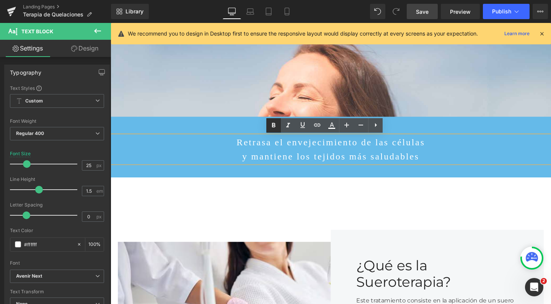
click at [273, 126] on icon at bounding box center [273, 125] width 9 height 9
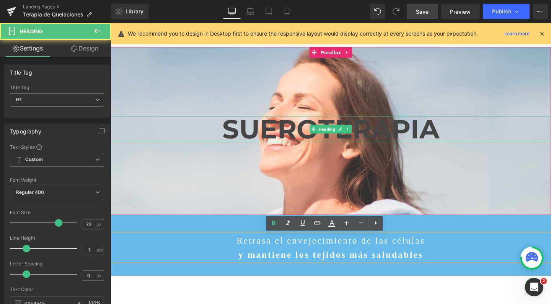
click at [250, 133] on strong "SUEROTERAPIA" at bounding box center [342, 135] width 228 height 34
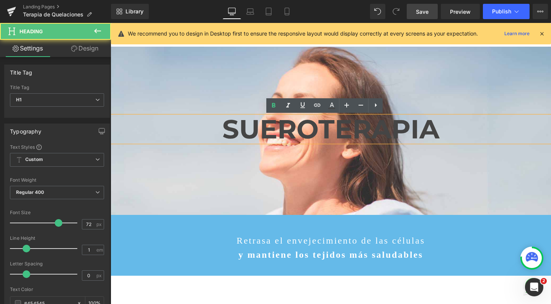
click at [229, 133] on strong "SUEROTERAPIA" at bounding box center [342, 135] width 228 height 34
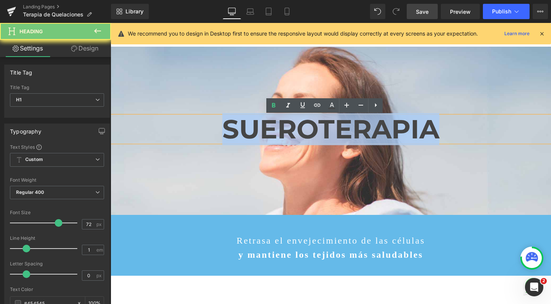
click at [229, 133] on strong "SUEROTERAPIA" at bounding box center [342, 135] width 228 height 34
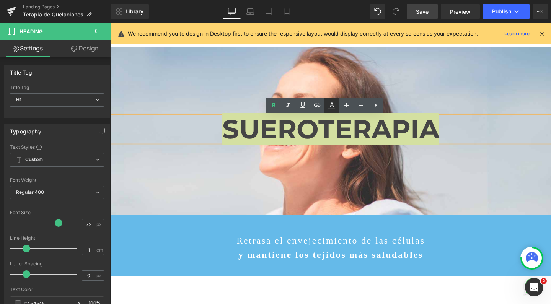
click at [331, 106] on icon at bounding box center [332, 105] width 4 height 5
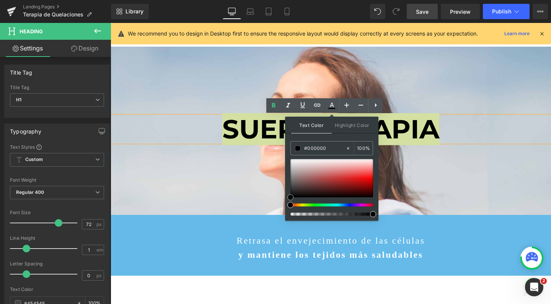
drag, startPoint x: 403, startPoint y: 217, endPoint x: 283, endPoint y: 232, distance: 121.4
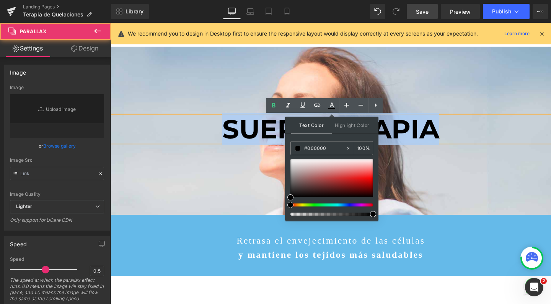
click at [456, 195] on div at bounding box center [342, 137] width 463 height 300
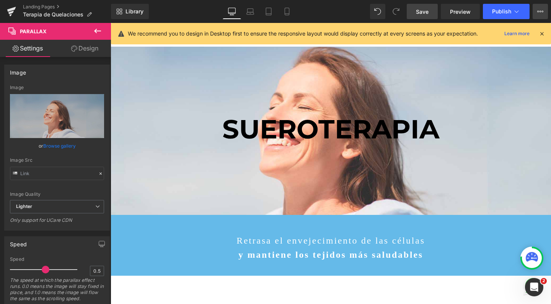
click at [540, 10] on icon at bounding box center [540, 11] width 6 height 6
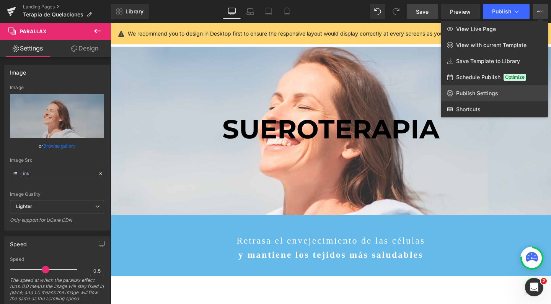
click at [486, 91] on span "Publish Settings" at bounding box center [477, 93] width 42 height 7
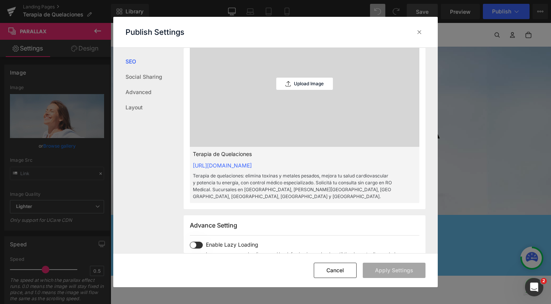
scroll to position [262, 0]
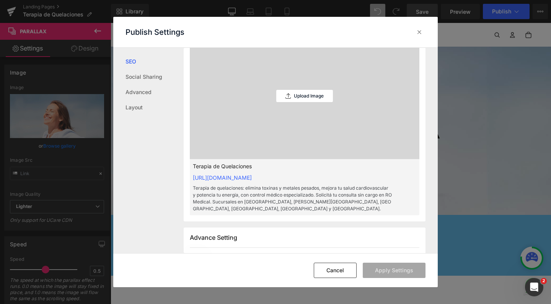
click at [282, 96] on div "Upload Image" at bounding box center [304, 96] width 57 height 126
click at [290, 103] on div "Upload Image" at bounding box center [304, 96] width 57 height 126
click at [297, 93] on p "Upload Image" at bounding box center [309, 95] width 30 height 5
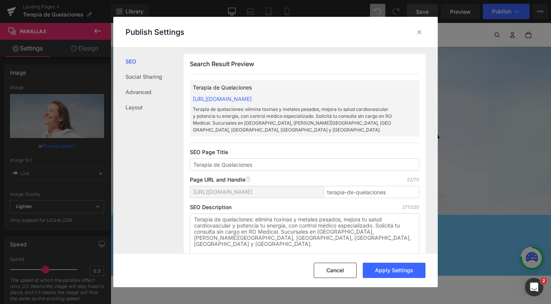
scroll to position [0, 0]
click at [214, 158] on input "Terapia de Quelaciones" at bounding box center [305, 164] width 230 height 12
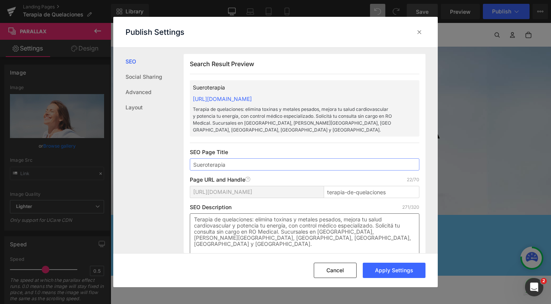
type input "Sueroterapia"
drag, startPoint x: 252, startPoint y: 212, endPoint x: 170, endPoint y: 207, distance: 82.4
click at [170, 207] on div "SEO Social Sharing Advanced Layout Search Result Preview Sueroterapia https://r…" at bounding box center [275, 151] width 325 height 206
type textarea "Sueroterapia: elimina toxinas y metales pesados, mejora tu salud cardiovascular…"
click at [355, 186] on input "terapia-de-quelaciones" at bounding box center [372, 192] width 96 height 12
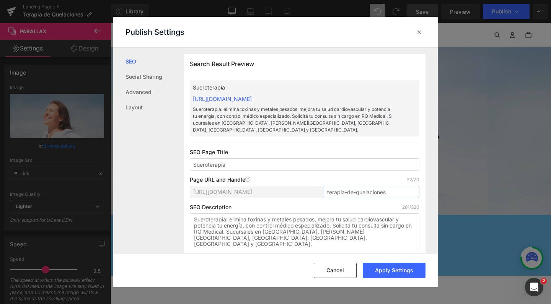
click at [355, 186] on input "terapia-de-quelaciones" at bounding box center [372, 192] width 96 height 12
click at [377, 186] on input "terapia-de-quelaciones" at bounding box center [372, 192] width 96 height 12
click at [377, 233] on textarea "Sueroterapia: elimina toxinas y metales pesados, mejora tu salud cardiovascular…" at bounding box center [305, 235] width 230 height 43
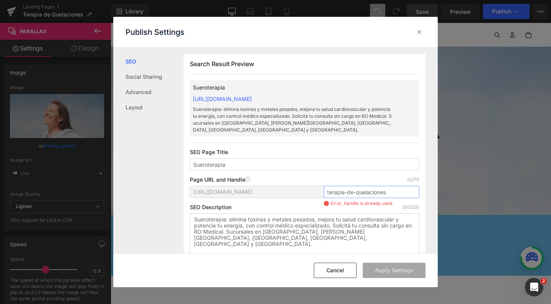
click at [341, 186] on input "terapia-de-quelaciones" at bounding box center [372, 192] width 96 height 12
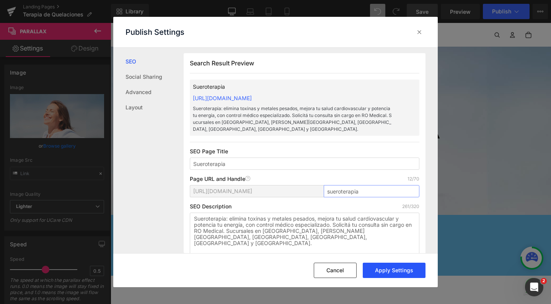
type input "sueroterapia"
click at [385, 267] on button "Apply Settings" at bounding box center [394, 270] width 63 height 15
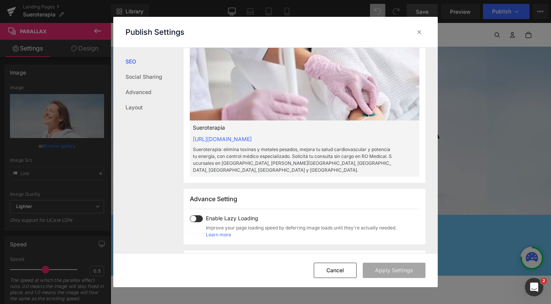
scroll to position [363, 0]
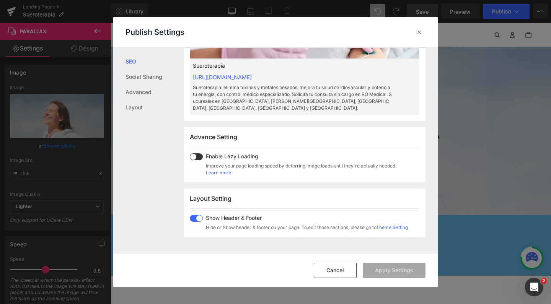
click at [198, 153] on span at bounding box center [196, 156] width 13 height 7
click at [385, 268] on button "Apply Settings" at bounding box center [394, 270] width 63 height 15
click at [416, 33] on icon at bounding box center [420, 32] width 8 height 8
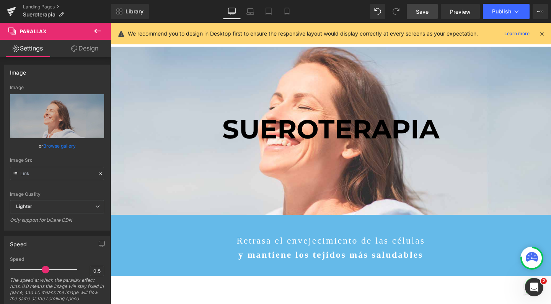
click at [432, 13] on link "Save" at bounding box center [422, 11] width 31 height 15
click at [505, 11] on span "Publish" at bounding box center [501, 11] width 19 height 6
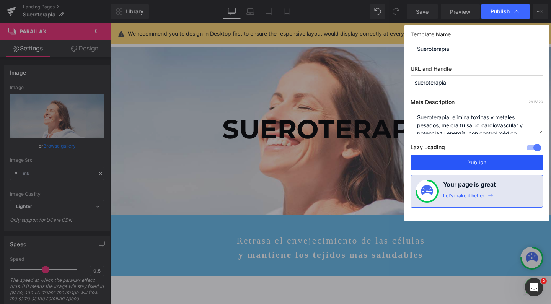
click at [484, 157] on button "Publish" at bounding box center [477, 162] width 132 height 15
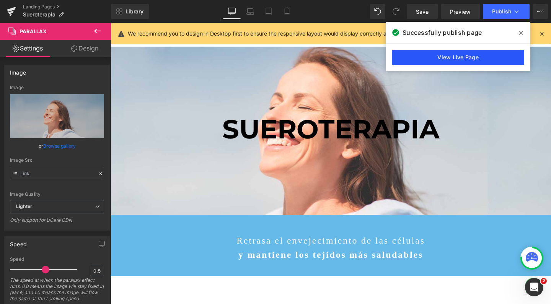
click at [452, 52] on link "View Live Page" at bounding box center [458, 57] width 132 height 15
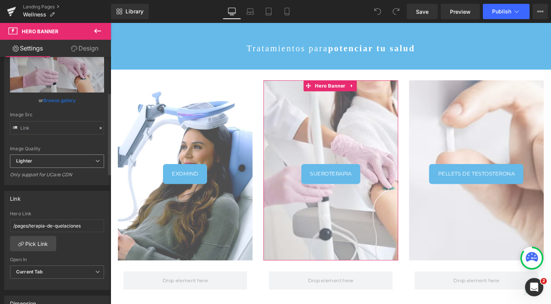
scroll to position [106, 0]
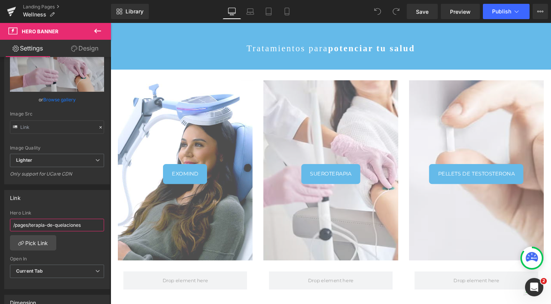
drag, startPoint x: 141, startPoint y: 248, endPoint x: 120, endPoint y: 234, distance: 25.7
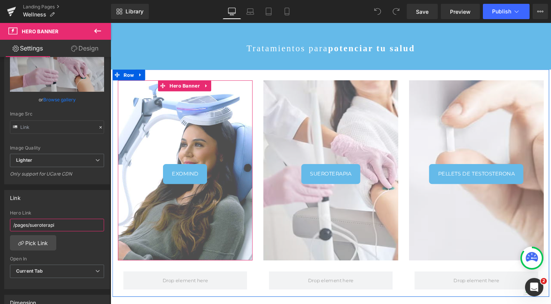
type input "/pages/sueroterapia"
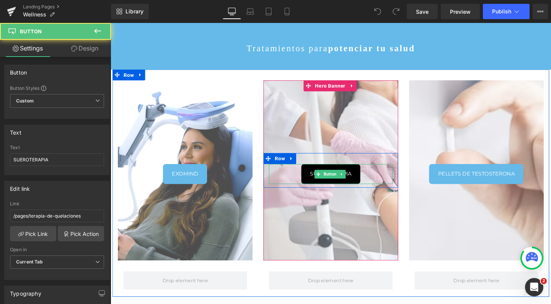
click at [338, 175] on link "SUEROTERAPIA" at bounding box center [342, 181] width 62 height 21
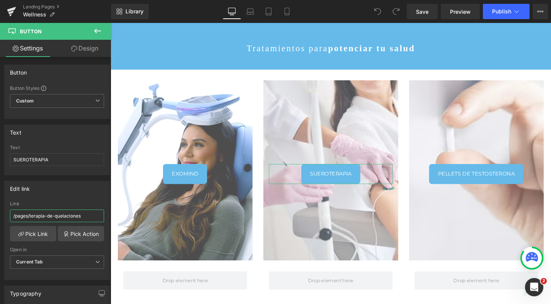
drag, startPoint x: 141, startPoint y: 238, endPoint x: 151, endPoint y: 232, distance: 11.4
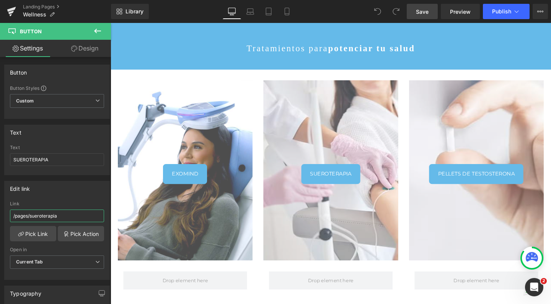
type input "/pages/sueroterapia"
click at [429, 13] on span "Save" at bounding box center [422, 12] width 13 height 8
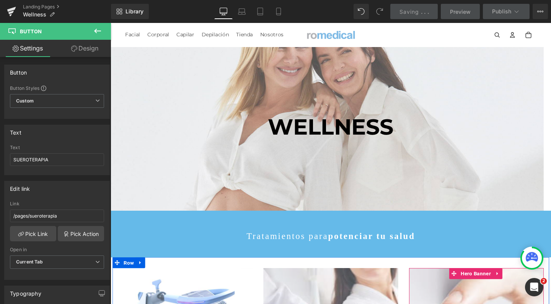
scroll to position [0, 0]
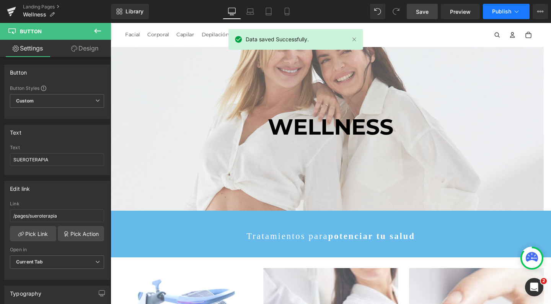
click at [508, 14] on span "Publish" at bounding box center [501, 11] width 19 height 6
click at [540, 12] on icon at bounding box center [541, 12] width 2 height 2
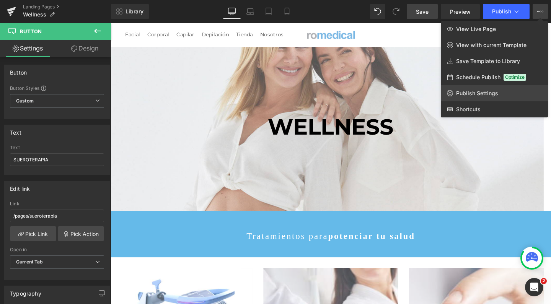
click at [471, 92] on span "Publish Settings" at bounding box center [477, 93] width 42 height 7
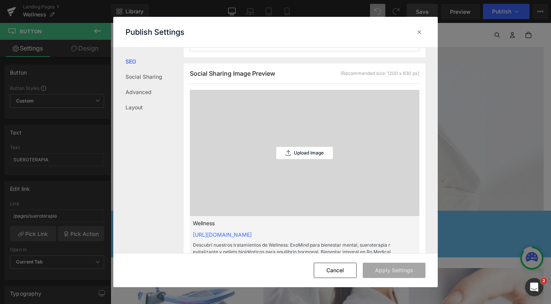
scroll to position [208, 0]
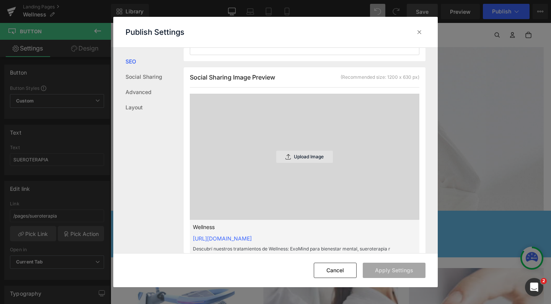
click at [312, 154] on p "Upload Image" at bounding box center [309, 156] width 30 height 5
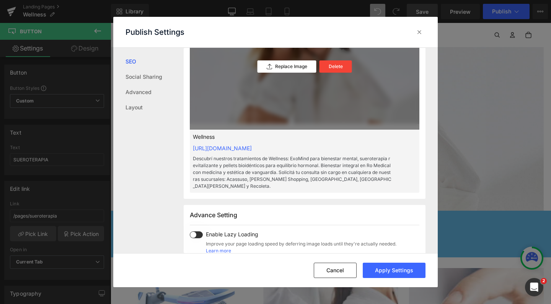
scroll to position [370, 0]
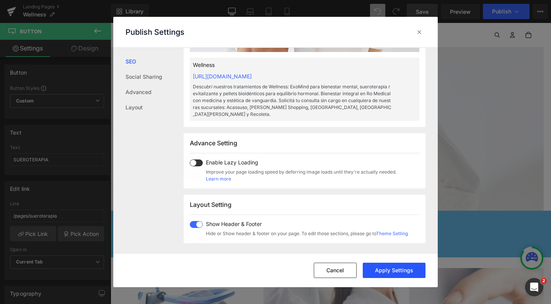
click at [380, 271] on button "Apply Settings" at bounding box center [394, 270] width 63 height 15
click at [193, 160] on span at bounding box center [196, 163] width 13 height 7
click at [390, 271] on button "Apply Settings" at bounding box center [394, 270] width 63 height 15
click at [419, 31] on icon at bounding box center [420, 32] width 8 height 8
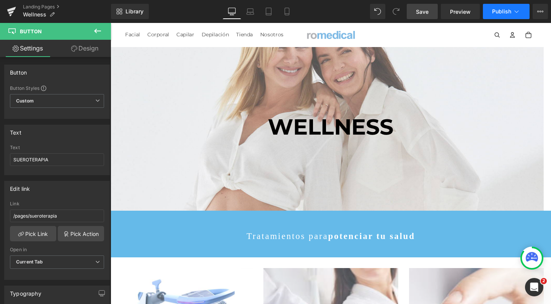
click at [502, 12] on span "Publish" at bounding box center [501, 11] width 19 height 6
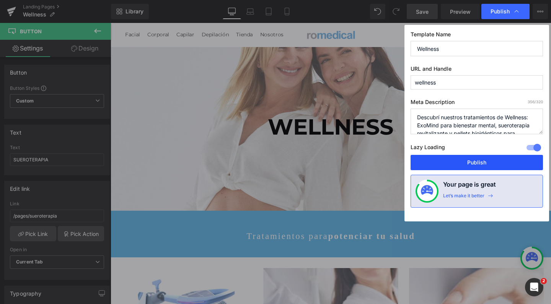
click at [465, 162] on button "Publish" at bounding box center [477, 162] width 132 height 15
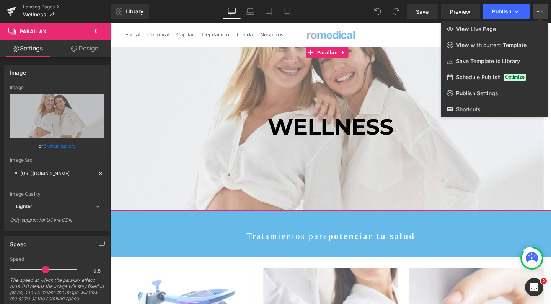
scroll to position [1435, 455]
click at [31, 7] on link "Landing Pages" at bounding box center [67, 7] width 88 height 6
